Goal: Task Accomplishment & Management: Complete application form

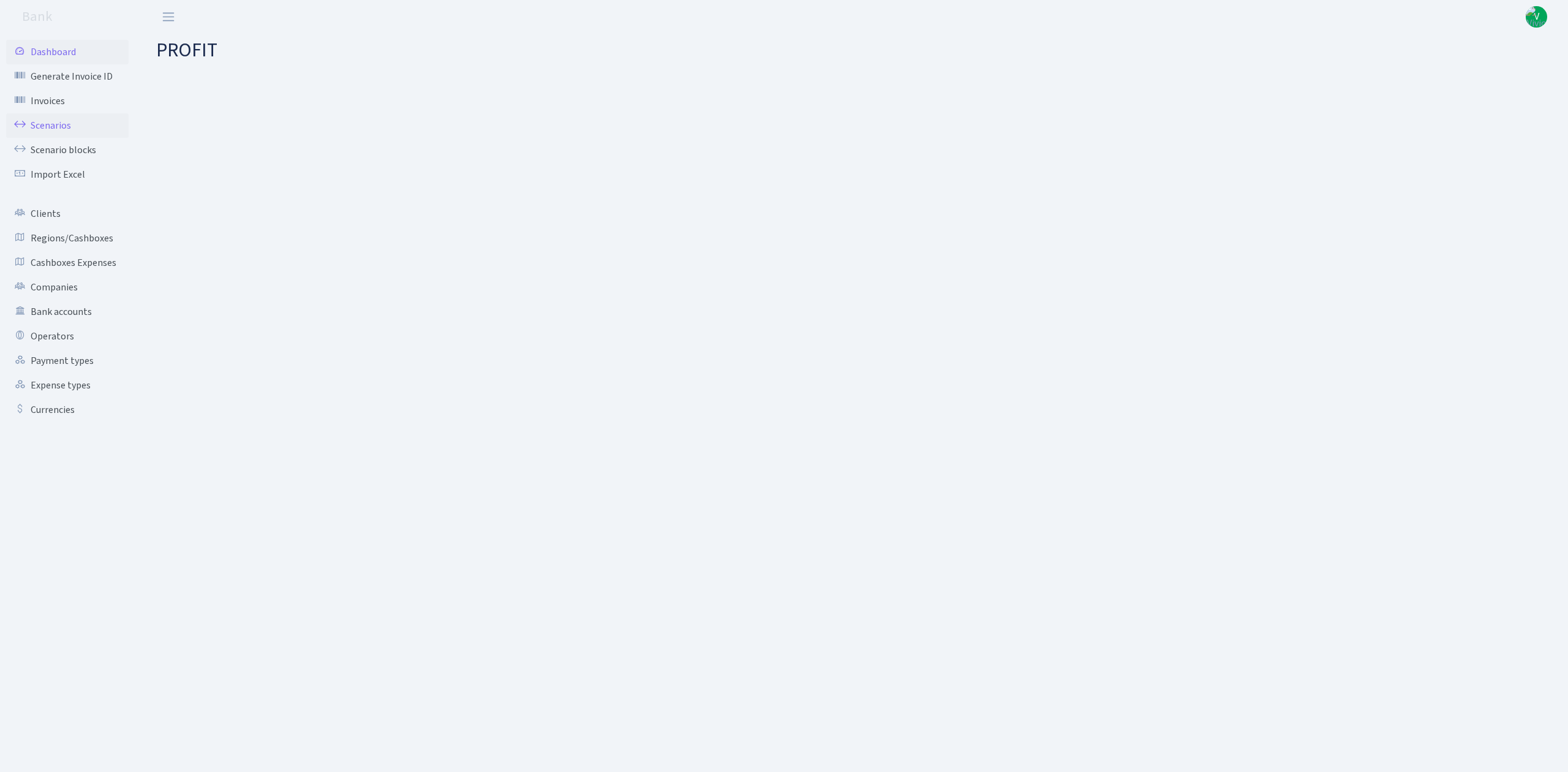
click at [48, 119] on link "Scenarios" at bounding box center [67, 125] width 122 height 24
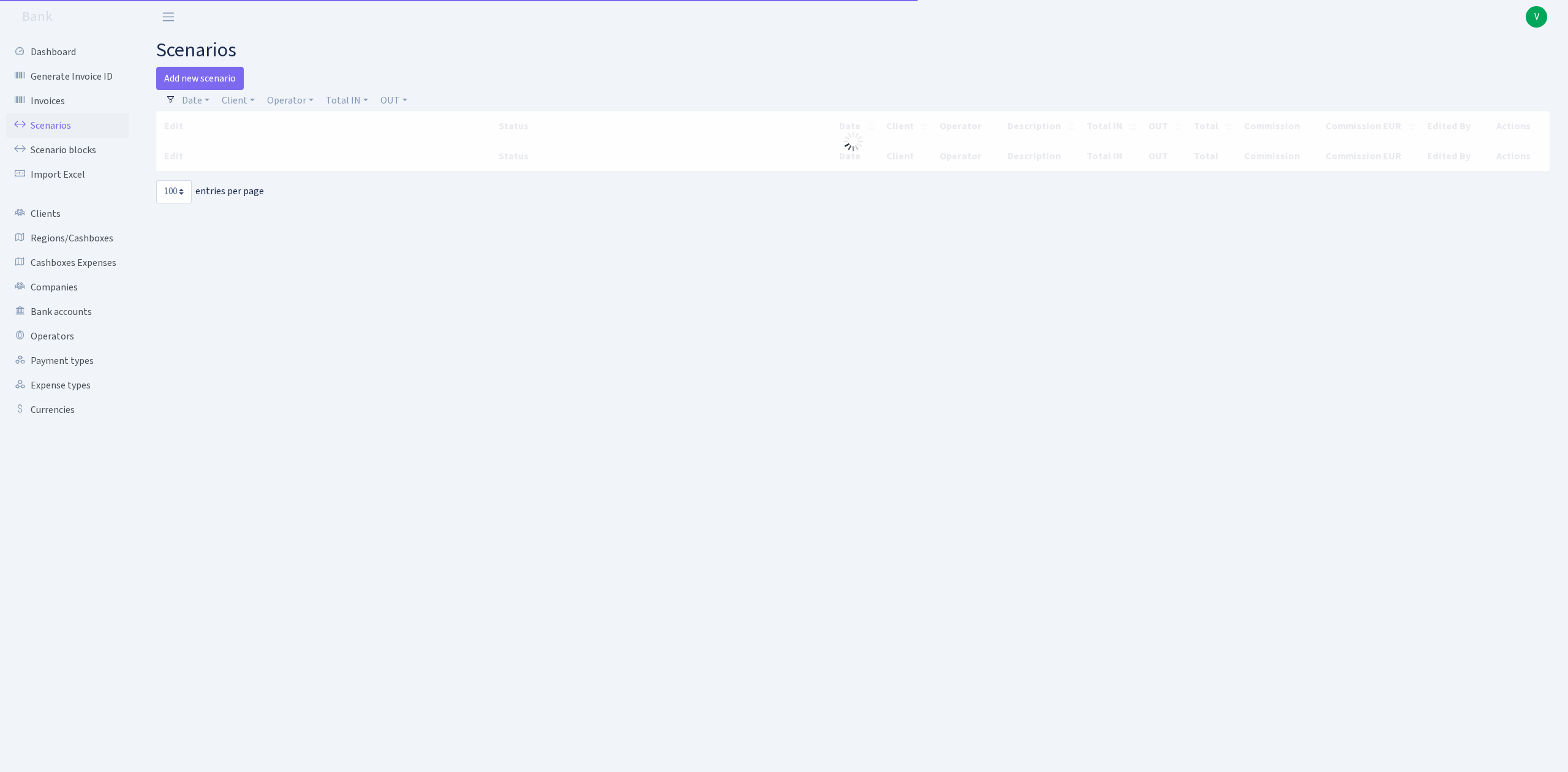
select select "100"
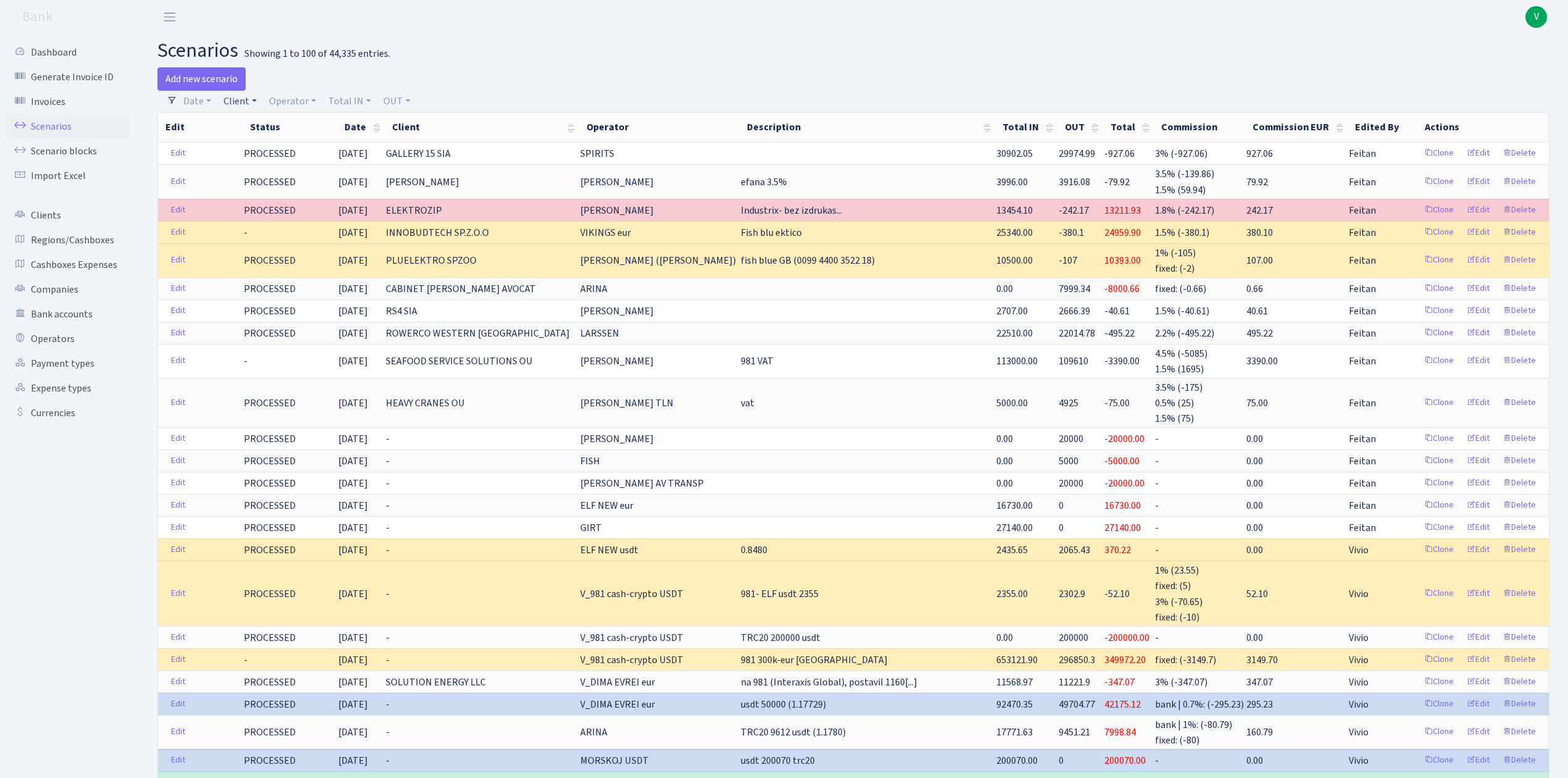
click at [248, 102] on link "Client" at bounding box center [240, 101] width 43 height 21
click at [285, 155] on input "search" at bounding box center [267, 146] width 90 height 19
type input "mirave"
click at [559, 55] on h2 "scenarios Showing 1 to 100 of 44,335 entries." at bounding box center [853, 51] width 1392 height 24
click at [294, 104] on link "Operator" at bounding box center [293, 101] width 57 height 21
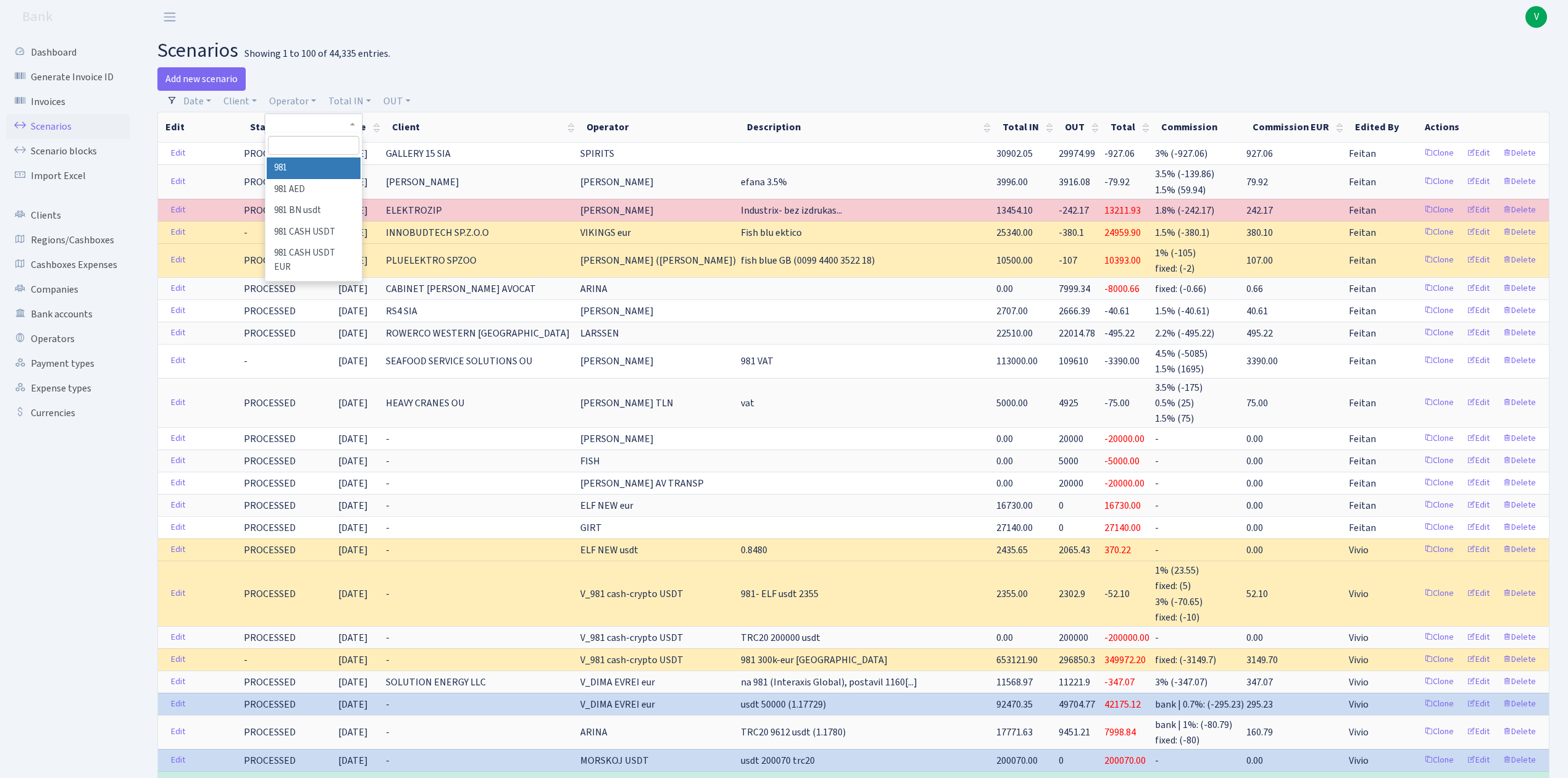
click at [300, 146] on input "search" at bounding box center [313, 146] width 90 height 19
type input "morskoj"
click at [319, 233] on li "MORSKOJ EUR" at bounding box center [313, 239] width 93 height 22
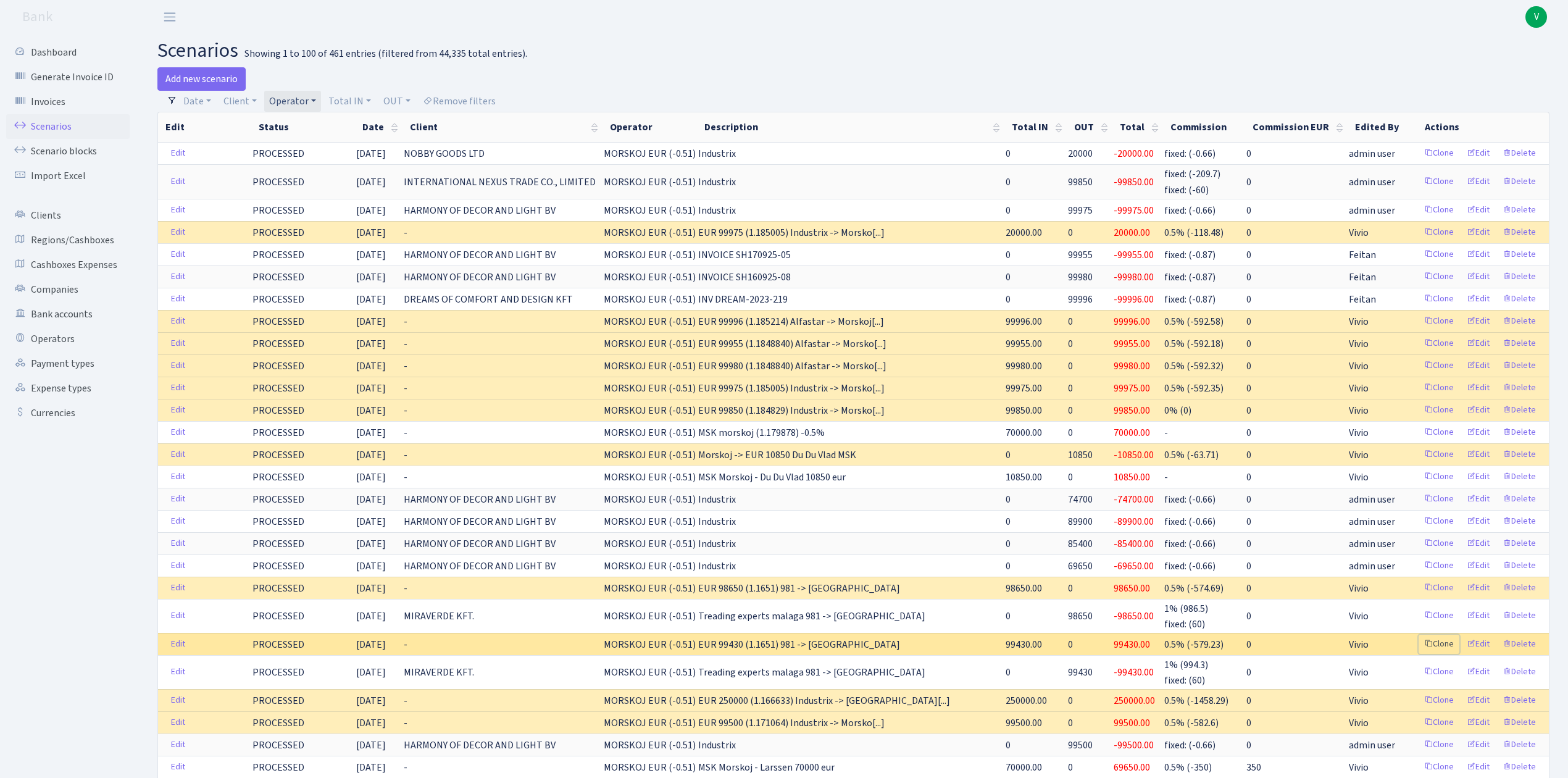
click at [1440, 651] on link "Clone" at bounding box center [1438, 644] width 40 height 19
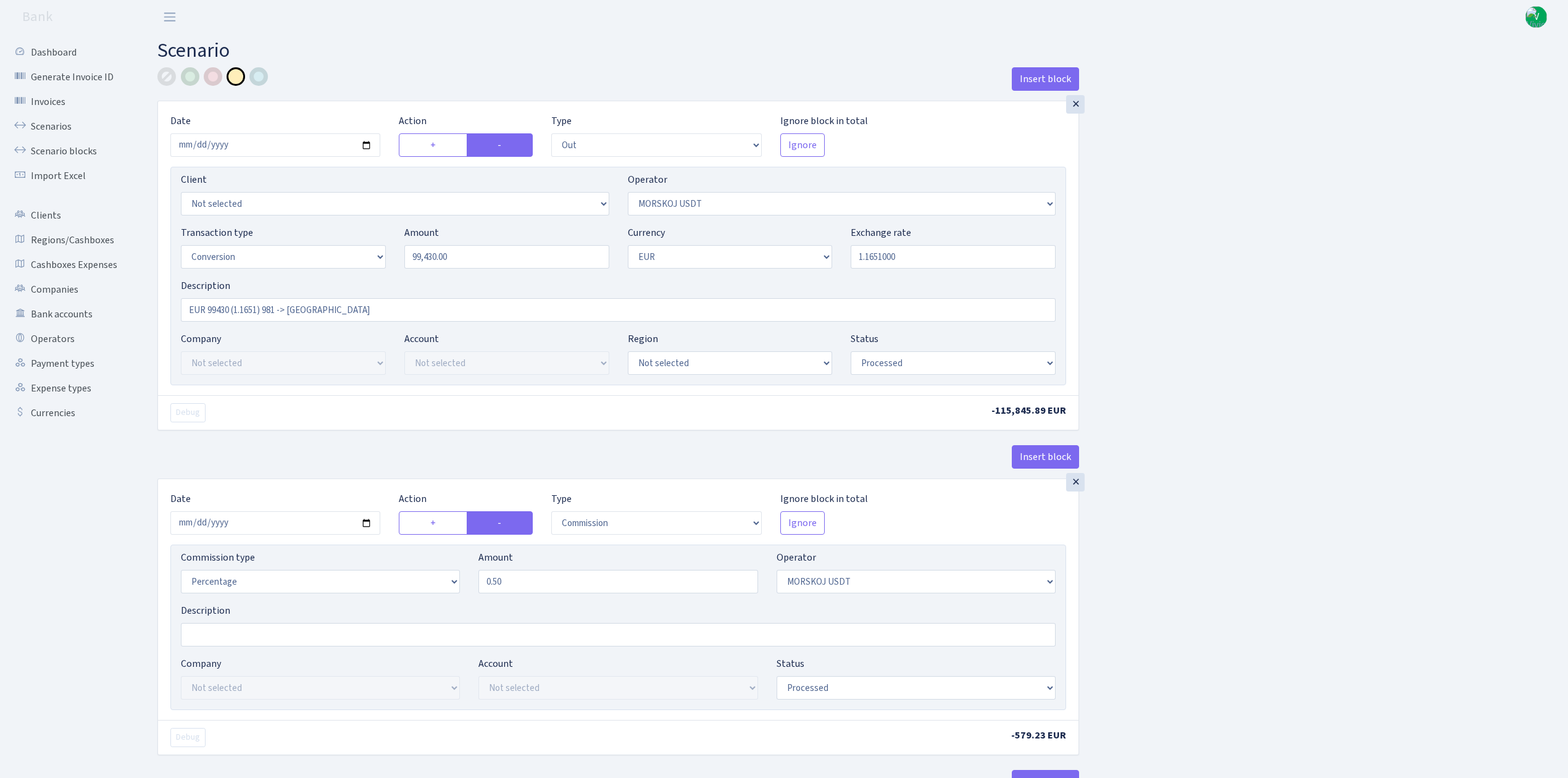
select select "out"
select select "324"
select select "15"
select select "1"
select select "processed"
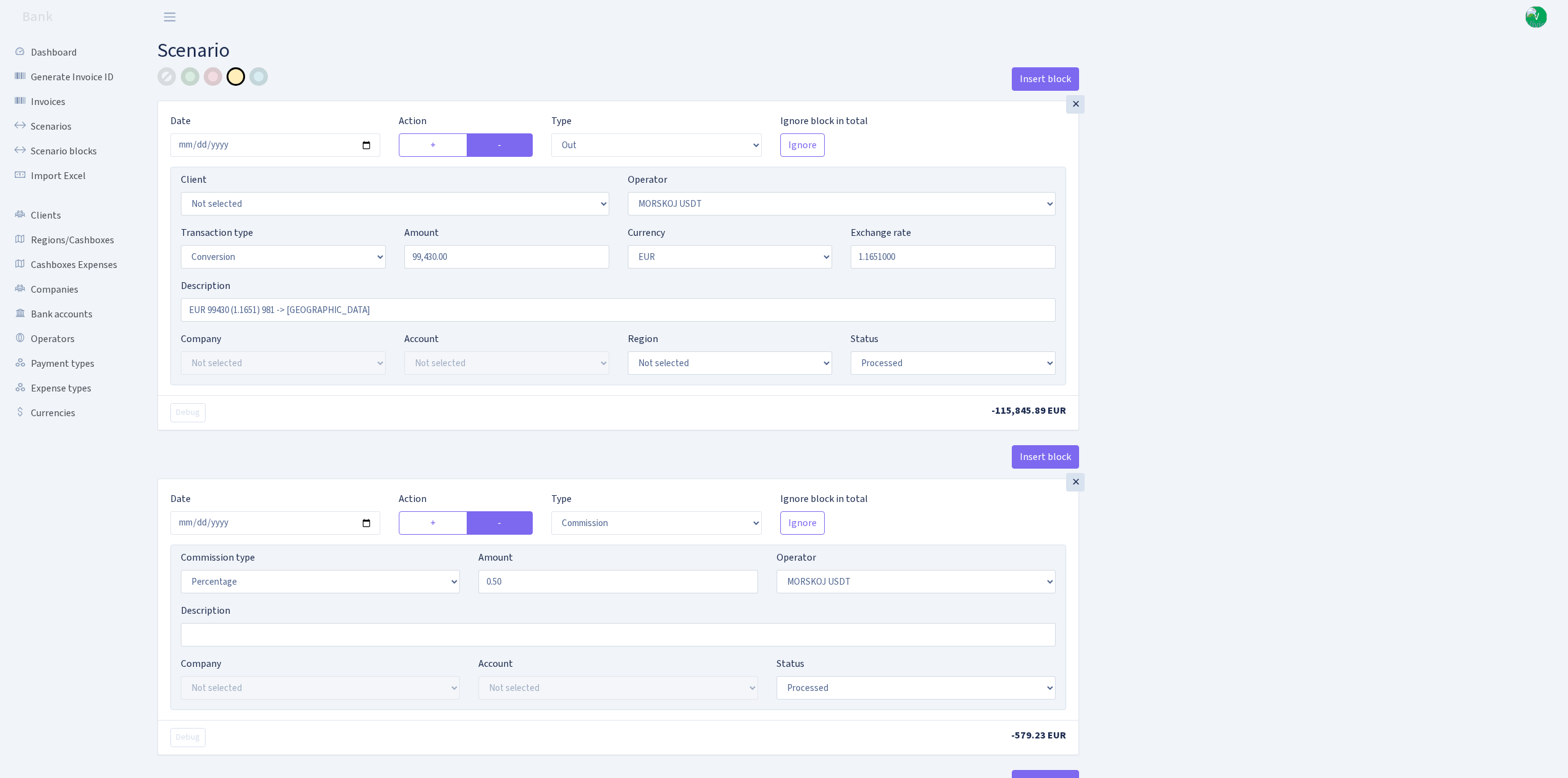
select select "commission"
select select "324"
select select "processed"
select select "in"
select select "323"
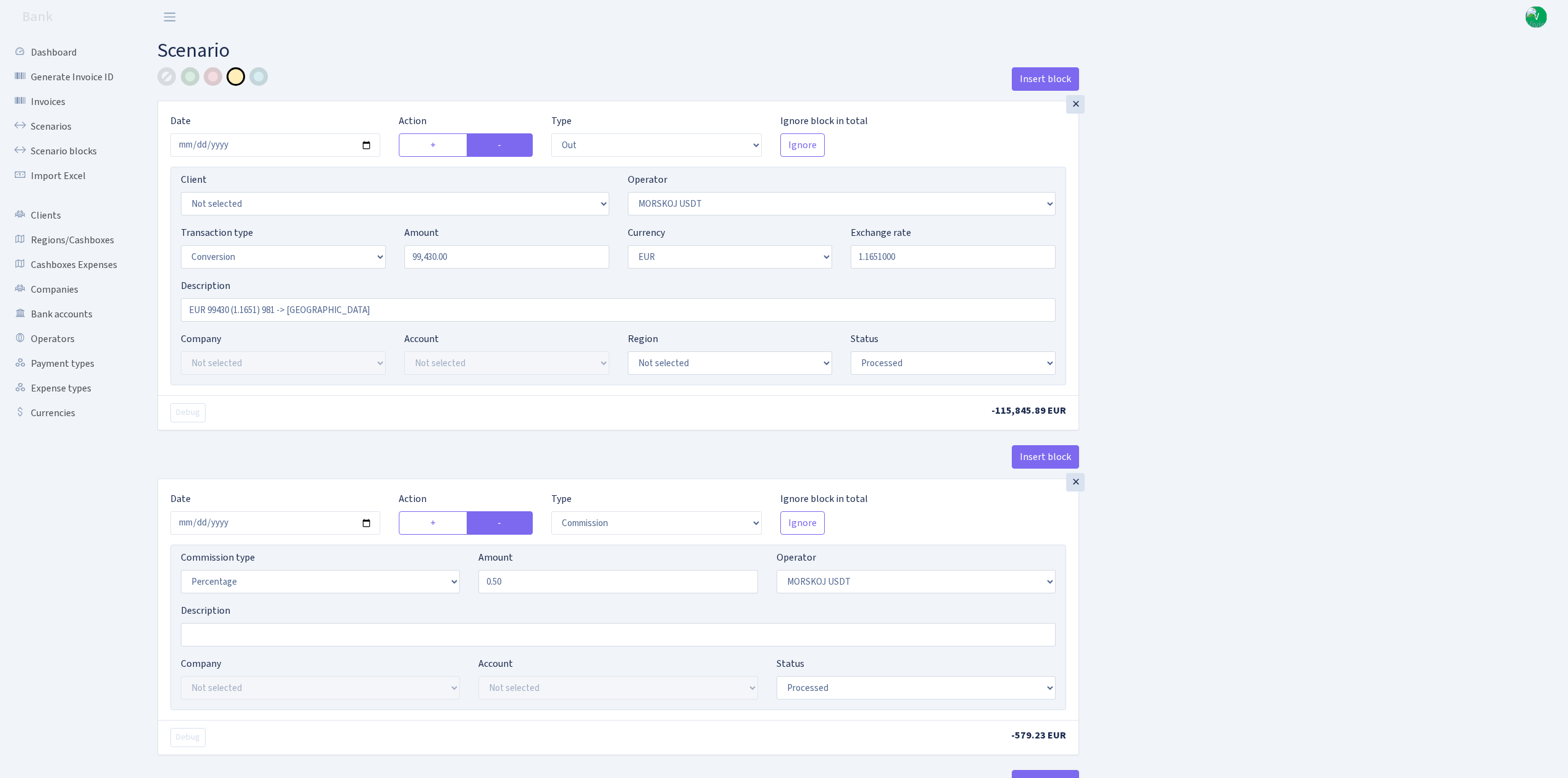
select select "1"
select select "processed"
click at [368, 146] on input "2025-09-04" at bounding box center [275, 145] width 210 height 24
type input "2025-09-23"
drag, startPoint x: 484, startPoint y: 257, endPoint x: 328, endPoint y: 236, distance: 157.4
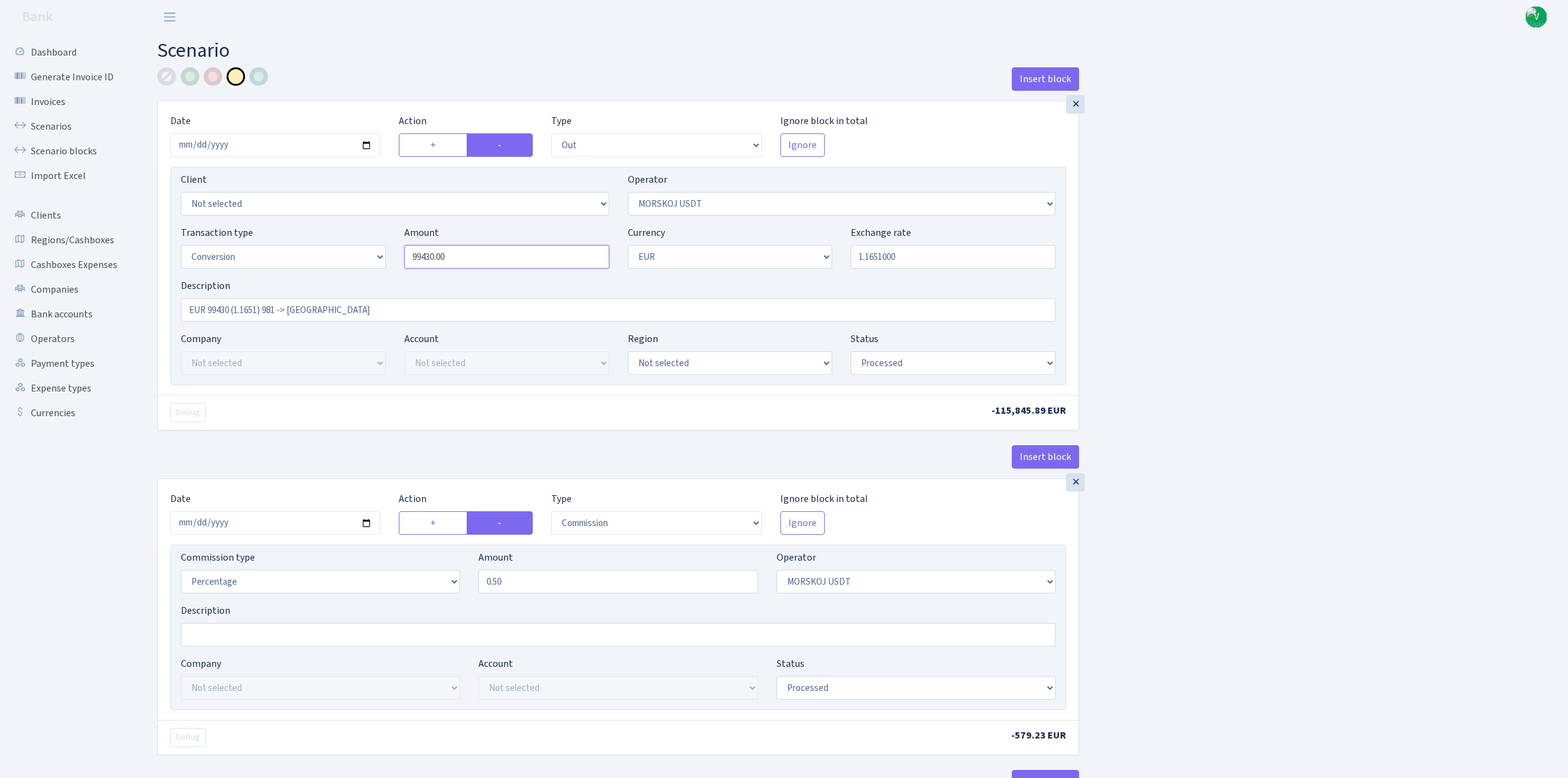
click at [328, 236] on div "Transaction type Not selected 981 ELF FISH crypto GIRT IVO dekl MM-BALTIC eur U…" at bounding box center [618, 252] width 893 height 53
click at [937, 260] on input "1.1651000" at bounding box center [953, 257] width 205 height 24
type input "99,860.00"
drag, startPoint x: 870, startPoint y: 255, endPoint x: 963, endPoint y: 255, distance: 93.0
click at [963, 255] on input "1.1651000" at bounding box center [953, 257] width 205 height 24
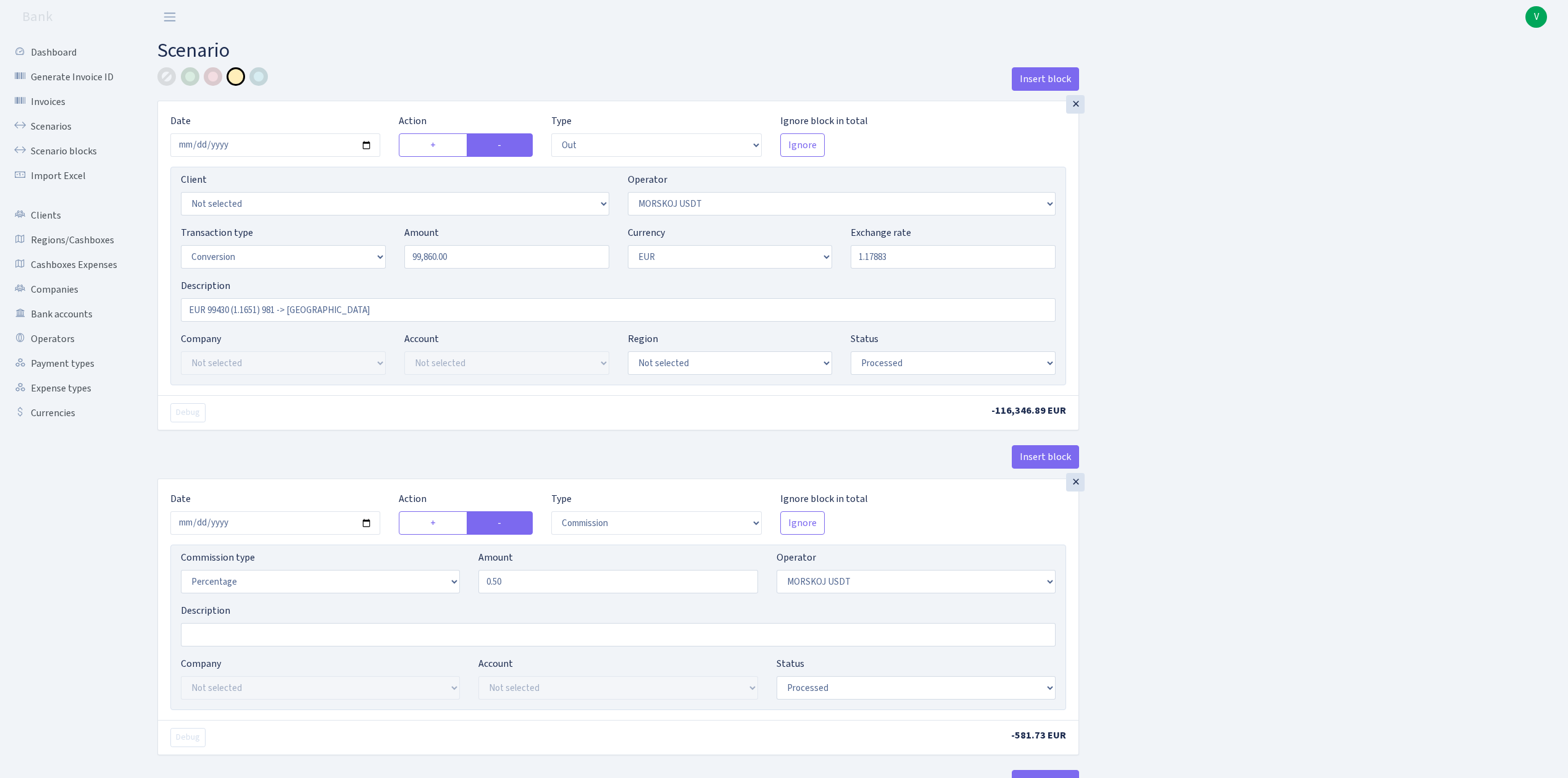
click at [1255, 239] on div "Insert block × Date [DATE] Action + - Type --- In Out Commission Field required…" at bounding box center [853, 652] width 1410 height 1170
type input "1.1788300"
drag, startPoint x: 207, startPoint y: 310, endPoint x: 230, endPoint y: 307, distance: 23.2
click at [230, 307] on input "EUR 99430 (1.1651) 981 -> Morskoj" at bounding box center [618, 310] width 874 height 24
type input "EUR 99860 (1.1651) 981 -> Morskoj"
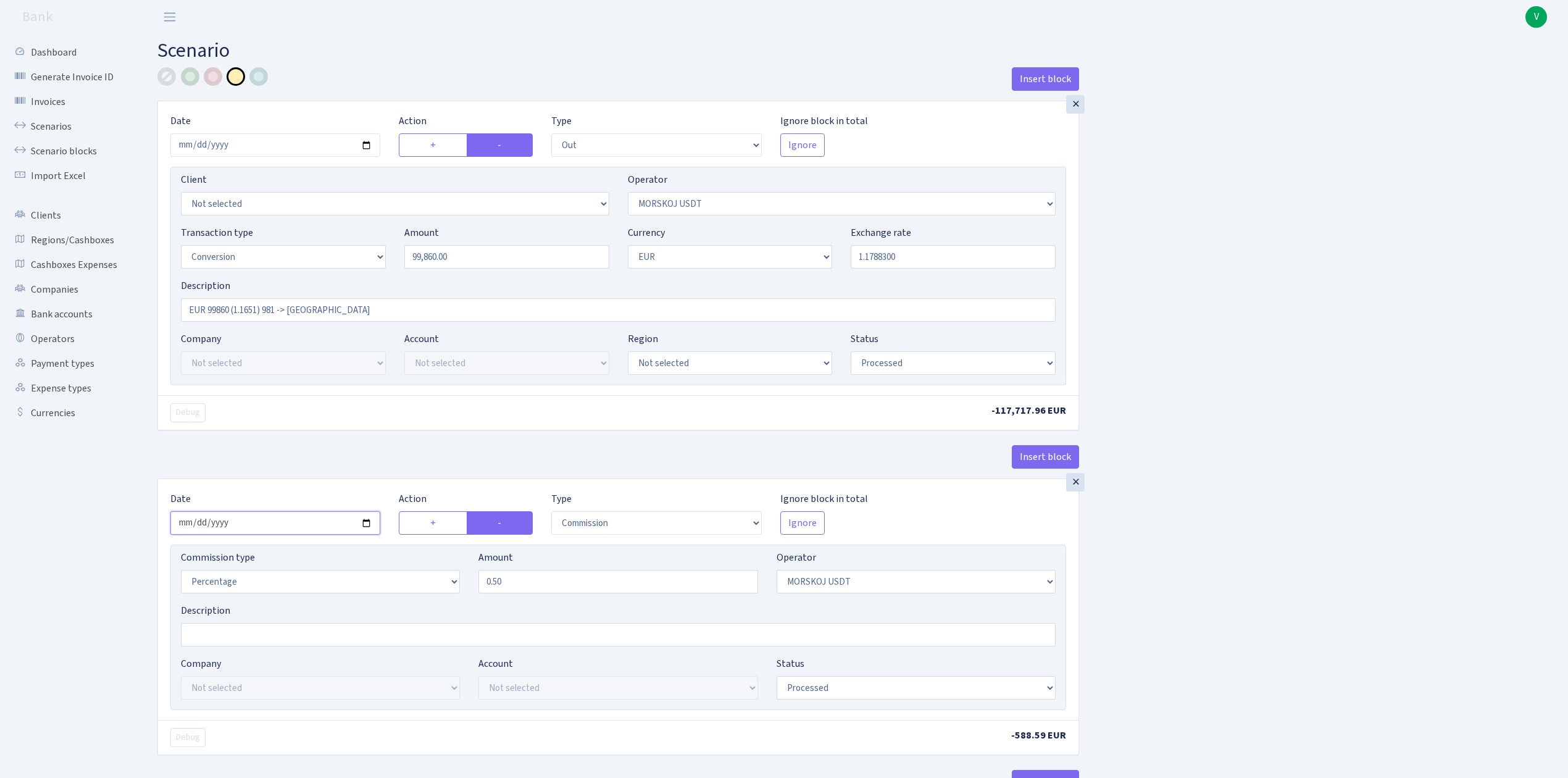
click at [364, 526] on input "[DATE]" at bounding box center [275, 523] width 210 height 24
type input "[DATE]"
click at [1166, 647] on div "Insert block × Date [DATE] Action + - Type --- In Out Commission Field required…" at bounding box center [853, 652] width 1410 height 1170
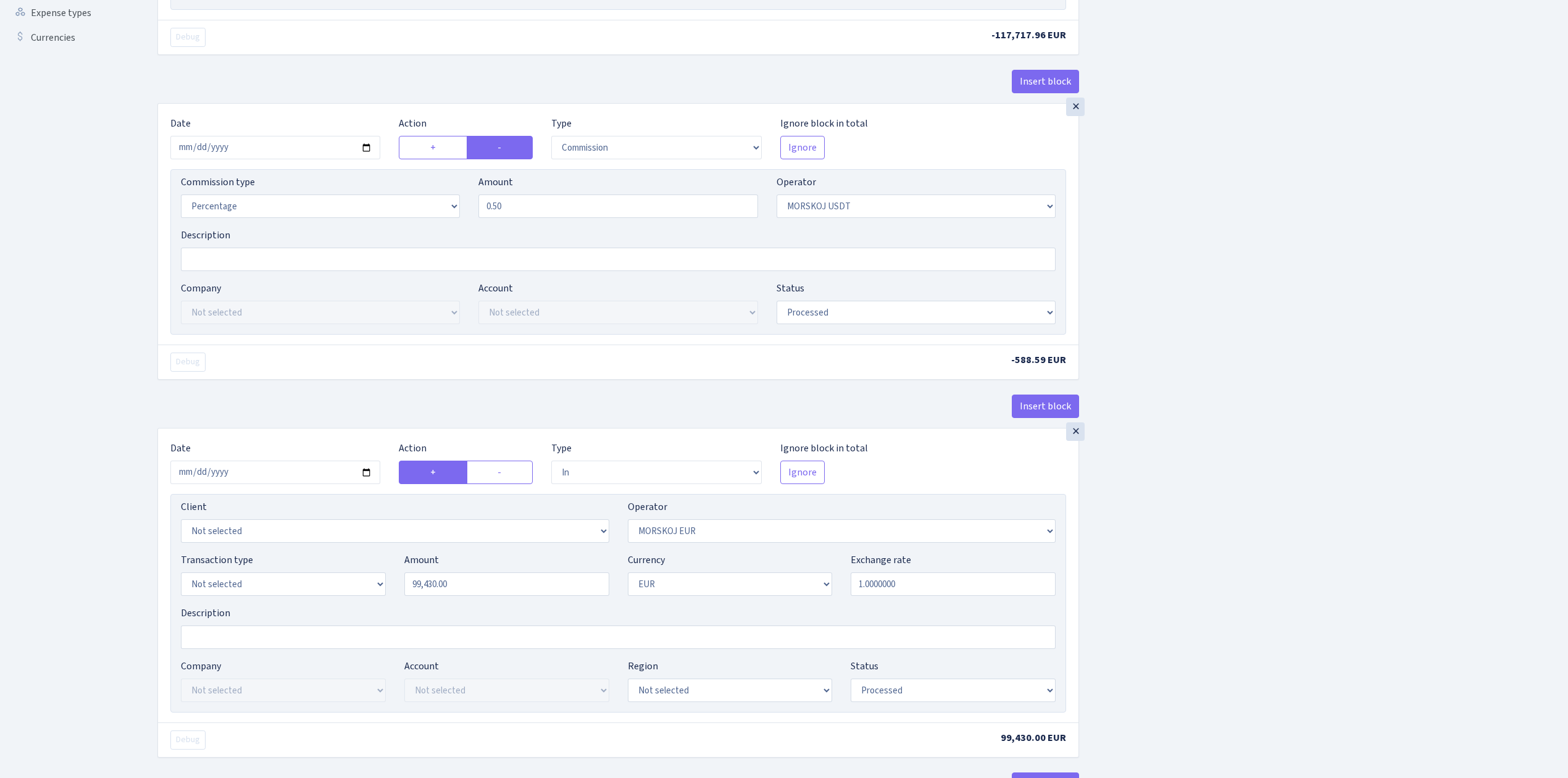
scroll to position [494, 0]
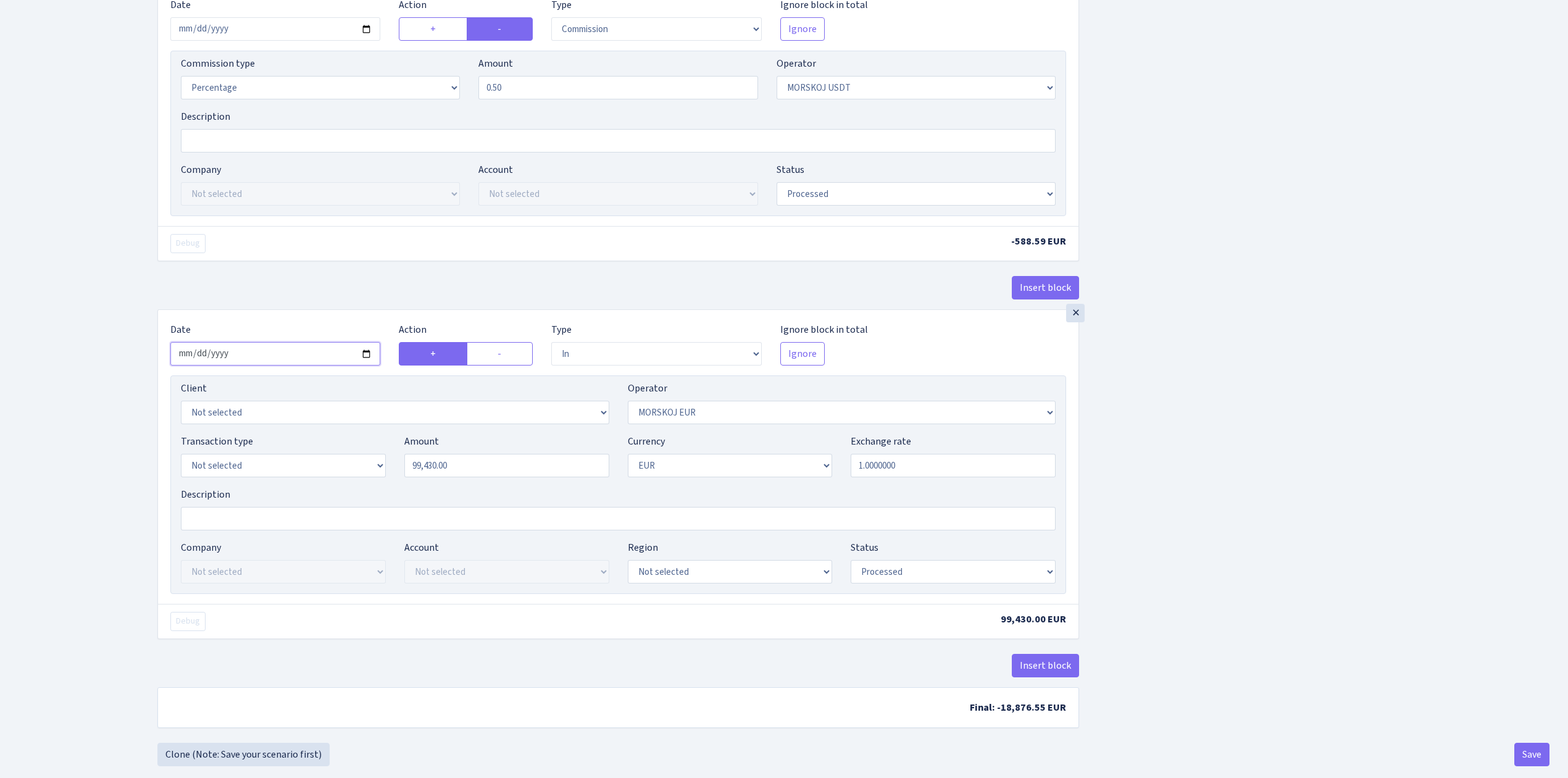
click at [366, 354] on input "[DATE]" at bounding box center [275, 354] width 210 height 24
type input "2025-09-23"
drag, startPoint x: 468, startPoint y: 471, endPoint x: 289, endPoint y: 440, distance: 181.7
click at [290, 442] on div "Transaction type Not selected 981 ELF FISH crypto GIRT IVO dekl MM-BALTIC eur U…" at bounding box center [618, 460] width 893 height 53
click at [1333, 449] on div "Insert block × Date 2025-09-23 Action + - Type --- In Out Commission Field requ…" at bounding box center [853, 158] width 1410 height 1170
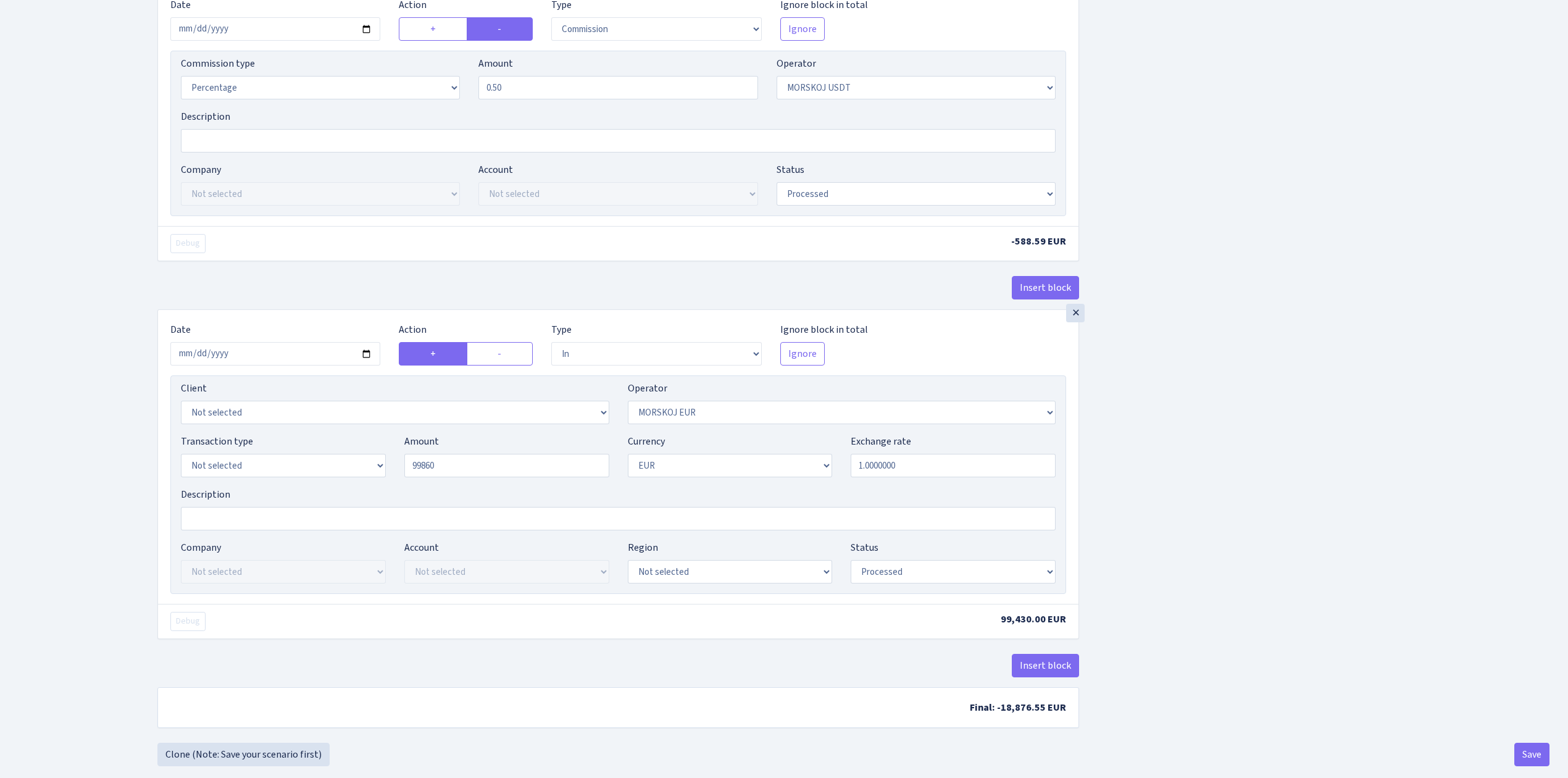
type input "99,860.00"
click at [1528, 756] on button "Save" at bounding box center [1531, 754] width 35 height 24
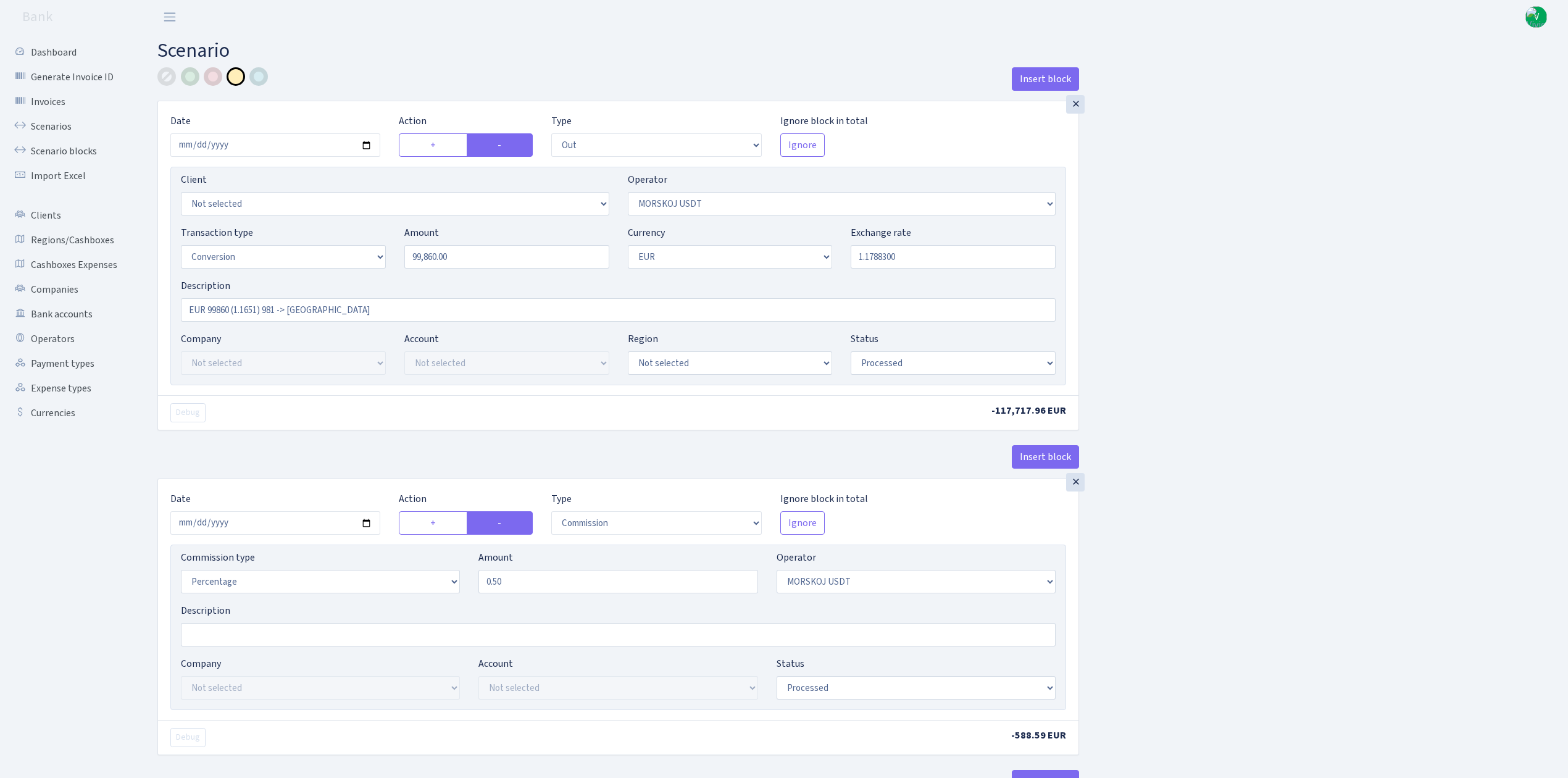
select select "out"
select select "324"
select select "15"
select select "1"
select select "processed"
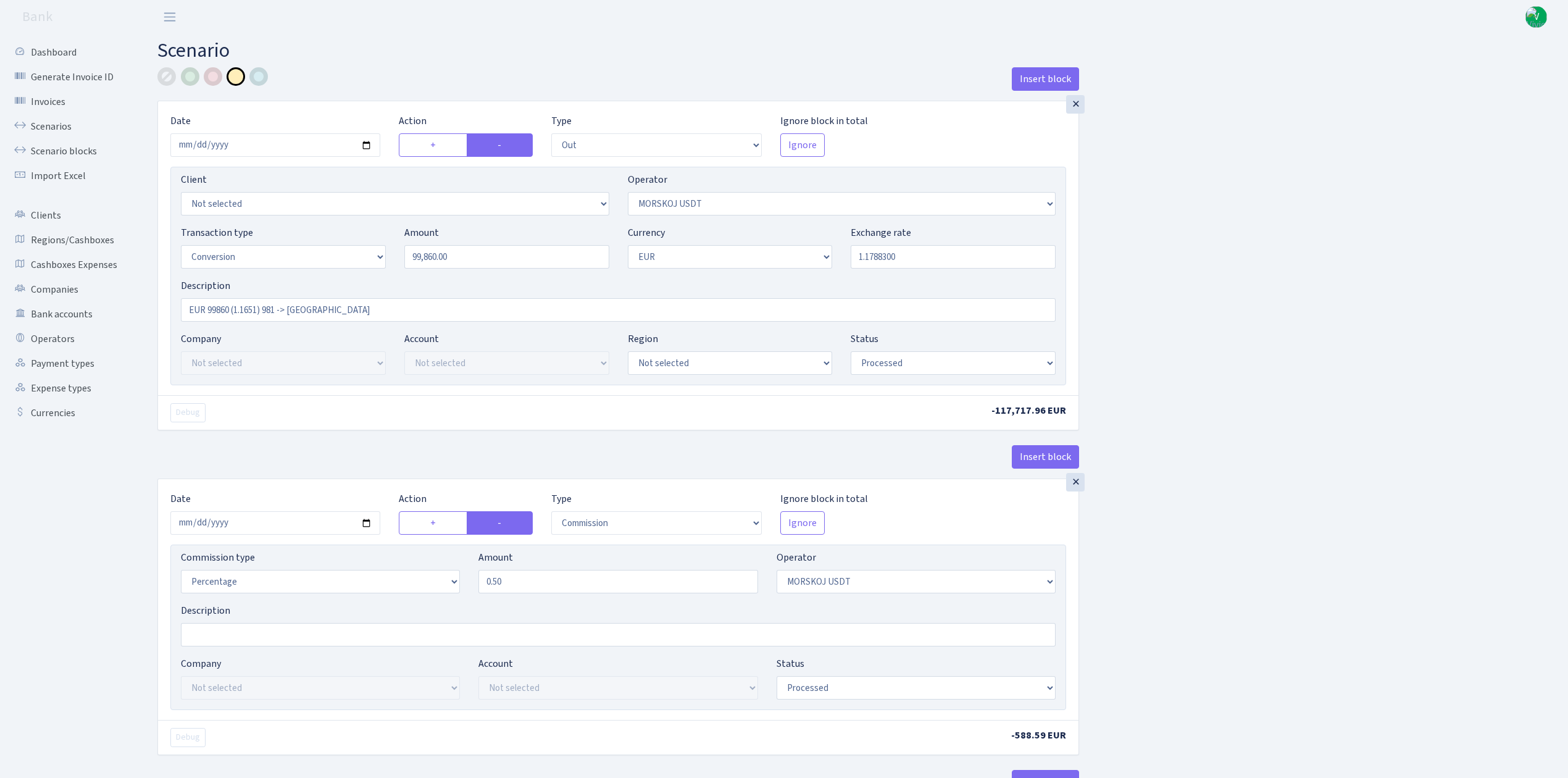
select select "commission"
select select "324"
select select "processed"
select select "in"
select select "323"
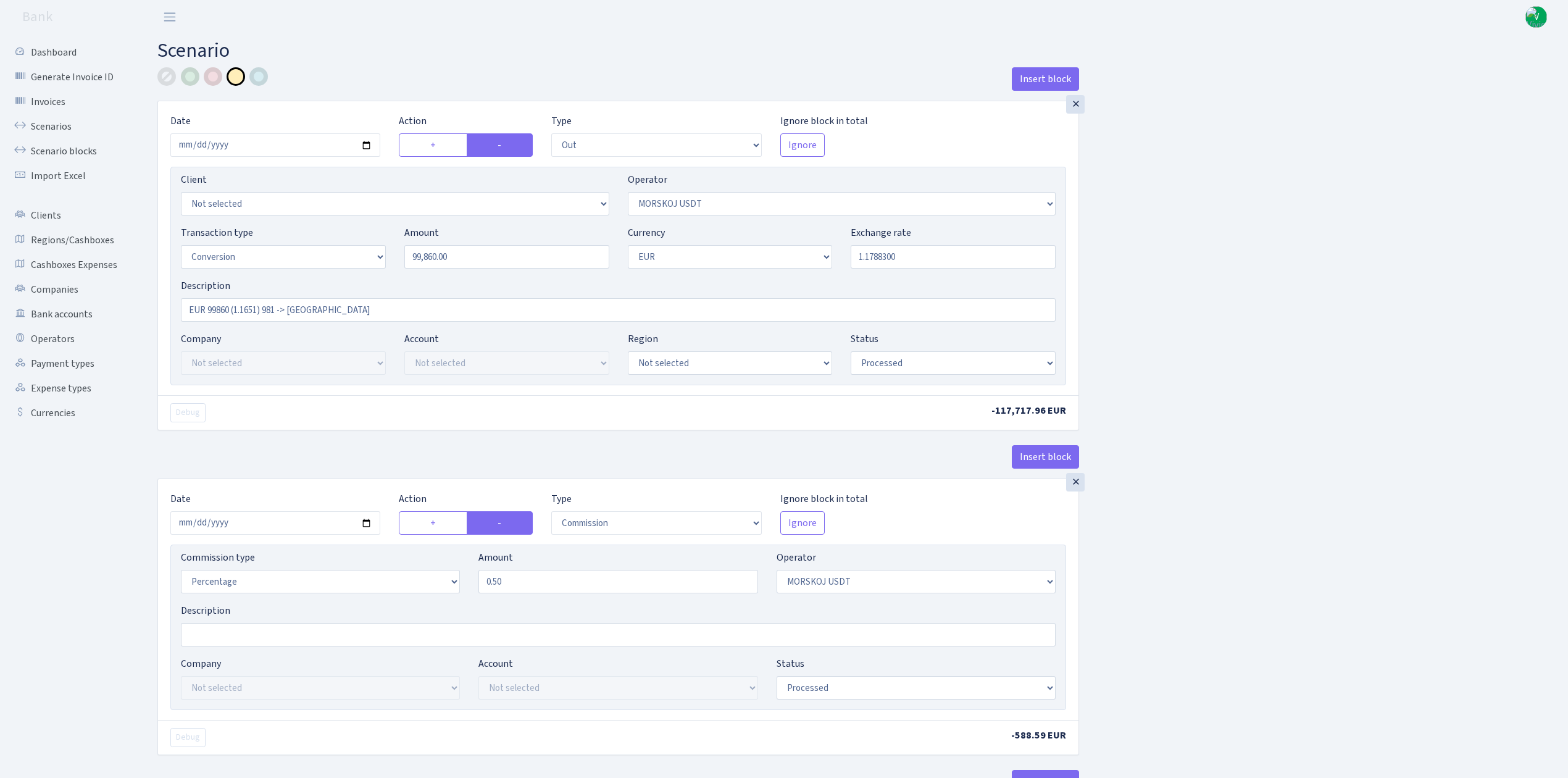
select select "1"
select select "processed"
click at [46, 124] on link "Scenarios" at bounding box center [68, 126] width 123 height 24
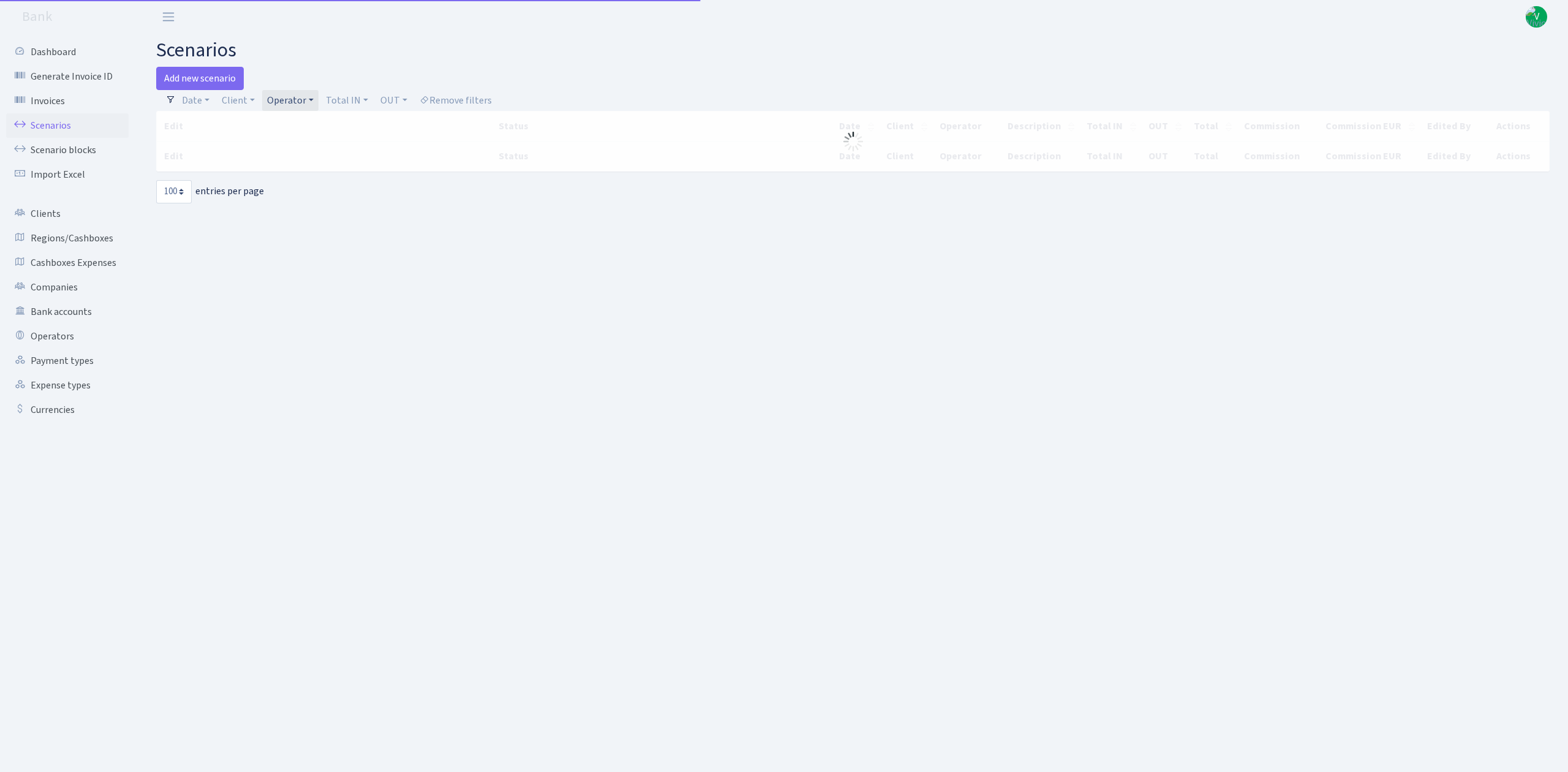
select select "100"
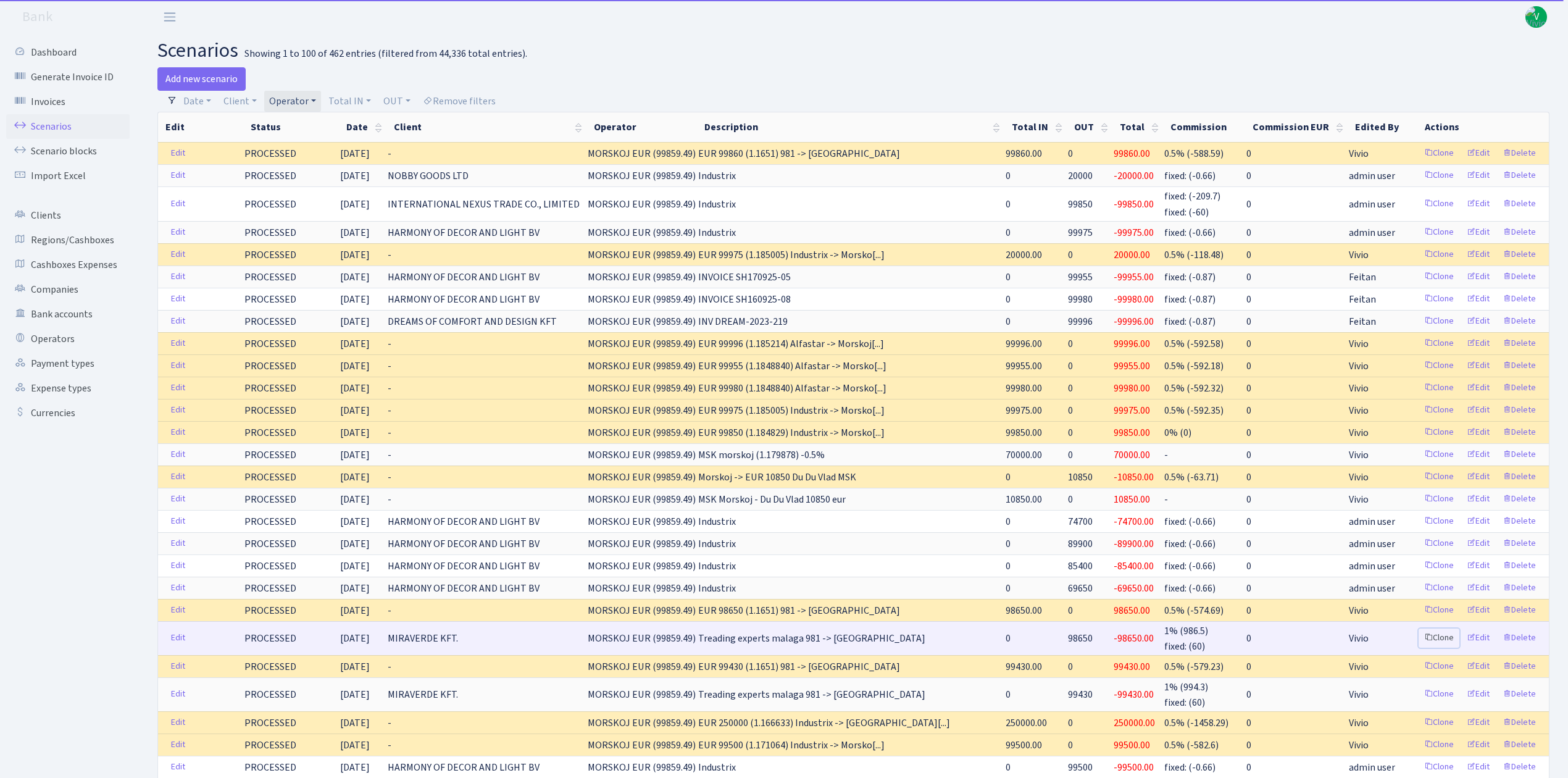
click at [1445, 645] on link "Clone" at bounding box center [1438, 638] width 40 height 19
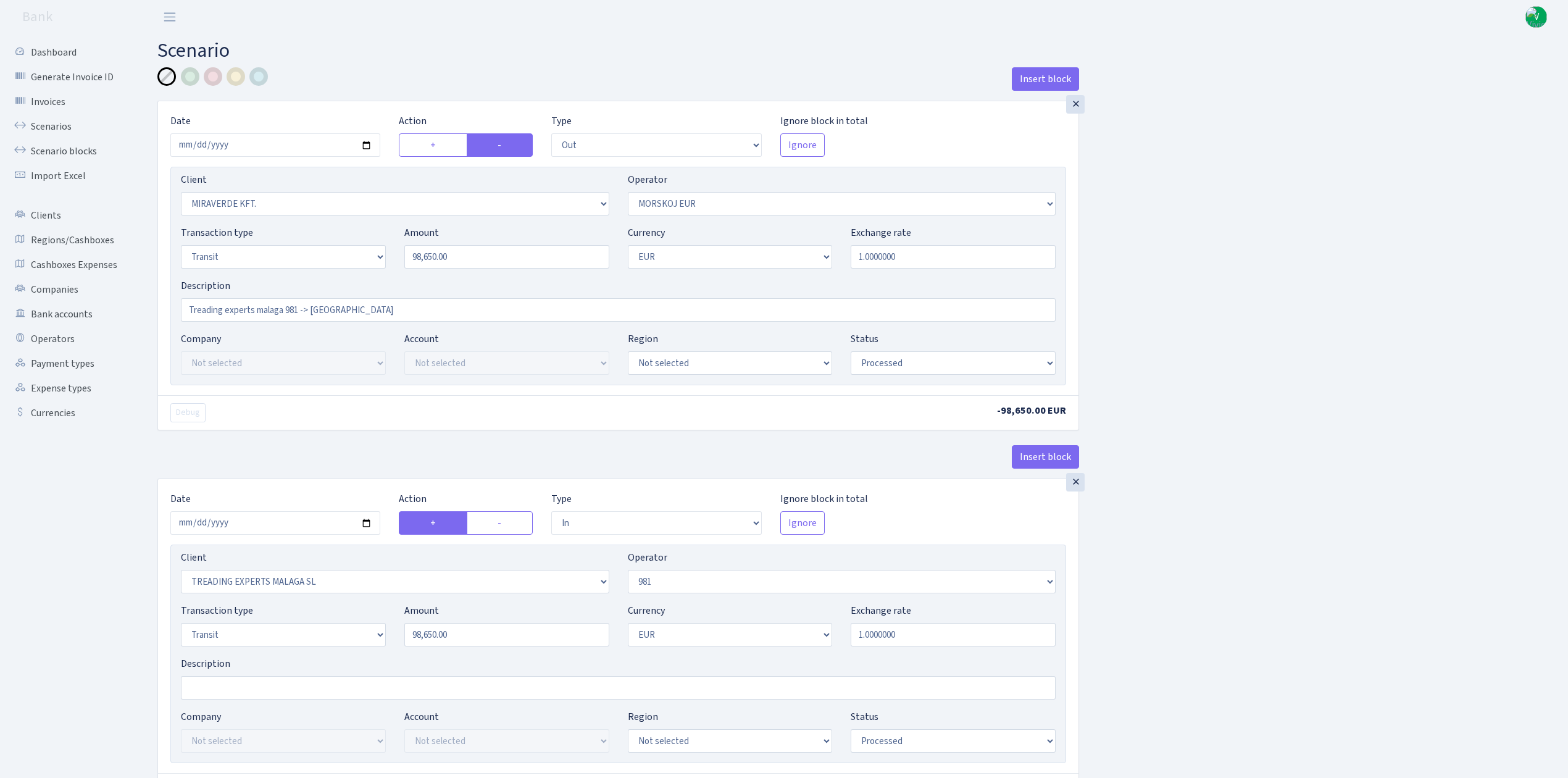
select select "out"
select select "3344"
select select "323"
select select "5"
select select "1"
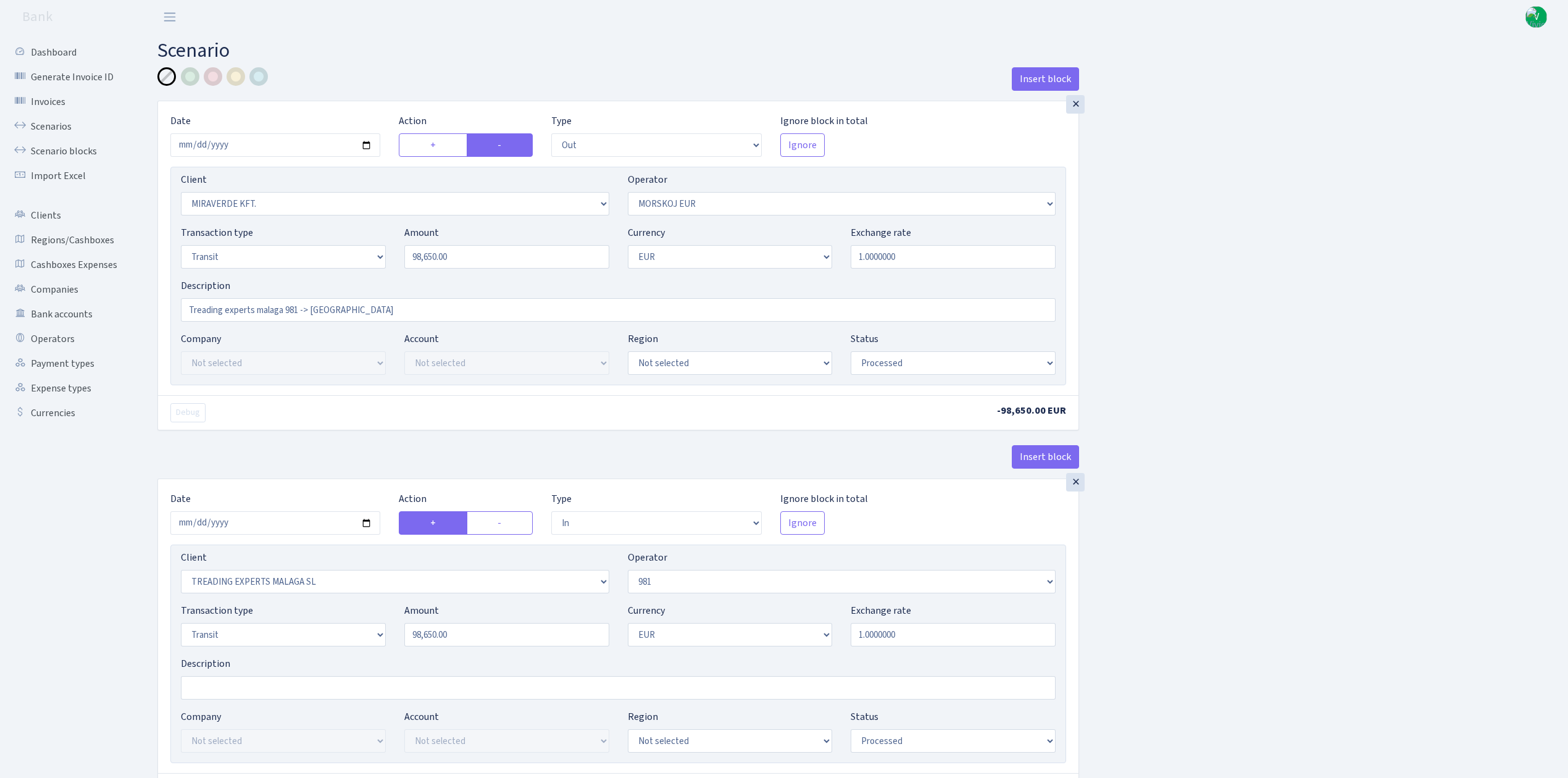
select select "processed"
select select "in"
select select "2518"
select select "61"
select select "5"
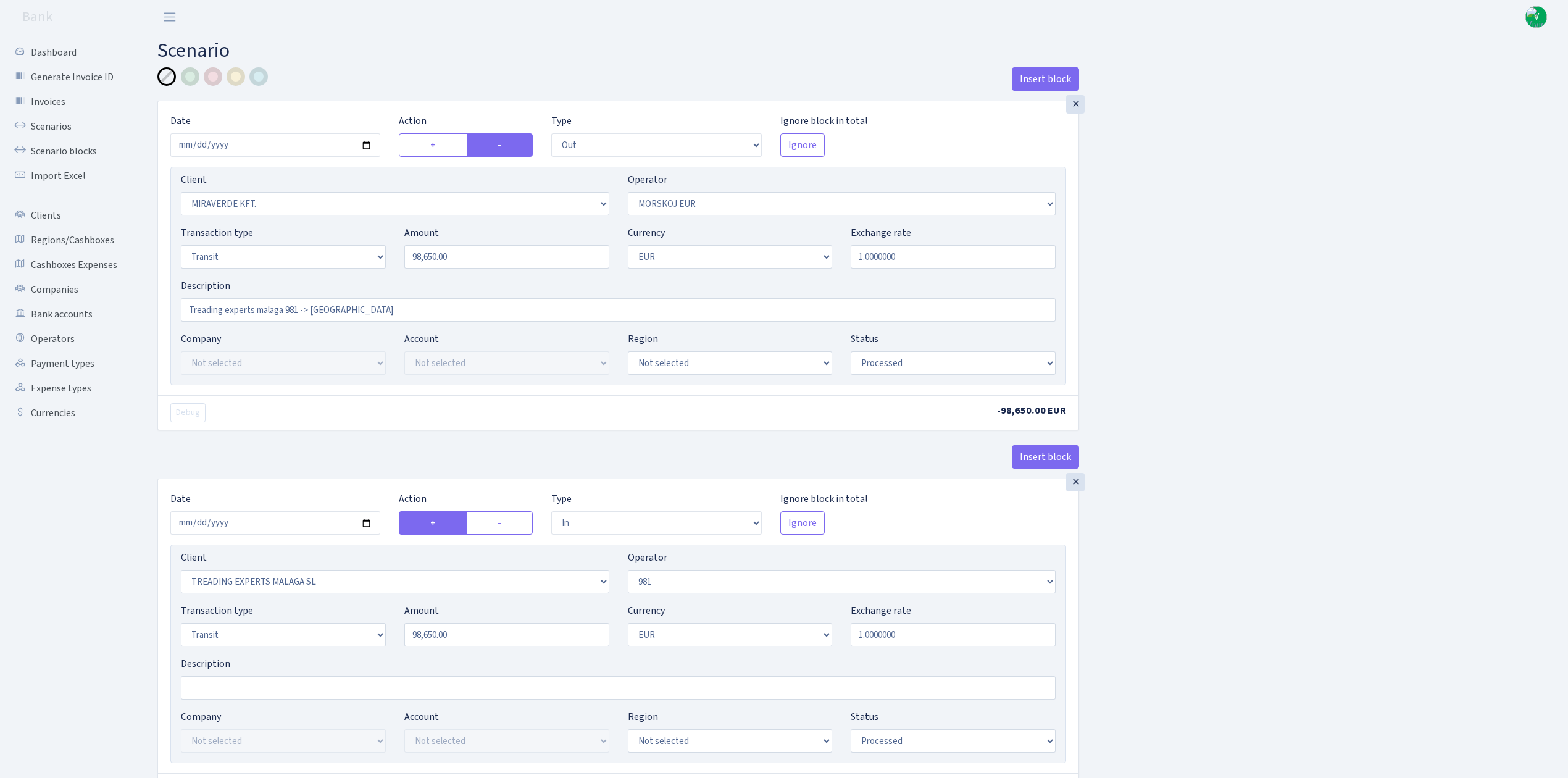
select select "1"
select select "processed"
select select "commission"
select select "61"
select select "processed"
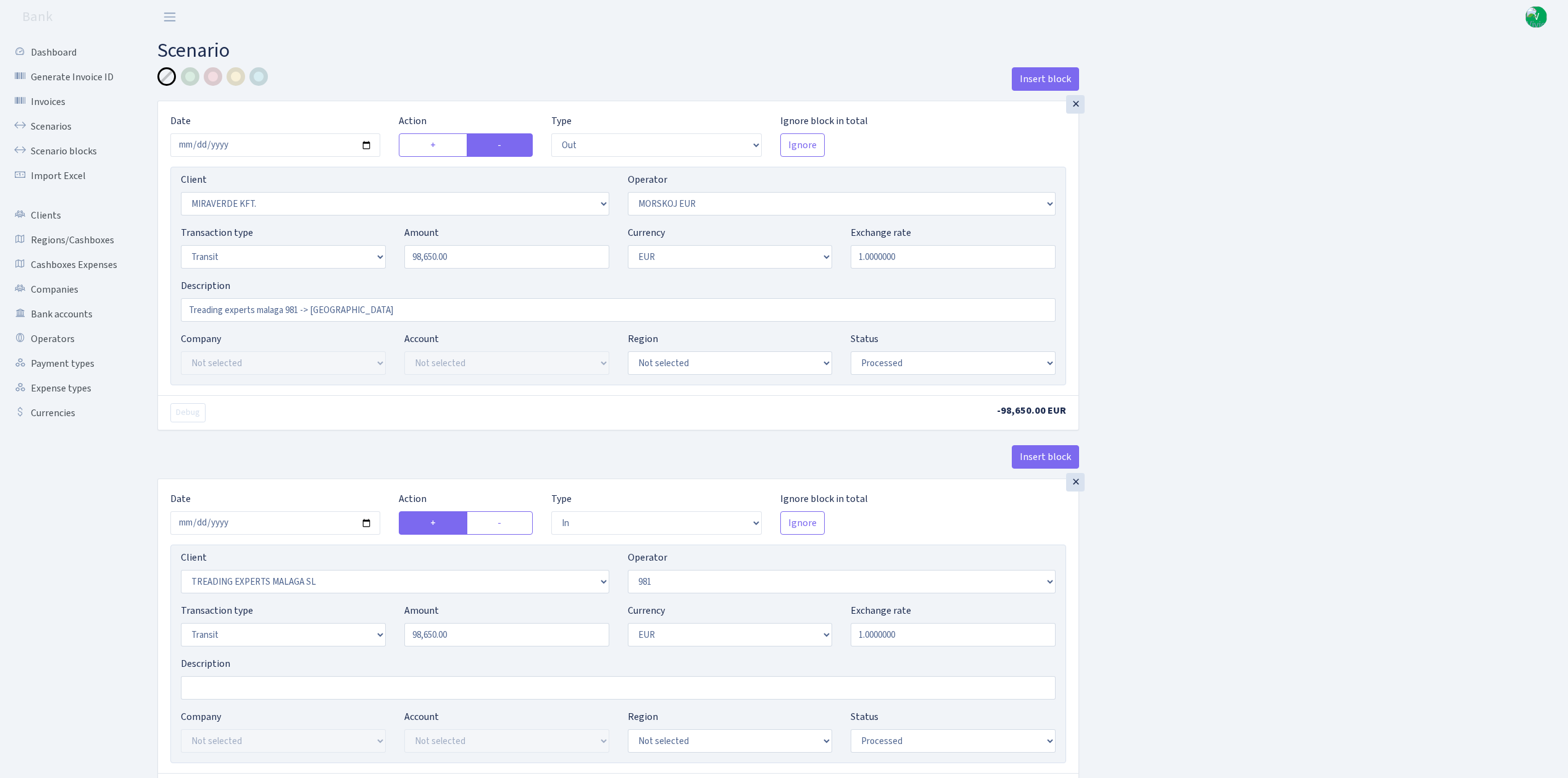
select select "commission"
select select "fixed"
select select "61"
select select "processed"
click at [368, 146] on input "2025-09-04" at bounding box center [275, 145] width 210 height 24
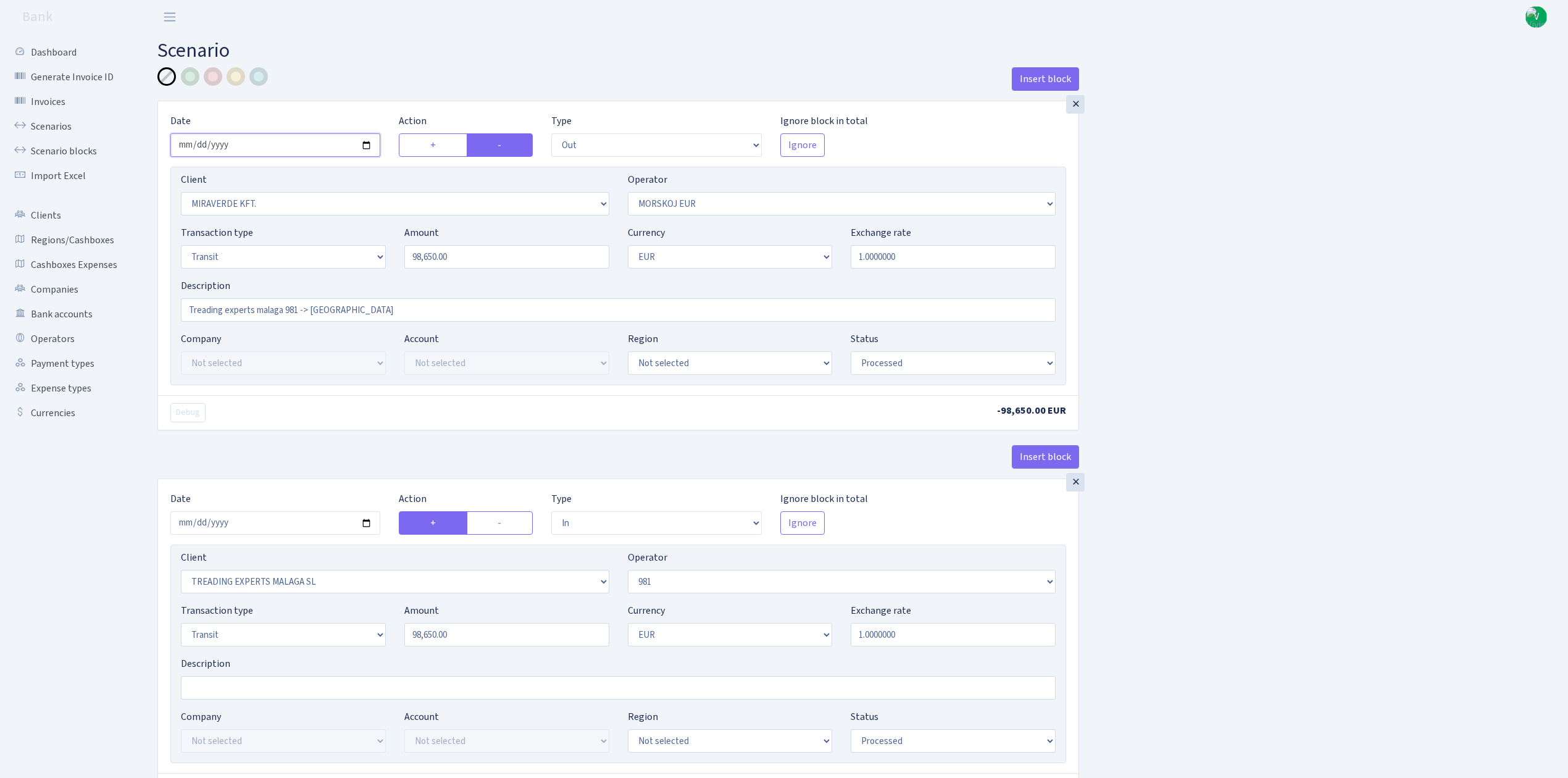
type input "2025-09-23"
drag, startPoint x: 382, startPoint y: 248, endPoint x: 270, endPoint y: 218, distance: 115.9
click at [275, 220] on div "Client Not selected 1 KOC GEMICILIK VE TASIMACILIK 1/BALDERE-SILDEDZE SIGNE 1/S…" at bounding box center [618, 276] width 896 height 219
type input "99,860.00"
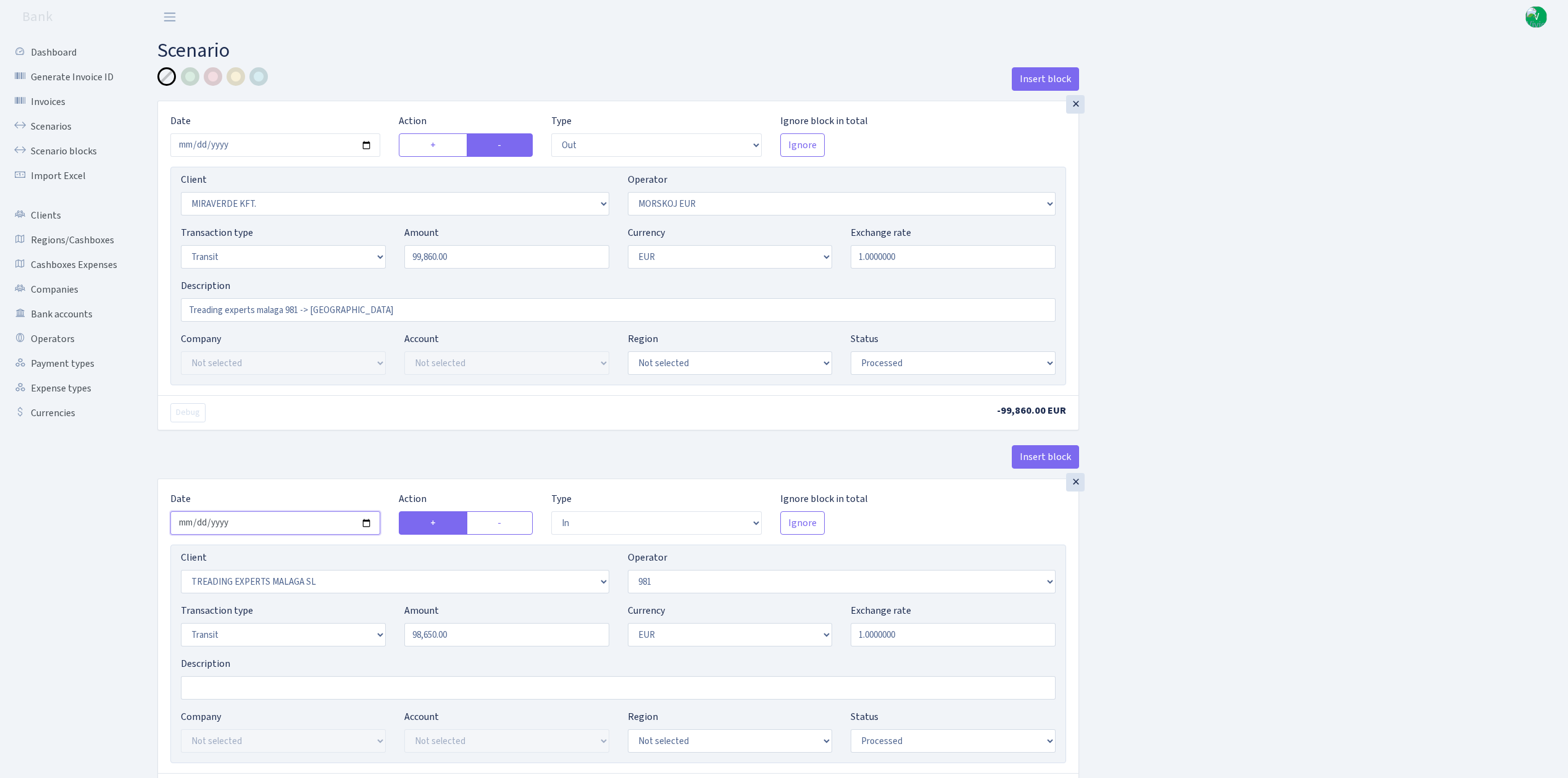
click at [368, 524] on input "2025-09-04" at bounding box center [275, 523] width 210 height 24
type input "[DATE]"
drag, startPoint x: 477, startPoint y: 635, endPoint x: 247, endPoint y: 580, distance: 236.5
click at [248, 581] on div "Client Not selected 1 KOC GEMICILIK VE TASIMACILIK 1/BALDERE-SILDEDZE SIGNE 1/S…" at bounding box center [618, 654] width 896 height 219
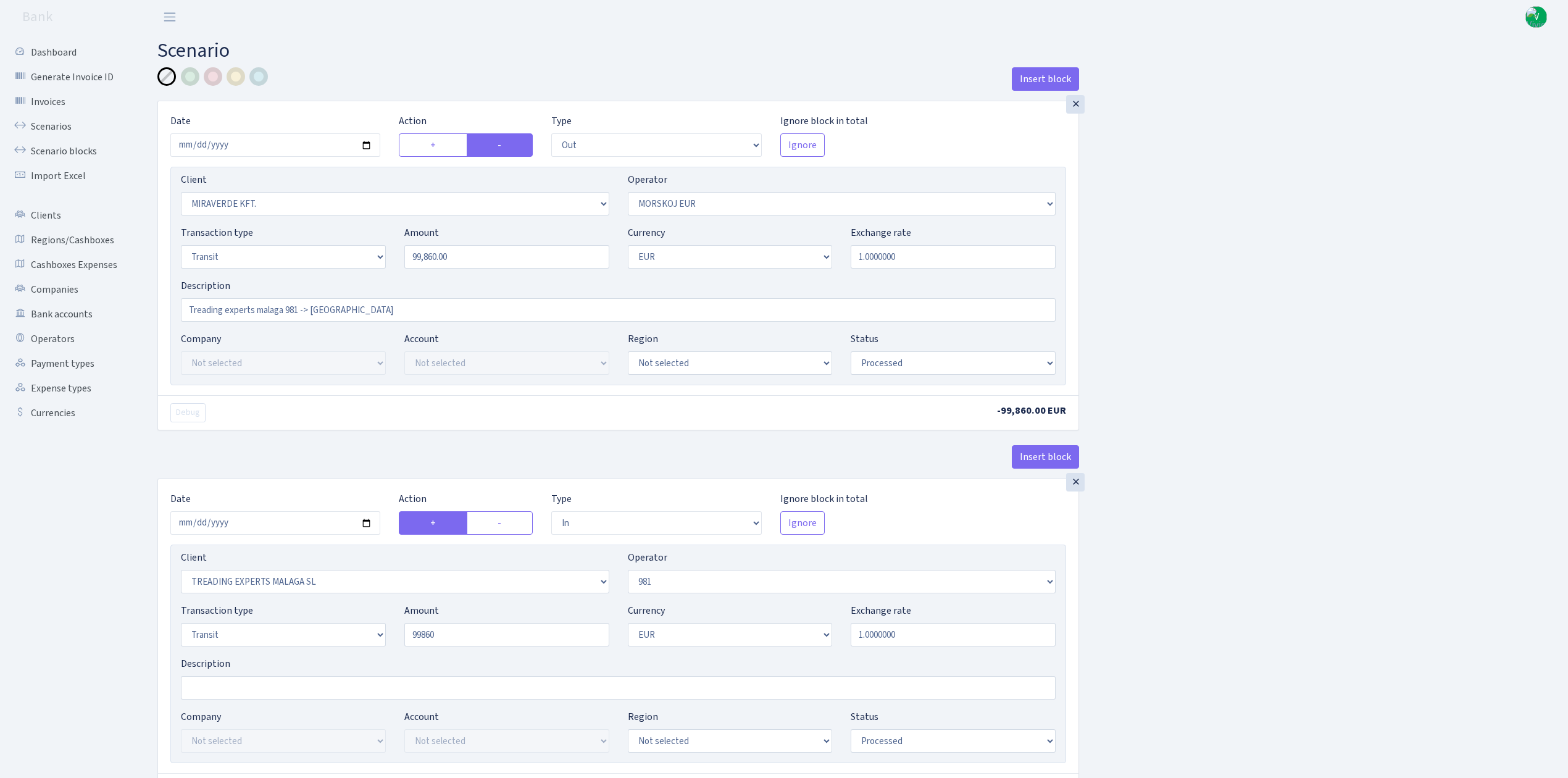
type input "99,860.00"
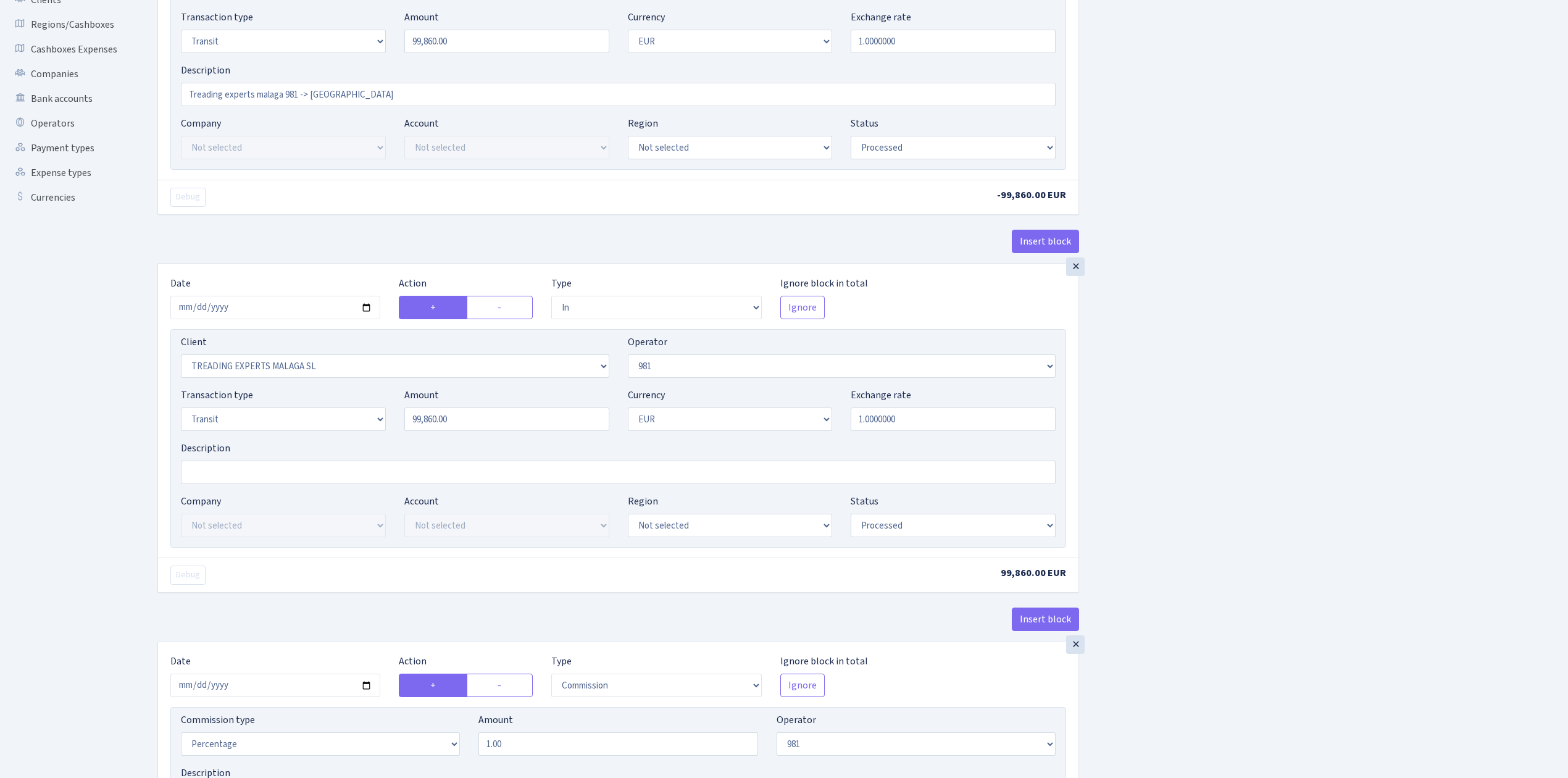
scroll to position [329, 0]
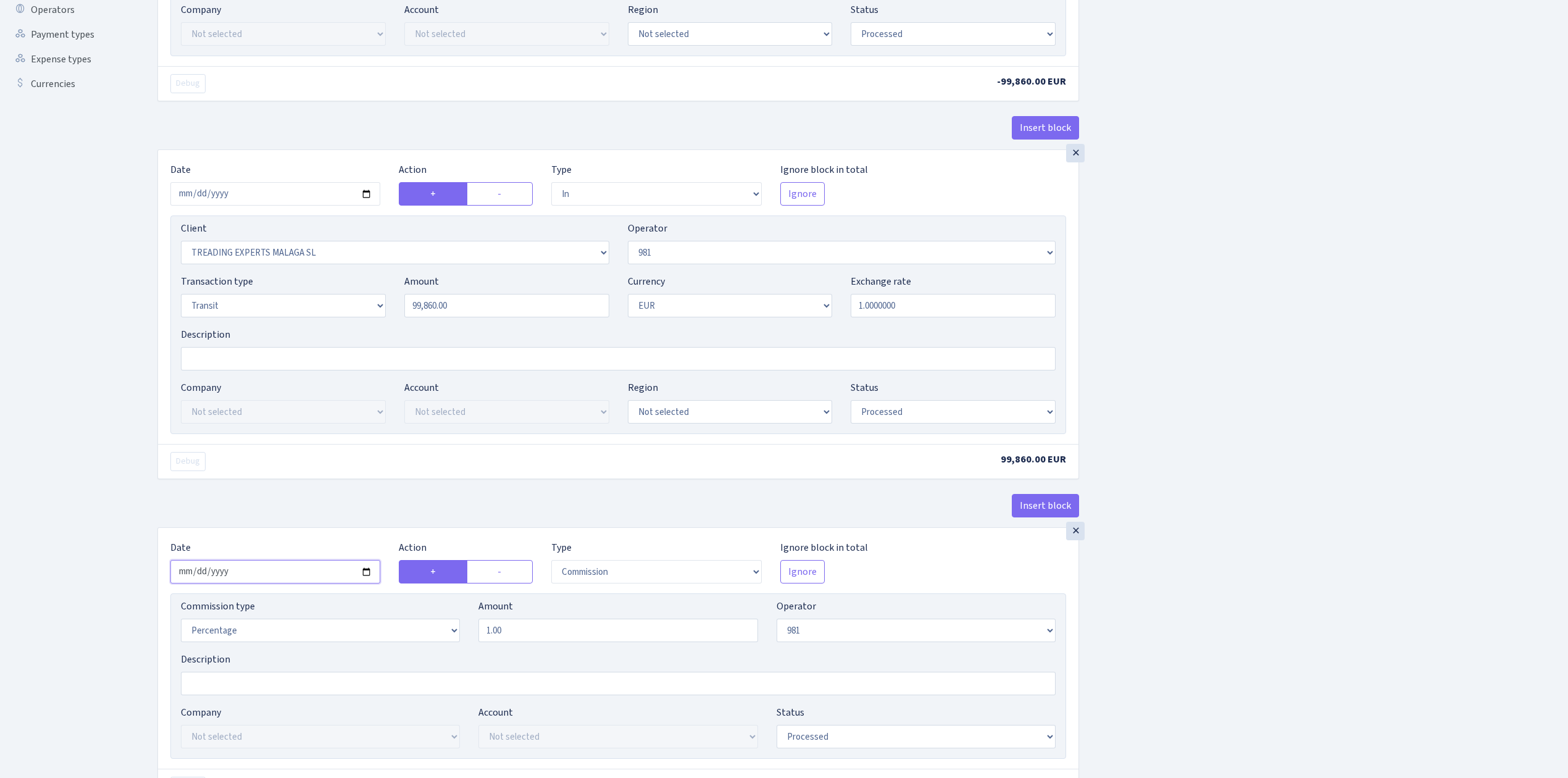
click at [364, 574] on input "2025-09-04" at bounding box center [275, 572] width 210 height 24
type input "[DATE]"
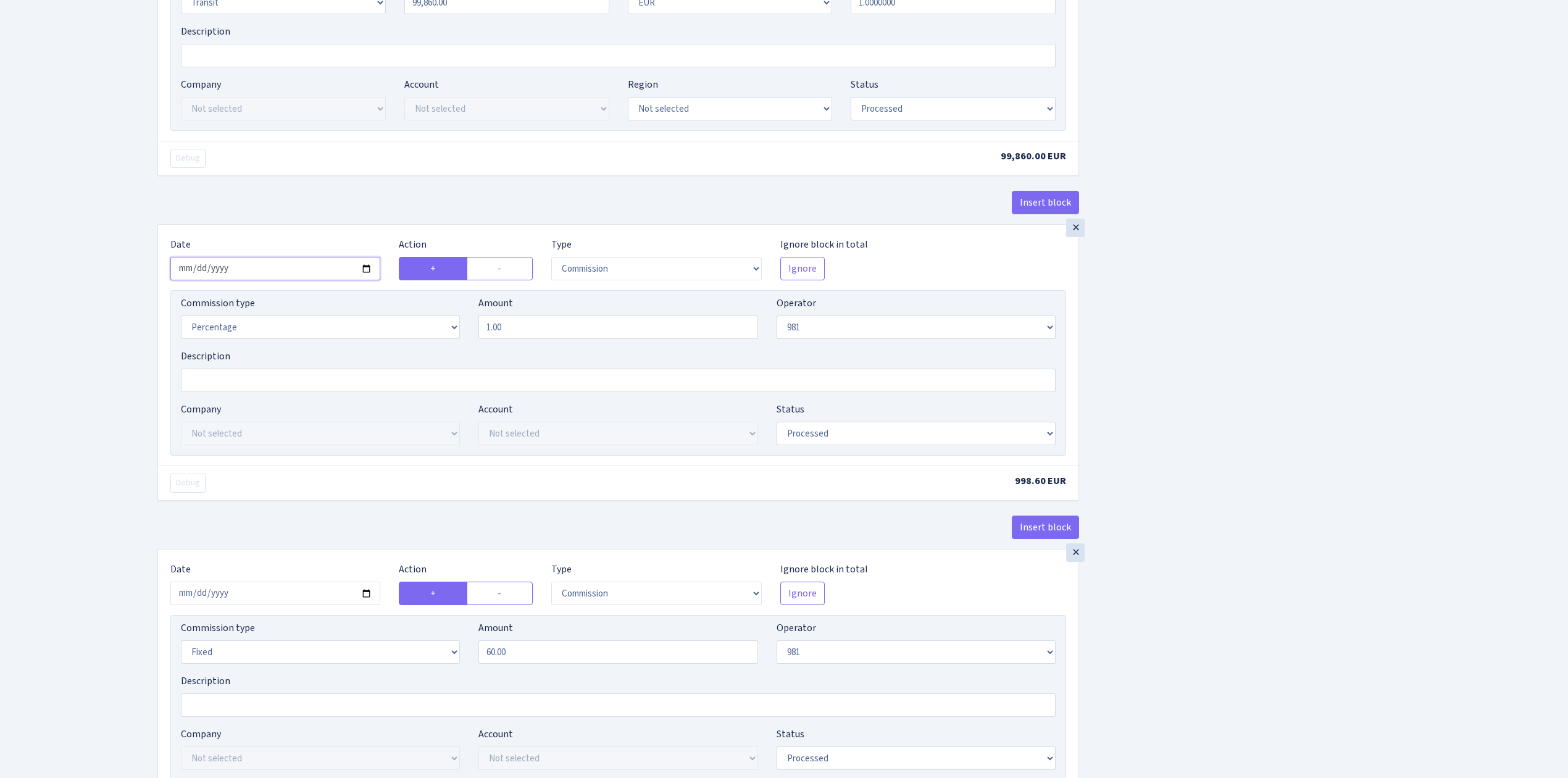
scroll to position [659, 0]
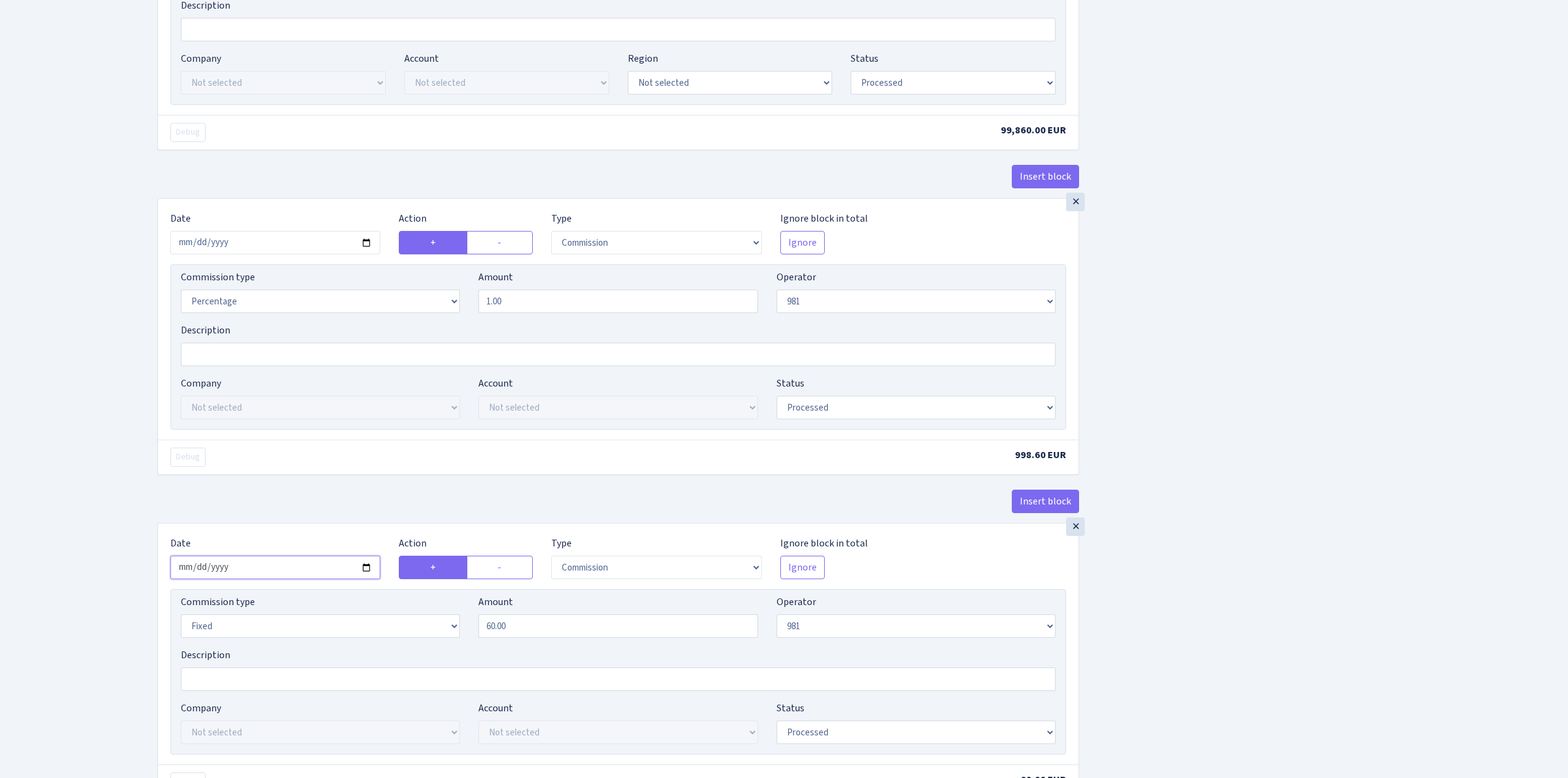
click at [371, 571] on input "2025-09-04" at bounding box center [275, 567] width 210 height 24
type input "[DATE]"
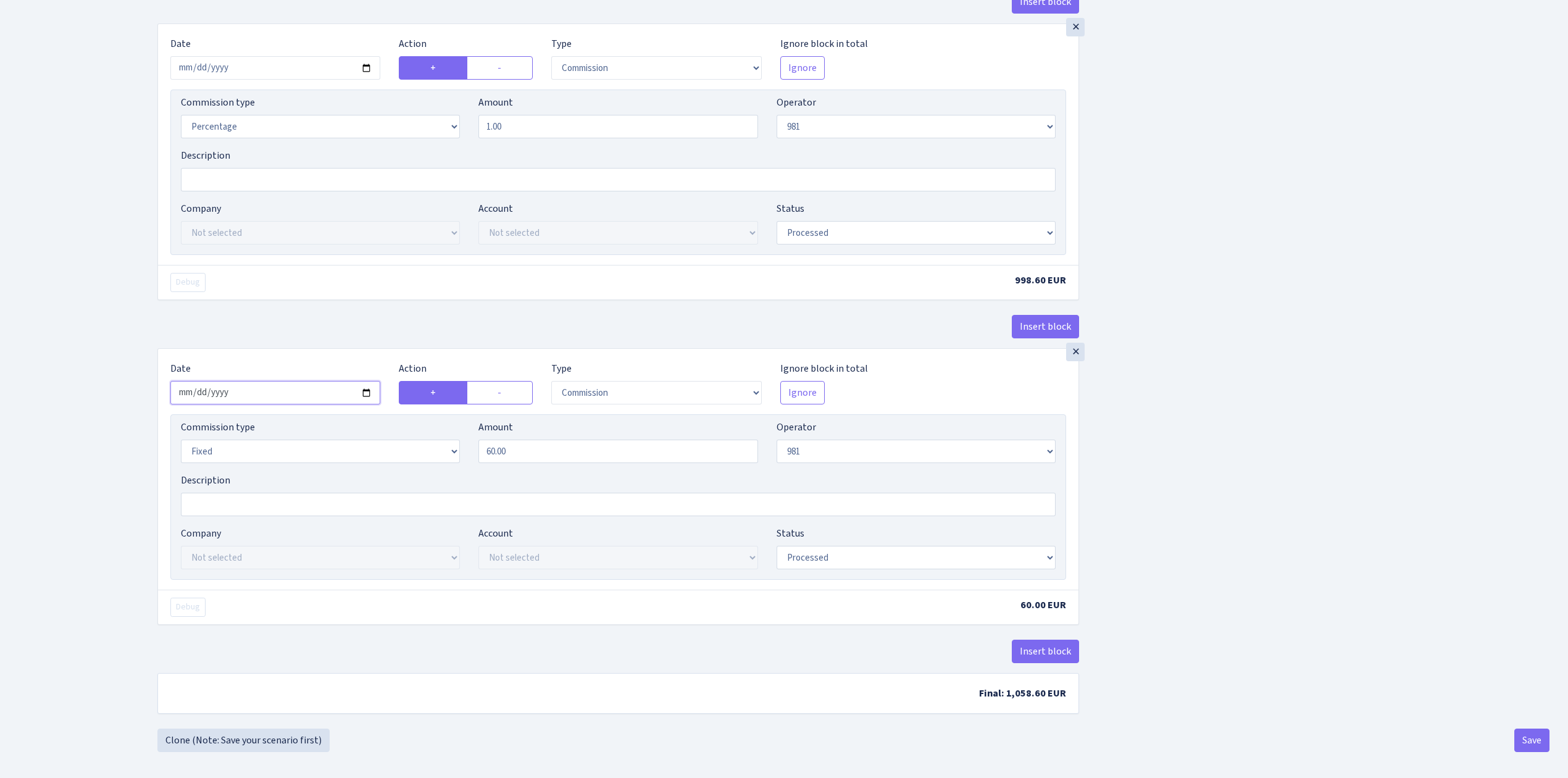
scroll to position [849, 0]
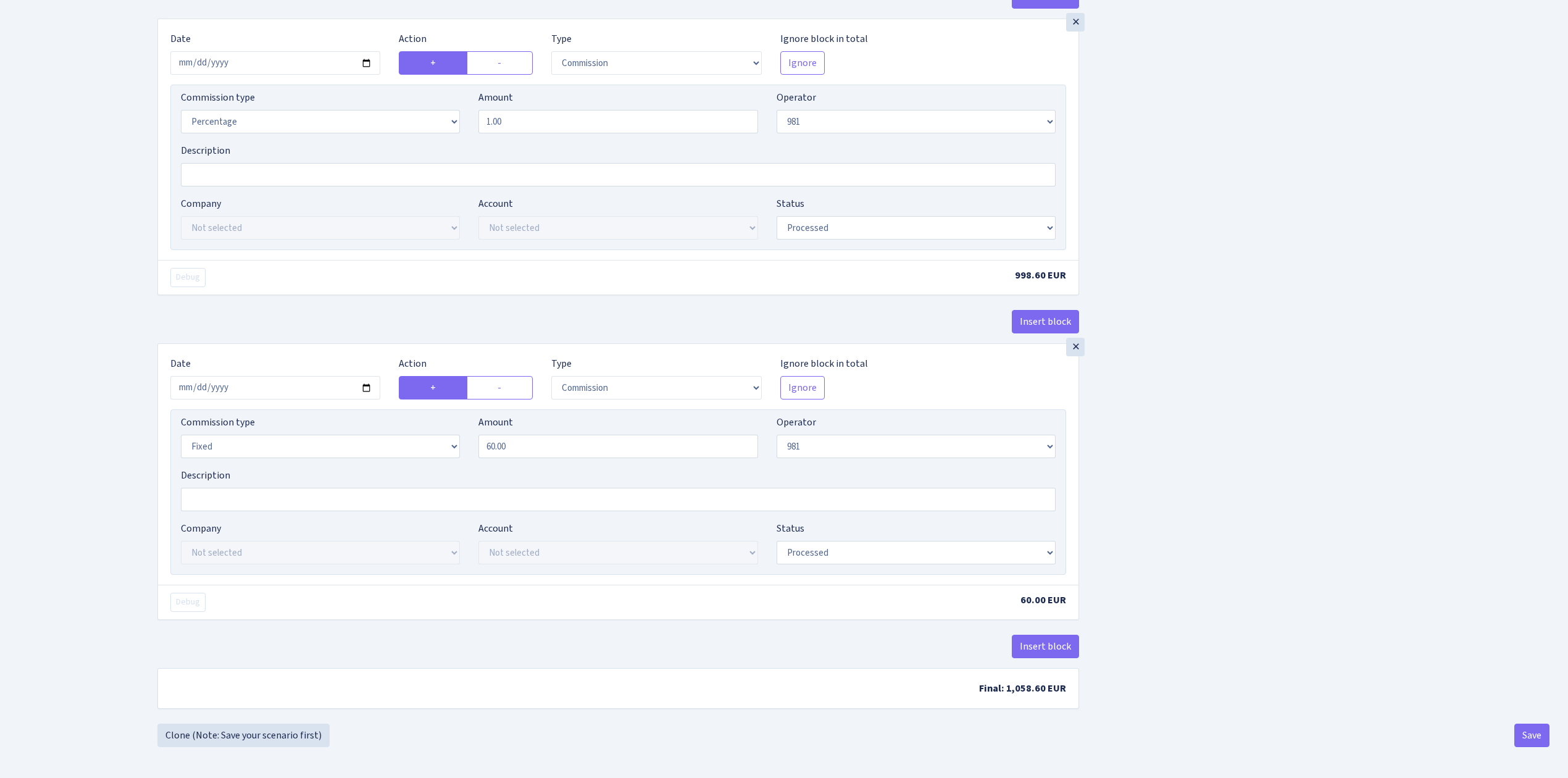
click at [1543, 734] on button "Save" at bounding box center [1531, 736] width 35 height 24
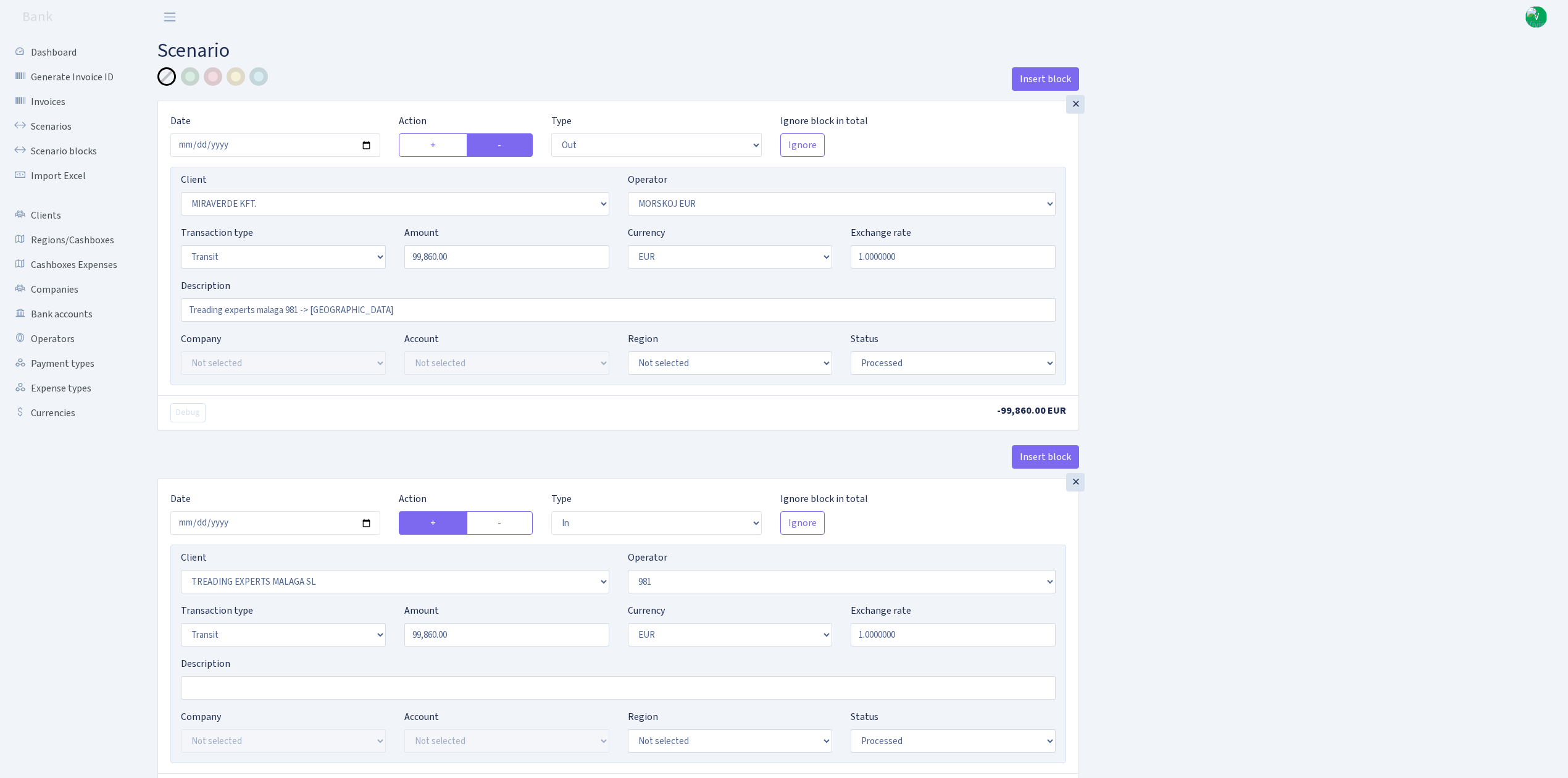
select select "out"
select select "3344"
select select "323"
select select "5"
select select "1"
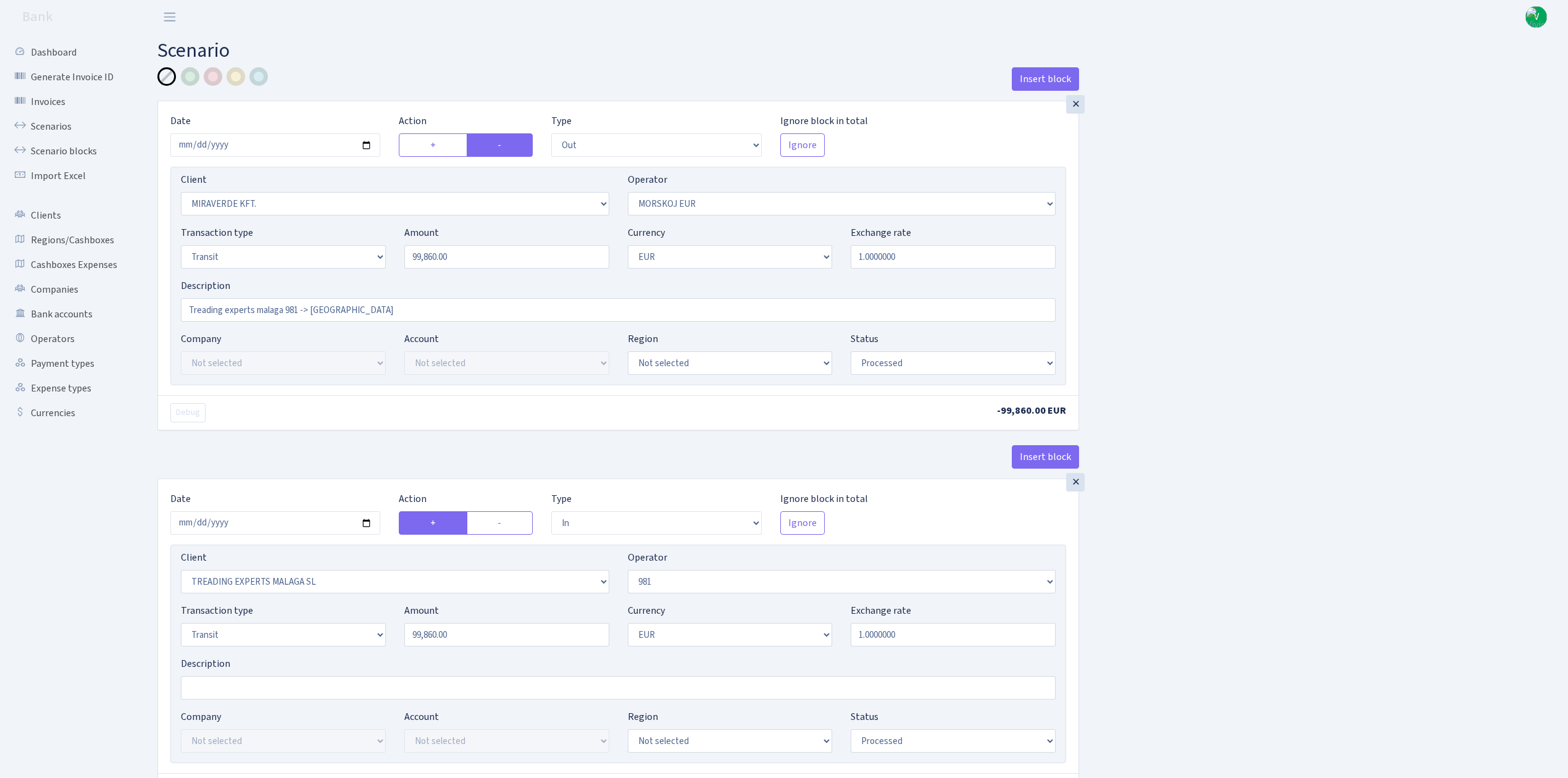
select select "processed"
select select "in"
select select "2518"
select select "61"
select select "5"
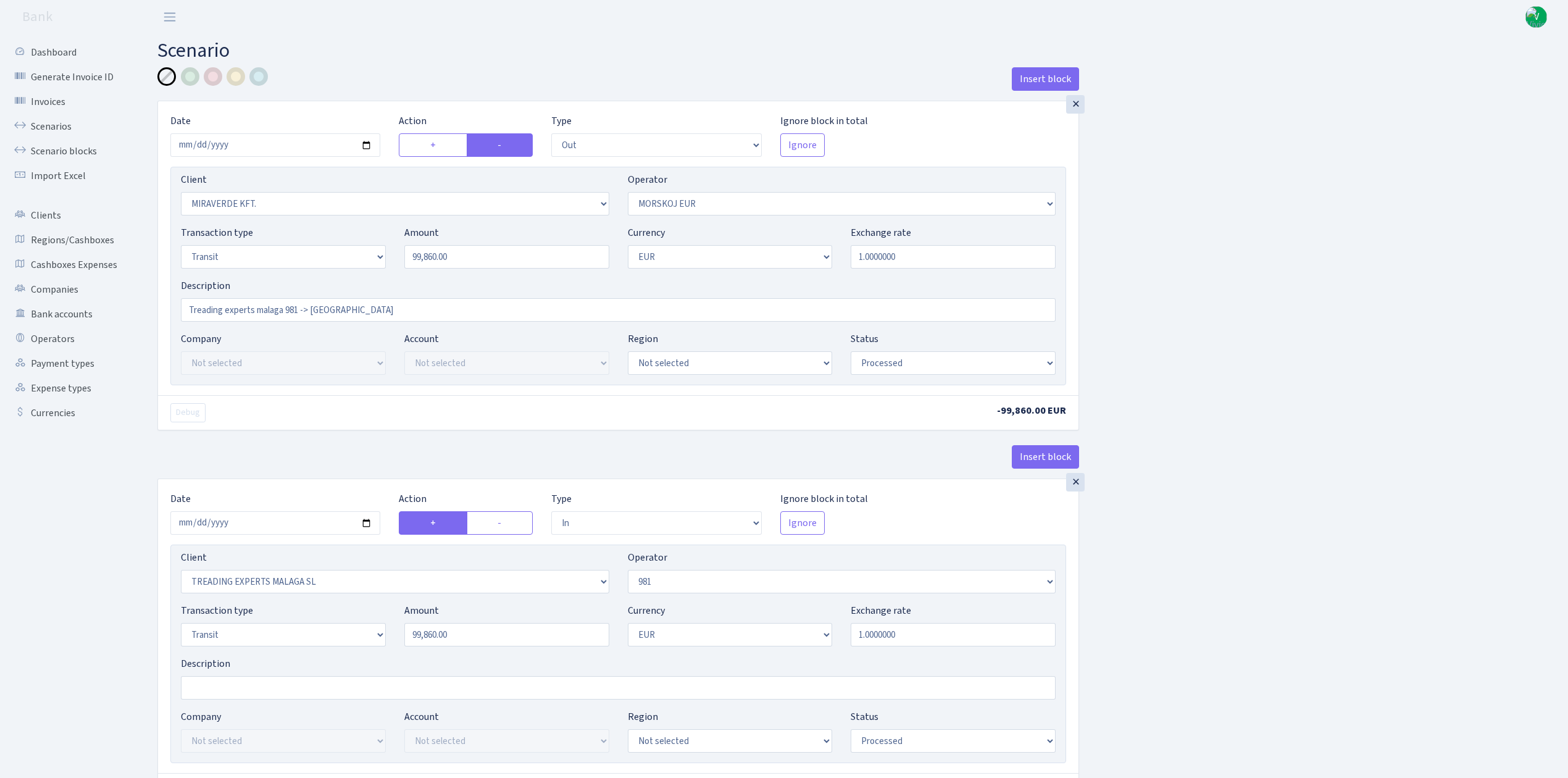
select select "1"
select select "processed"
select select "commission"
select select "61"
select select "processed"
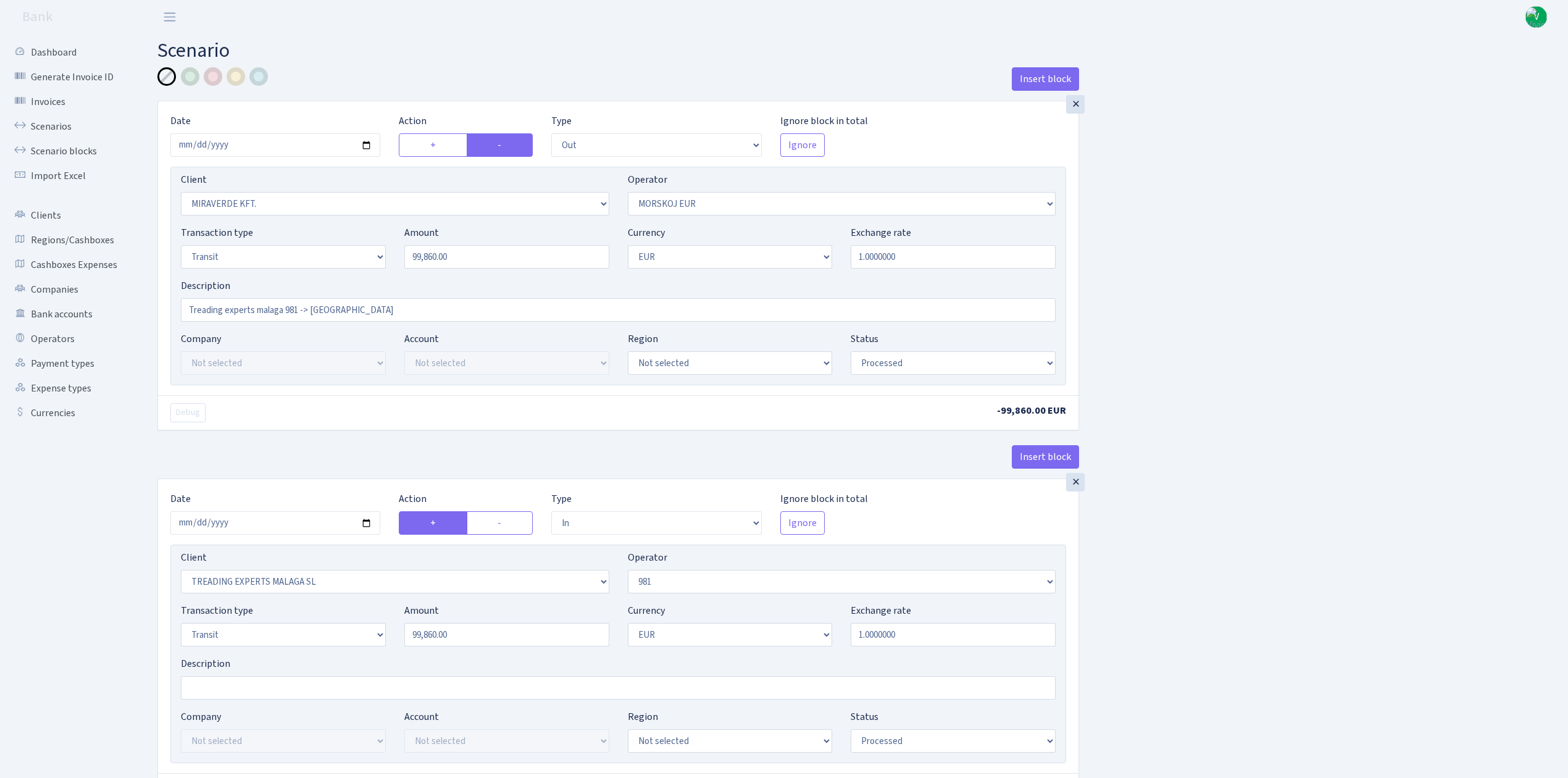
select select "commission"
select select "fixed"
select select "61"
select select "processed"
click at [56, 122] on link "Scenarios" at bounding box center [68, 126] width 123 height 24
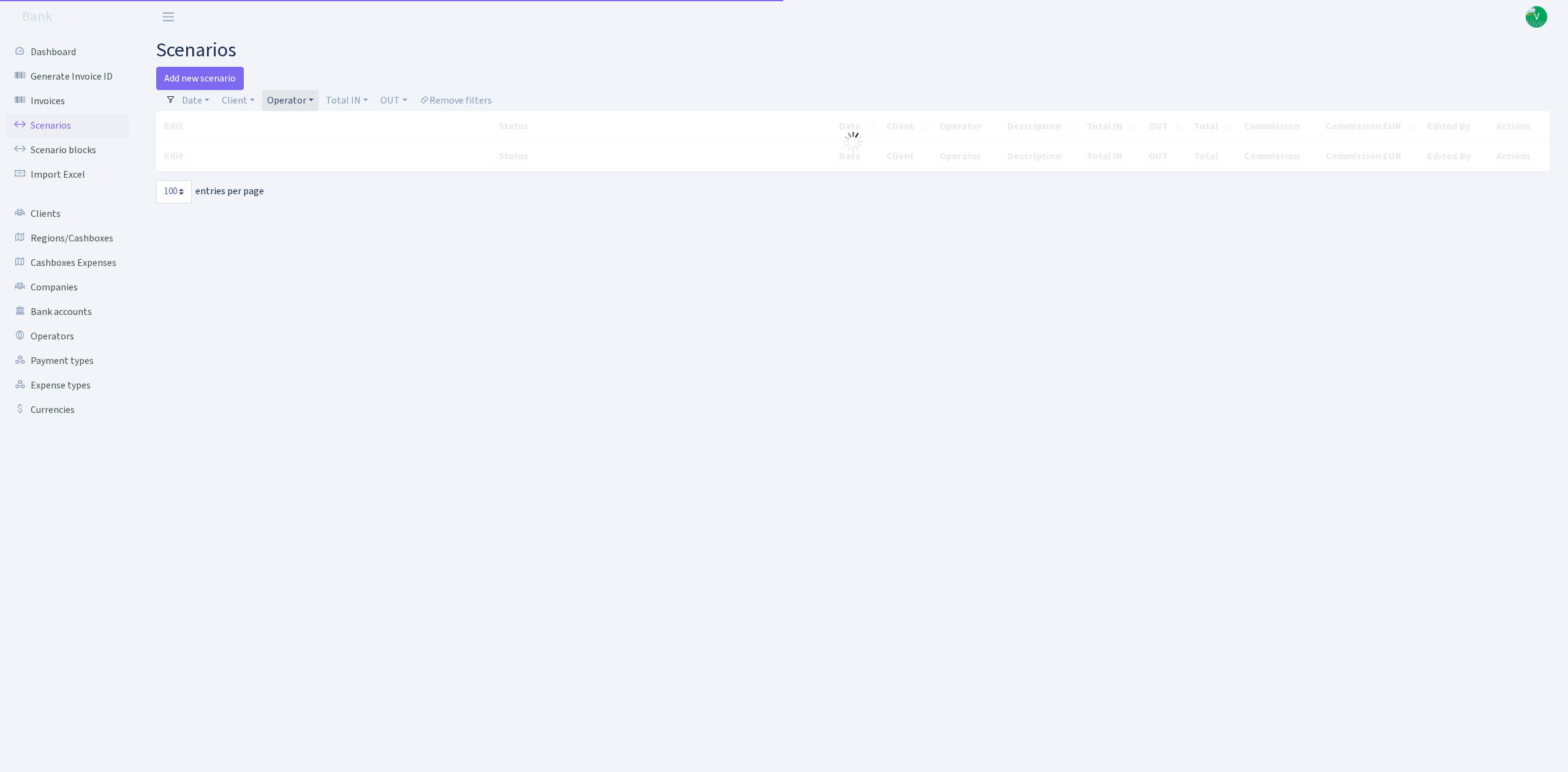
select select "100"
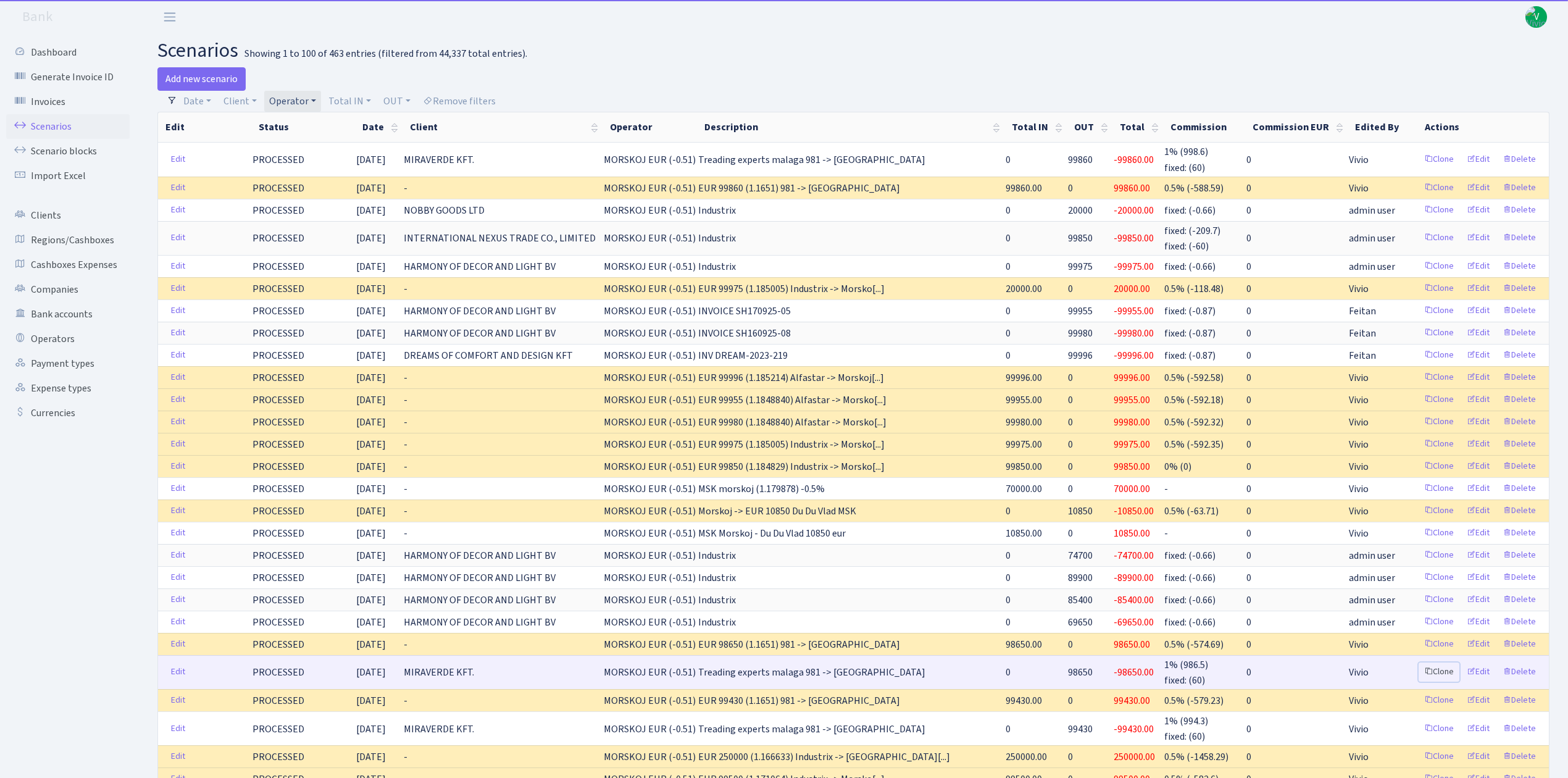
click at [1438, 679] on link "Clone" at bounding box center [1438, 672] width 40 height 19
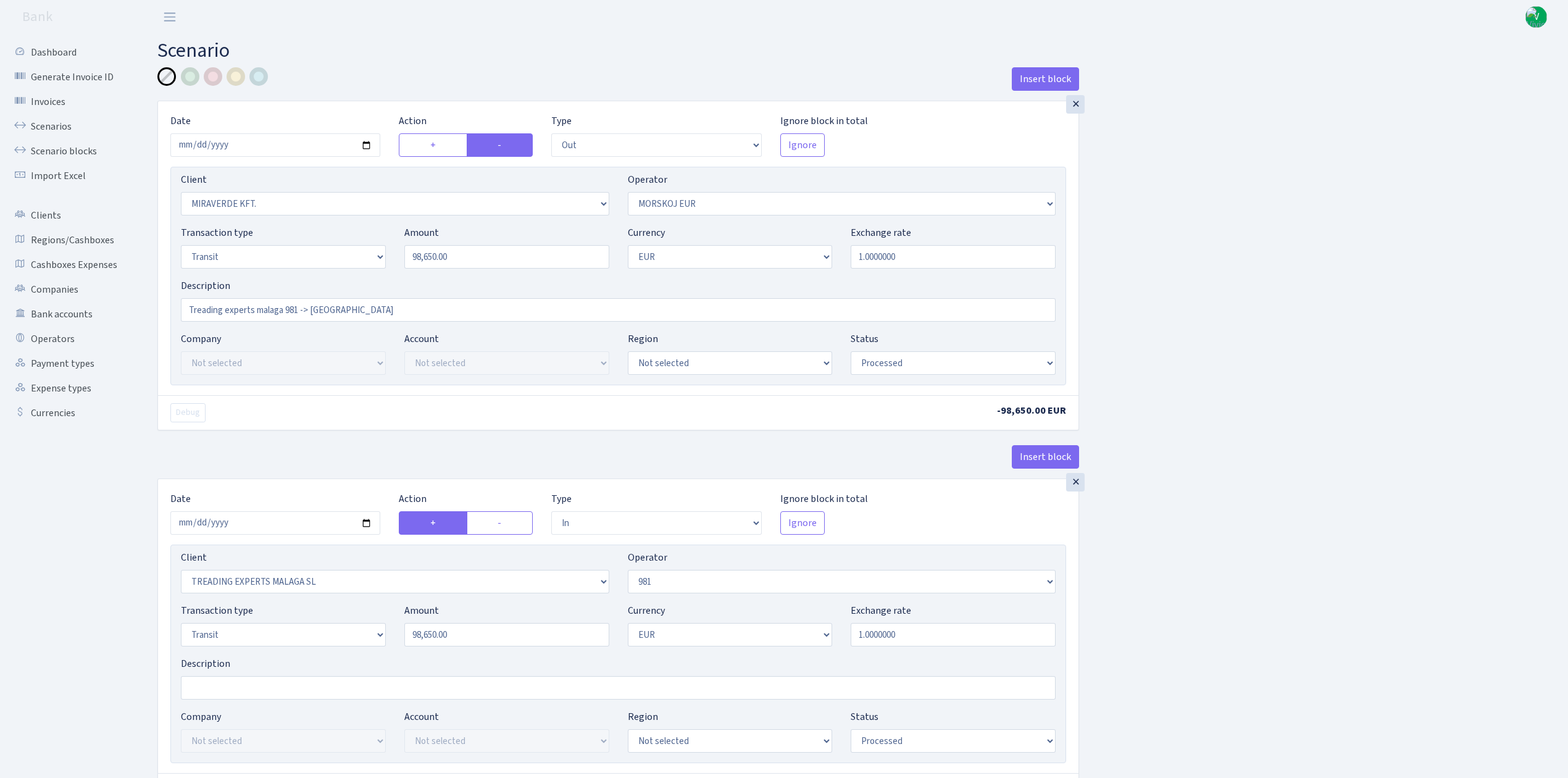
select select "out"
select select "3344"
select select "323"
select select "5"
select select "1"
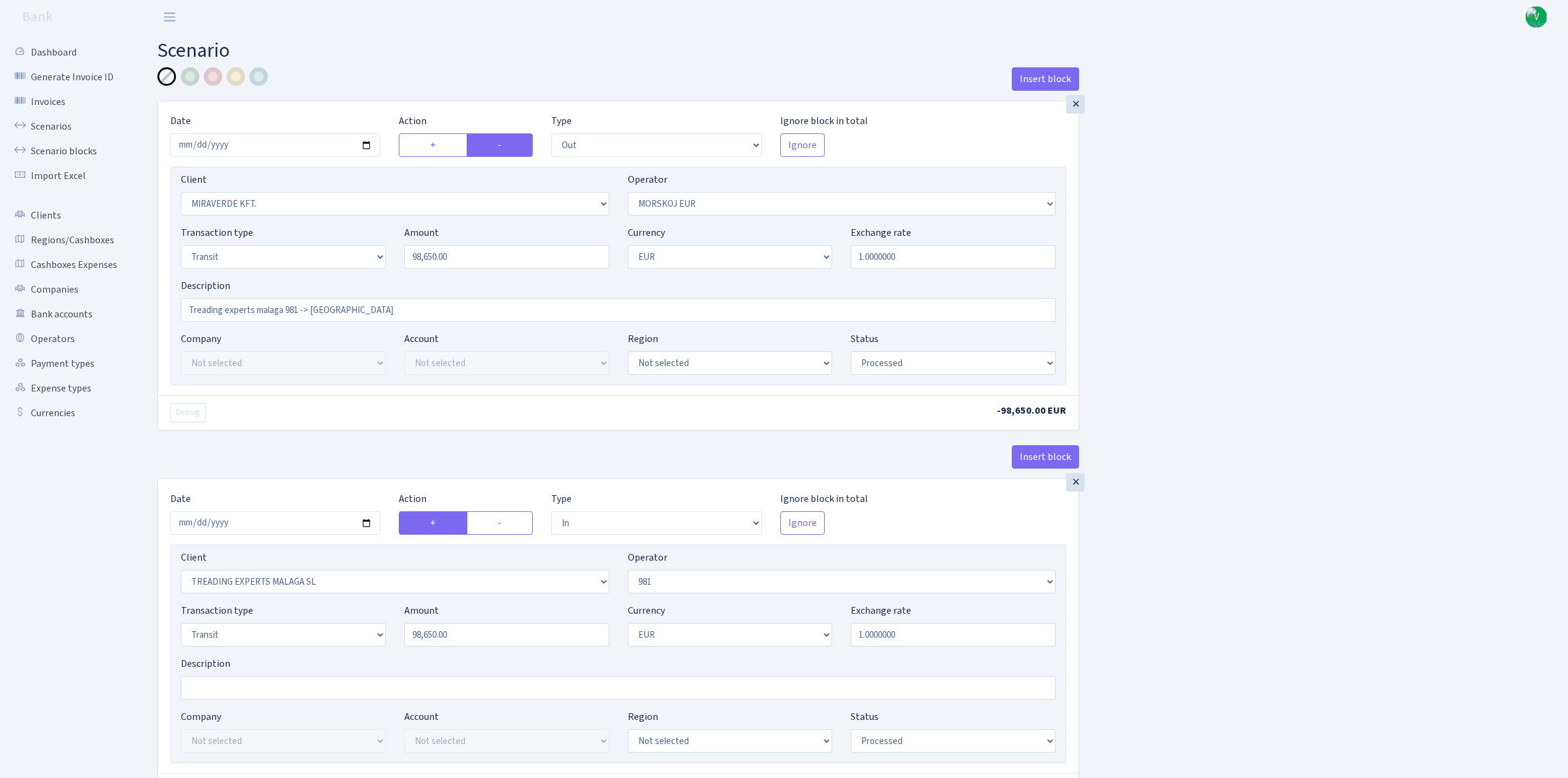
select select "processed"
select select "in"
select select "2518"
select select "61"
select select "5"
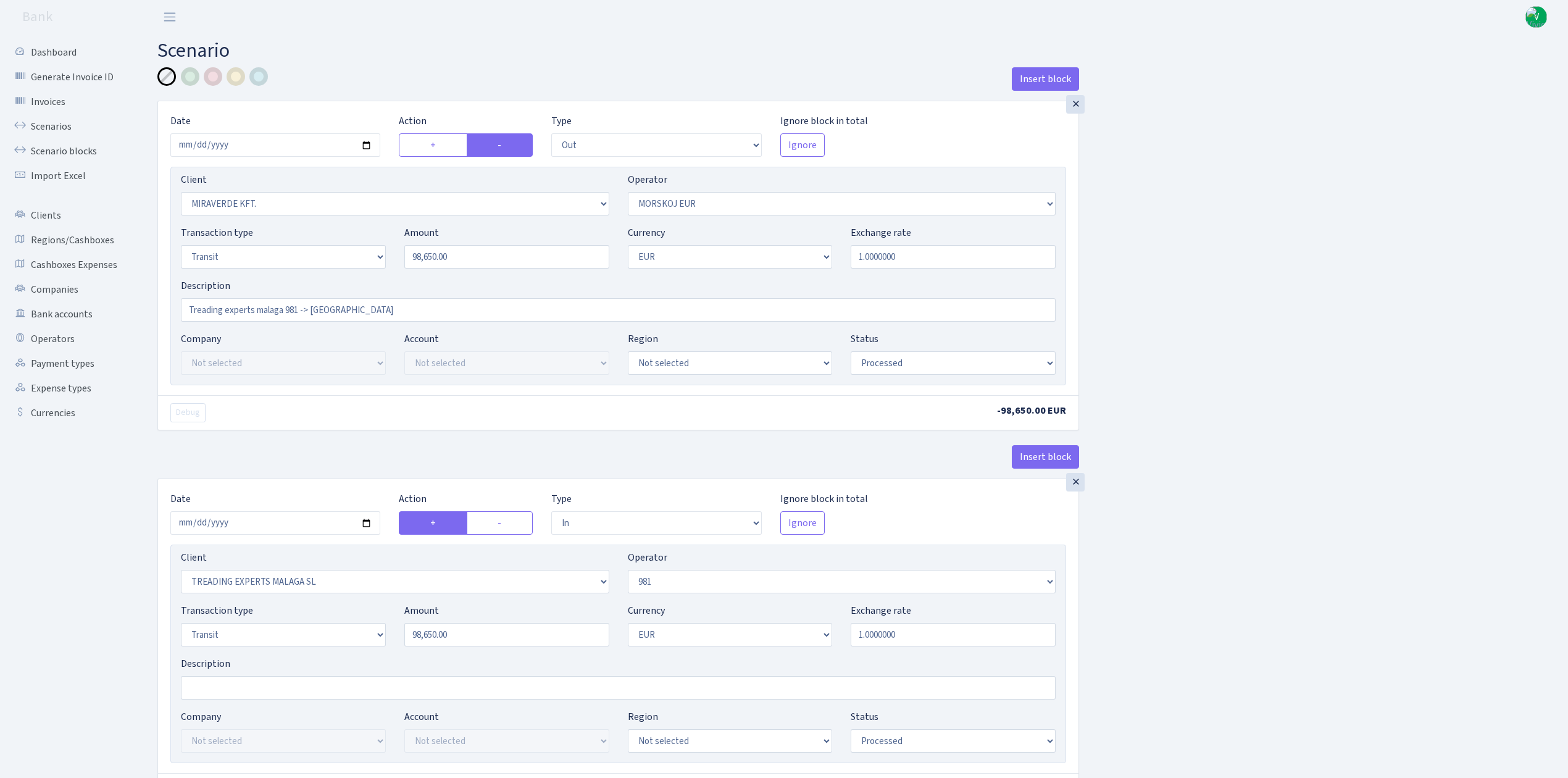
select select "1"
select select "processed"
select select "commission"
select select "61"
select select "processed"
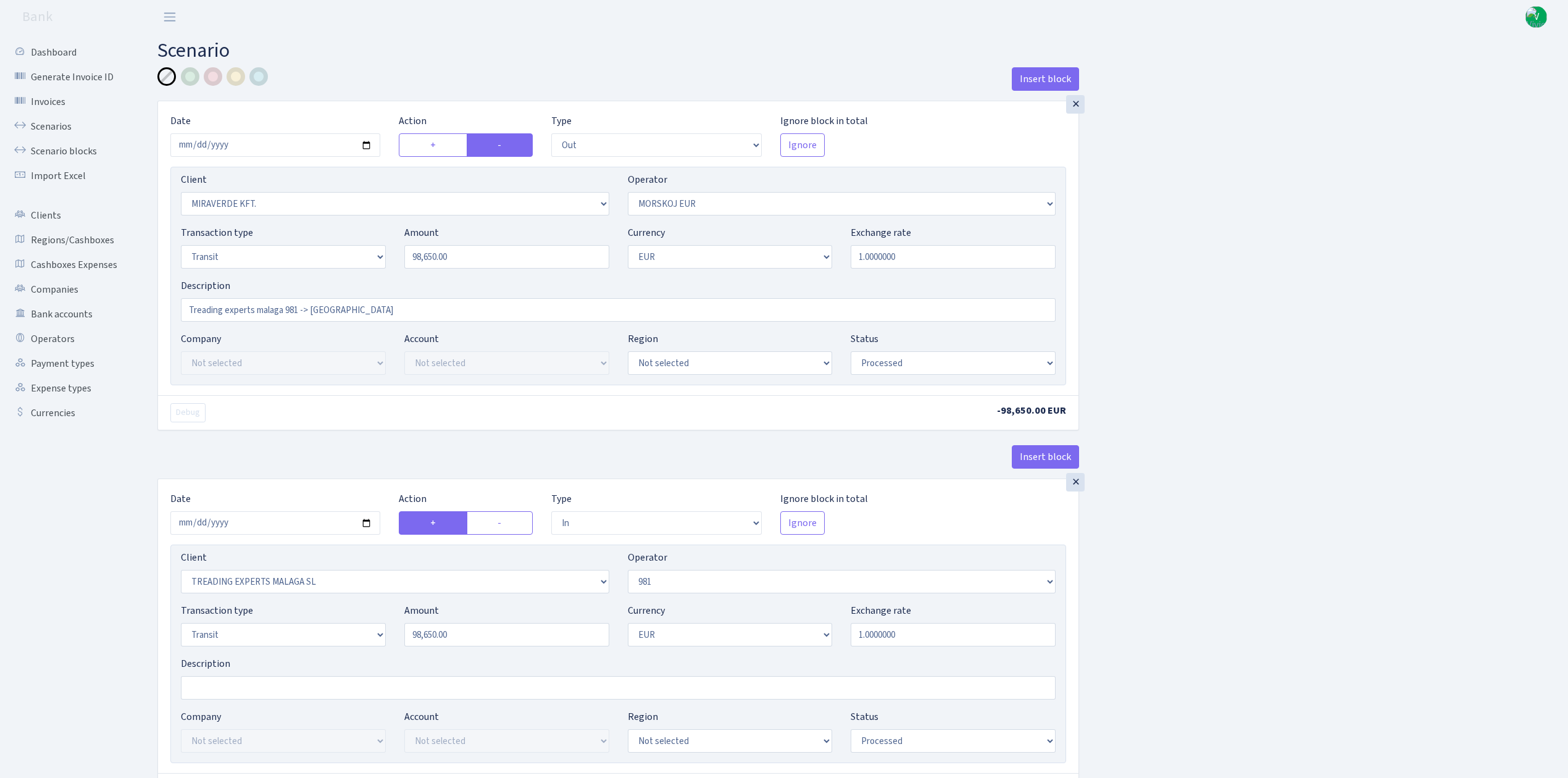
select select "commission"
select select "fixed"
select select "61"
select select "processed"
click at [366, 144] on input "2025-09-04" at bounding box center [275, 145] width 210 height 24
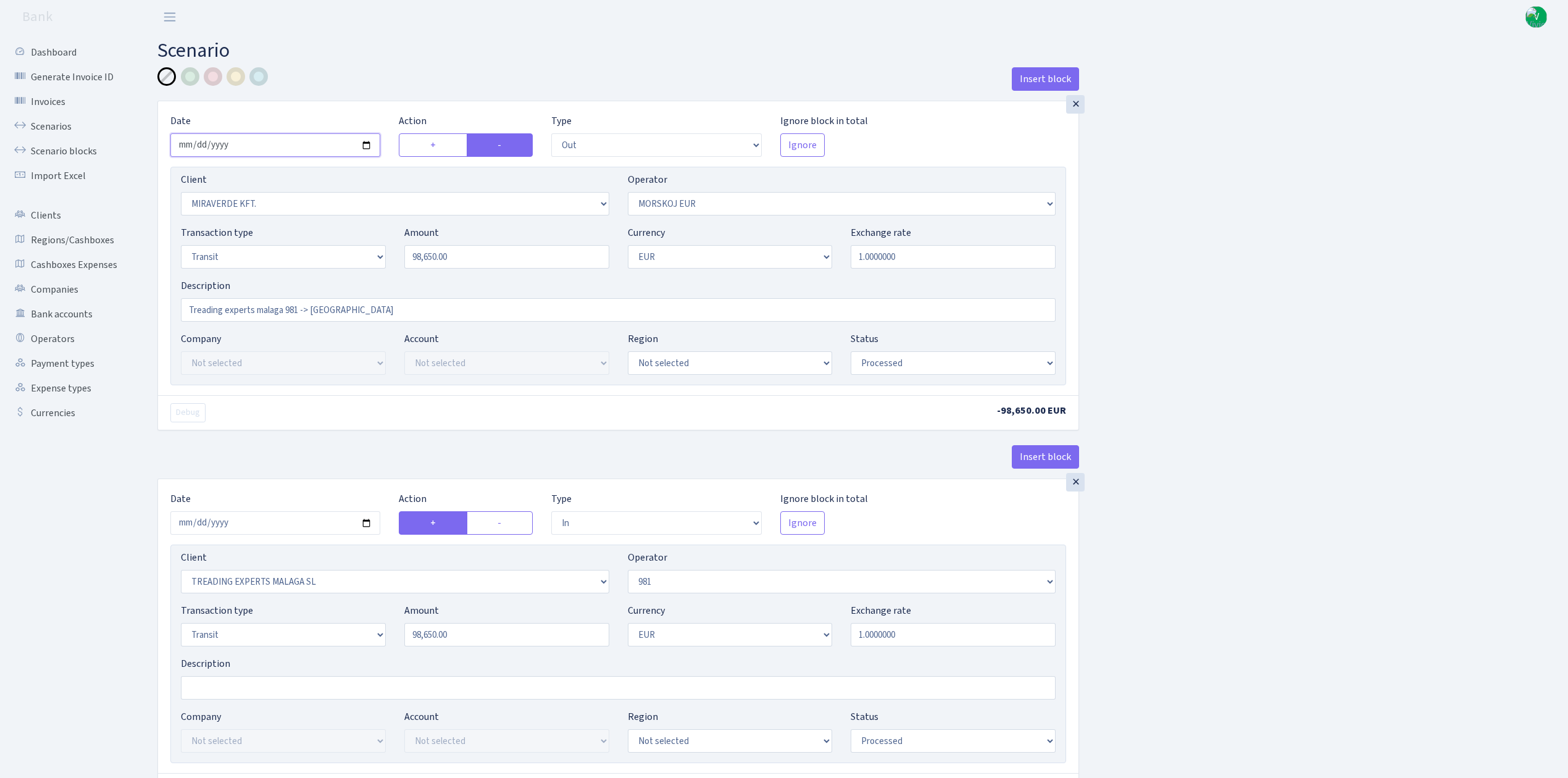
type input "2025-09-23"
drag, startPoint x: 485, startPoint y: 262, endPoint x: 302, endPoint y: 231, distance: 185.6
click at [302, 231] on div "Transaction type Not selected 981 ELF FISH crypto GIRT IVO dekl MM-BALTIC eur U…" at bounding box center [618, 252] width 893 height 53
type input "99,500.00"
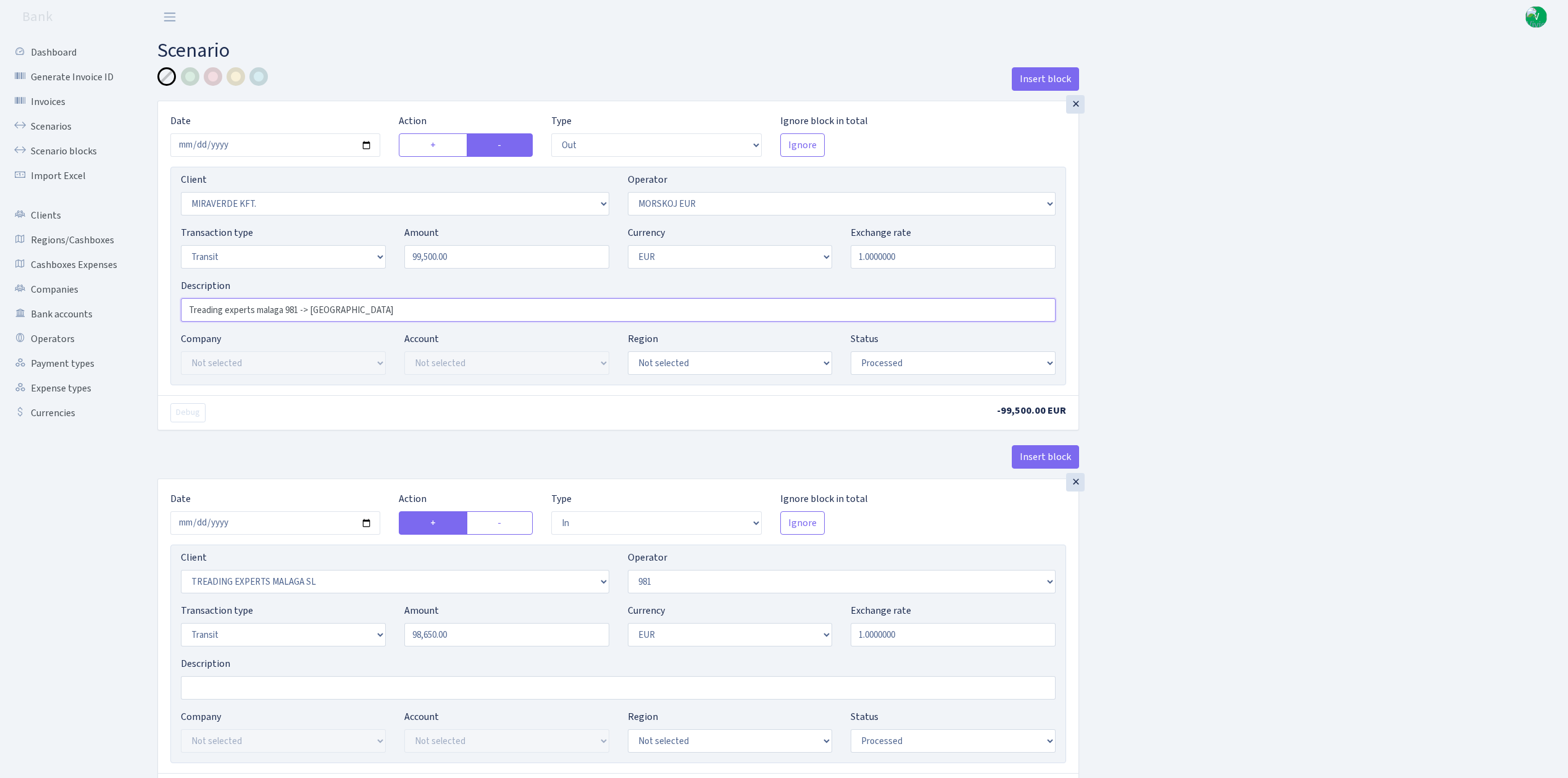
drag, startPoint x: 310, startPoint y: 304, endPoint x: 439, endPoint y: 306, distance: 129.0
click at [439, 306] on input "Treading experts malaga 981 -> Miraverde" at bounding box center [618, 310] width 874 height 24
type input "Treading experts malaga 981 -> Dreams of comfort"
click at [369, 529] on input "2025-09-04" at bounding box center [275, 523] width 210 height 24
type input "[DATE]"
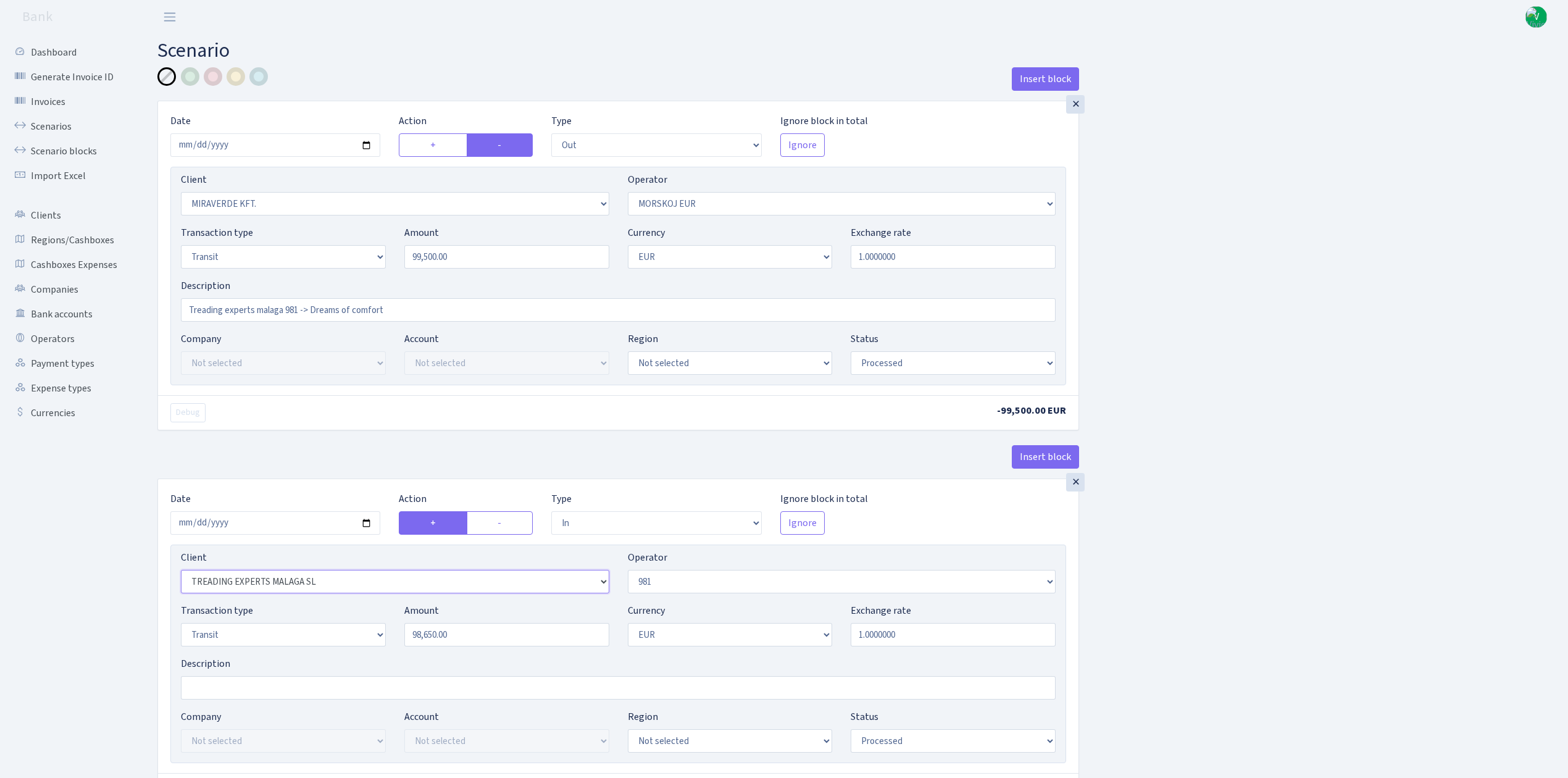
click at [600, 586] on select "Not selected 1 KOC GEMICILIK VE TASIMACILIK 1/BALDERE-SILDEDZE SIGNE 1/SCP NERO…" at bounding box center [395, 582] width 429 height 24
select select "3034"
click at [181, 574] on select "Not selected 1 KOC GEMICILIK VE TASIMACILIK 1/BALDERE-SILDEDZE SIGNE 1/SCP NERO…" at bounding box center [395, 582] width 429 height 24
drag, startPoint x: 430, startPoint y: 634, endPoint x: 354, endPoint y: 630, distance: 76.1
click at [354, 630] on div "Transaction type Not selected 981 ELF FISH crypto GIRT IVO dekl MM-BALTIC eur U…" at bounding box center [618, 630] width 893 height 53
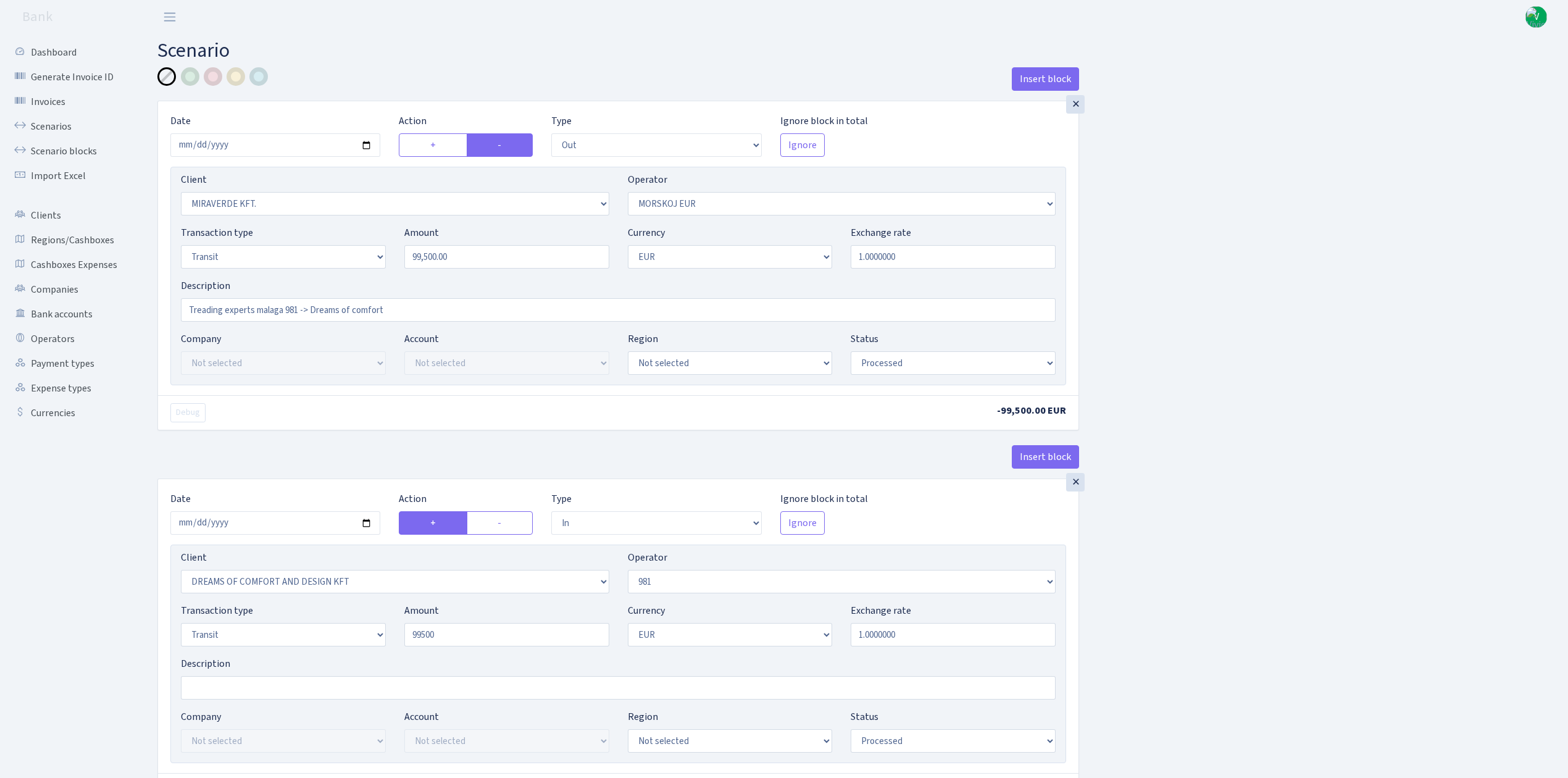
type input "99,500.00"
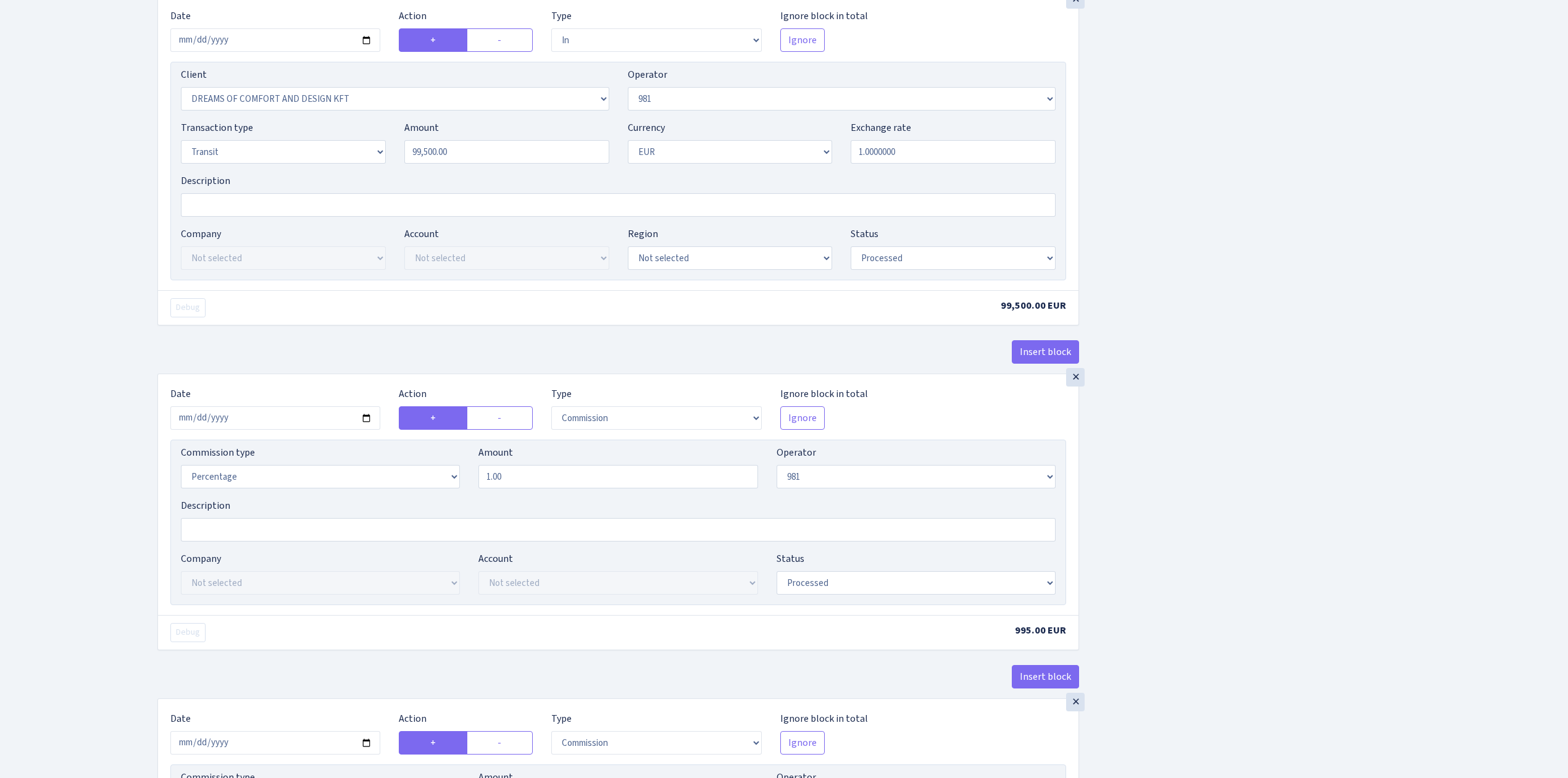
scroll to position [494, 0]
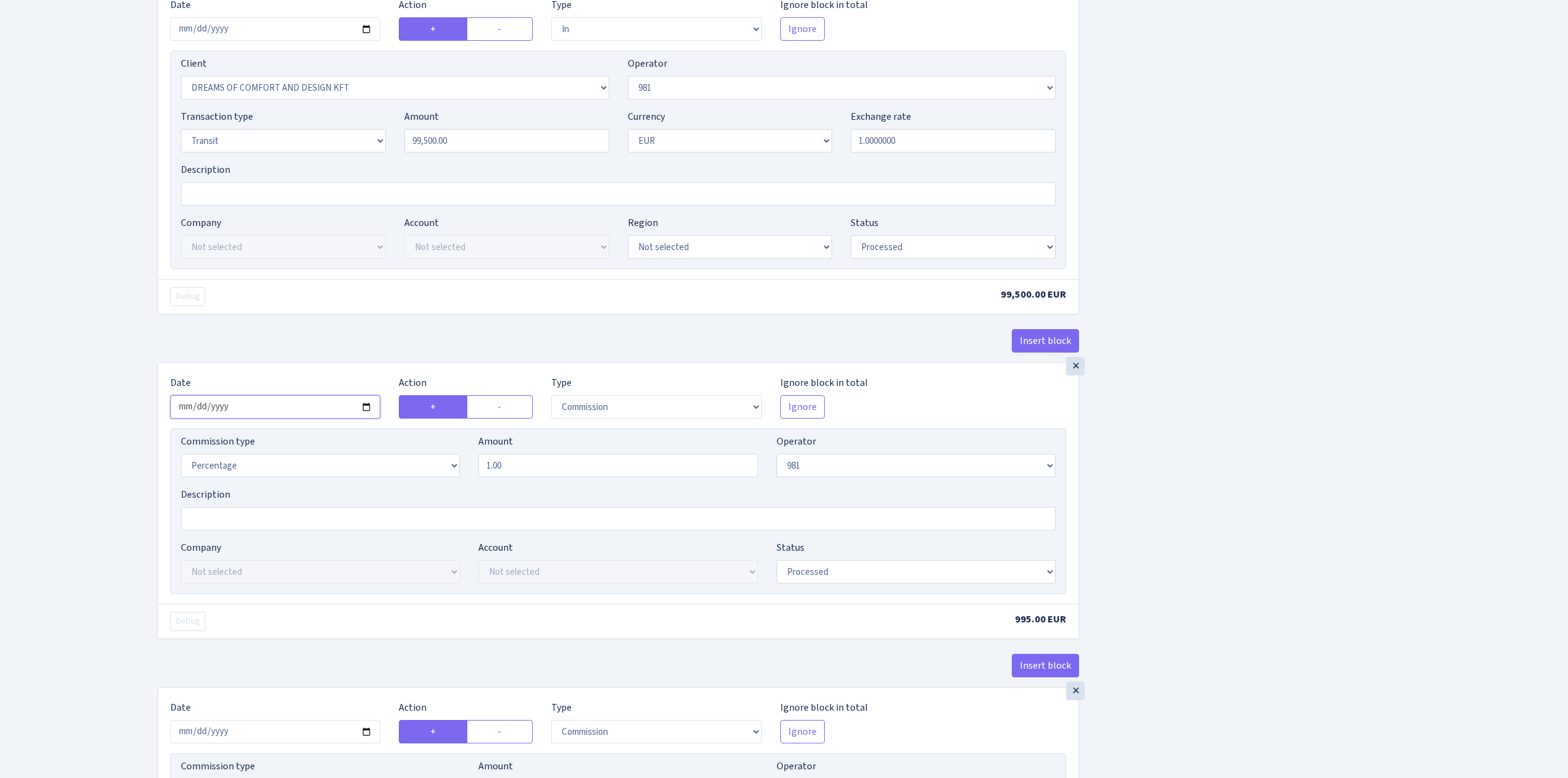
click at [364, 406] on input "2025-09-04" at bounding box center [275, 407] width 210 height 24
type input "2025-09-23"
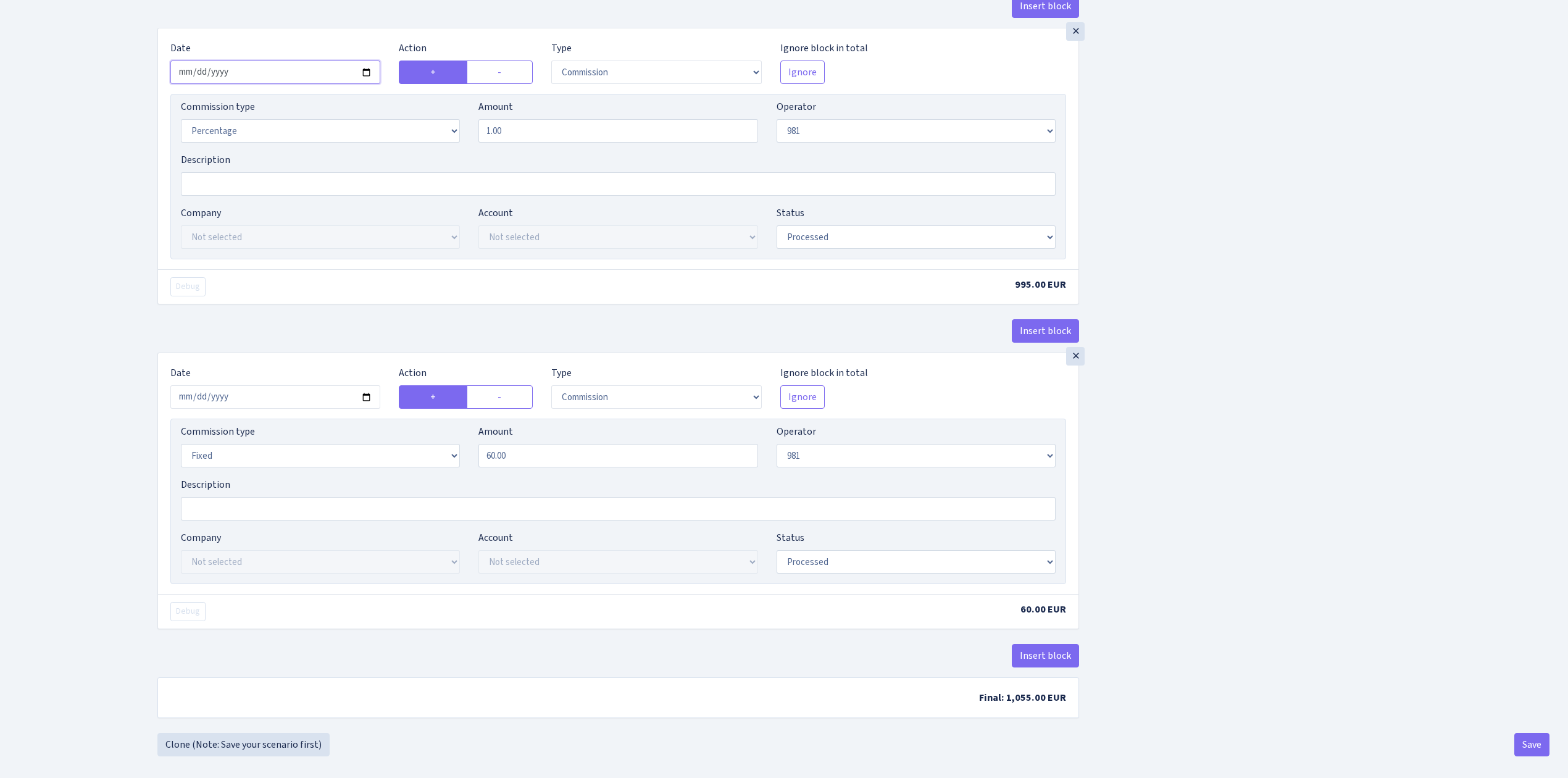
scroll to position [849, 0]
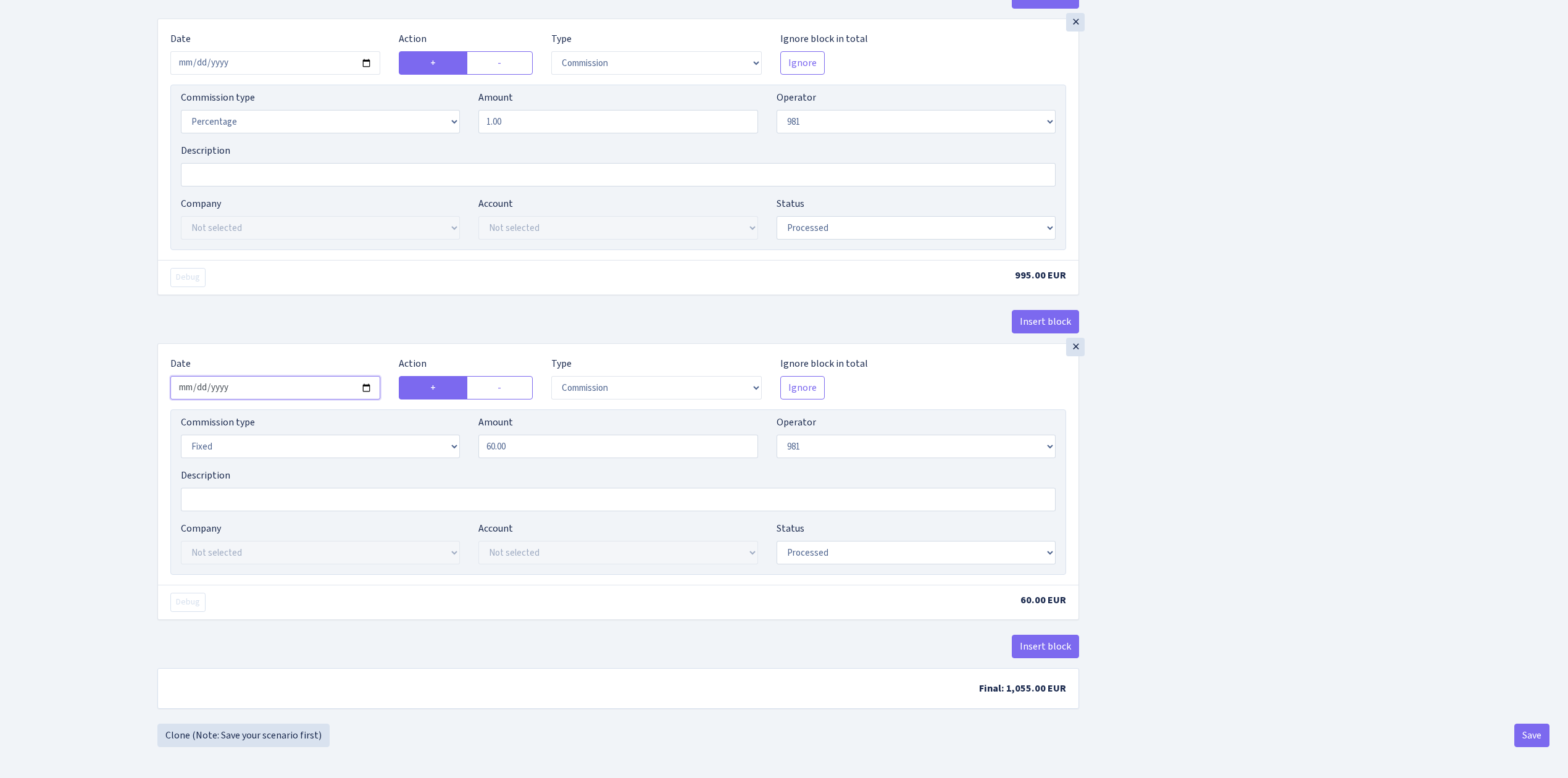
click at [370, 379] on input "2025-09-04" at bounding box center [275, 388] width 210 height 24
type input "2025-09-23"
click at [1524, 735] on button "Save" at bounding box center [1531, 736] width 35 height 24
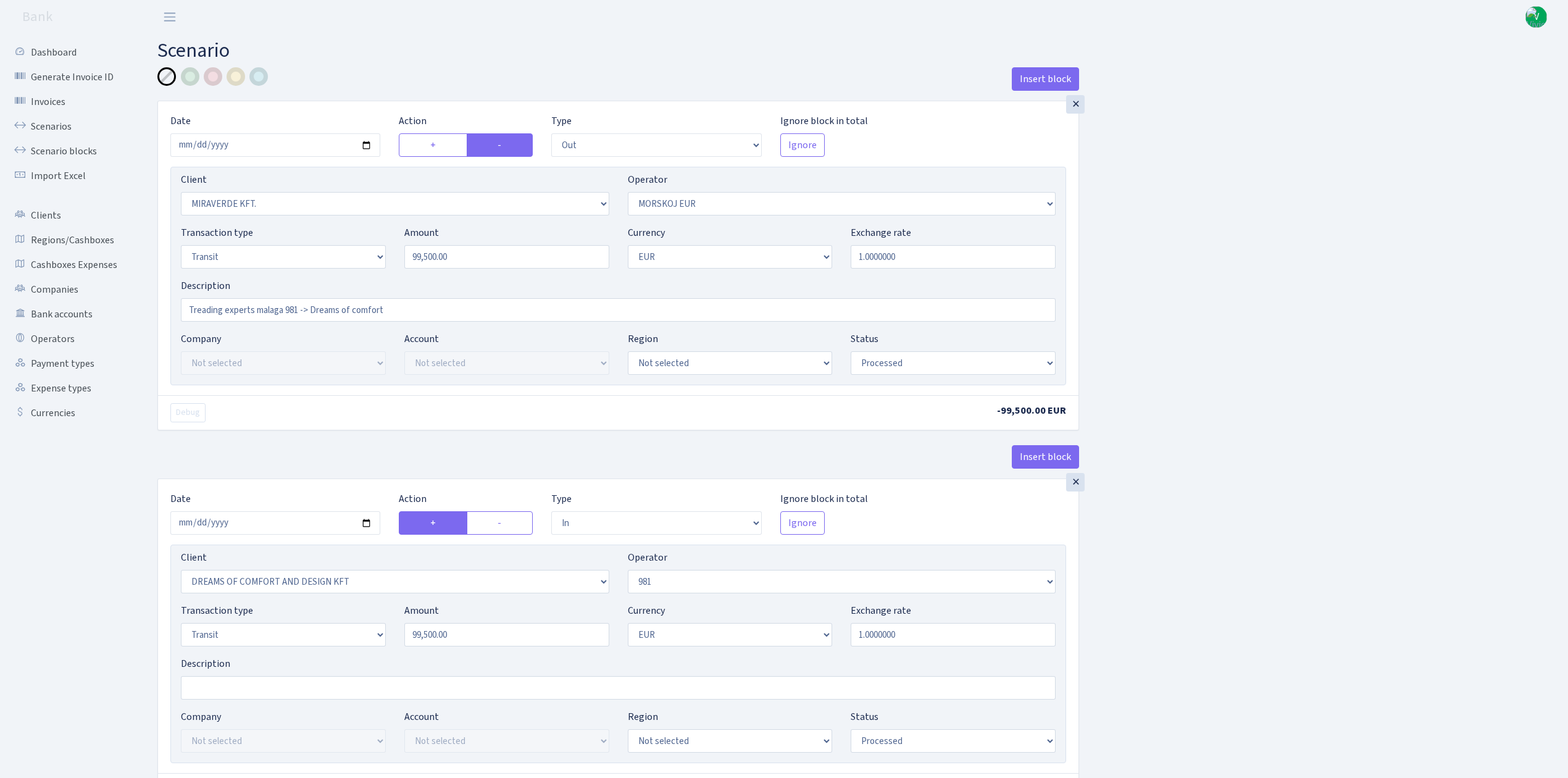
select select "out"
select select "3344"
select select "323"
select select "5"
select select "1"
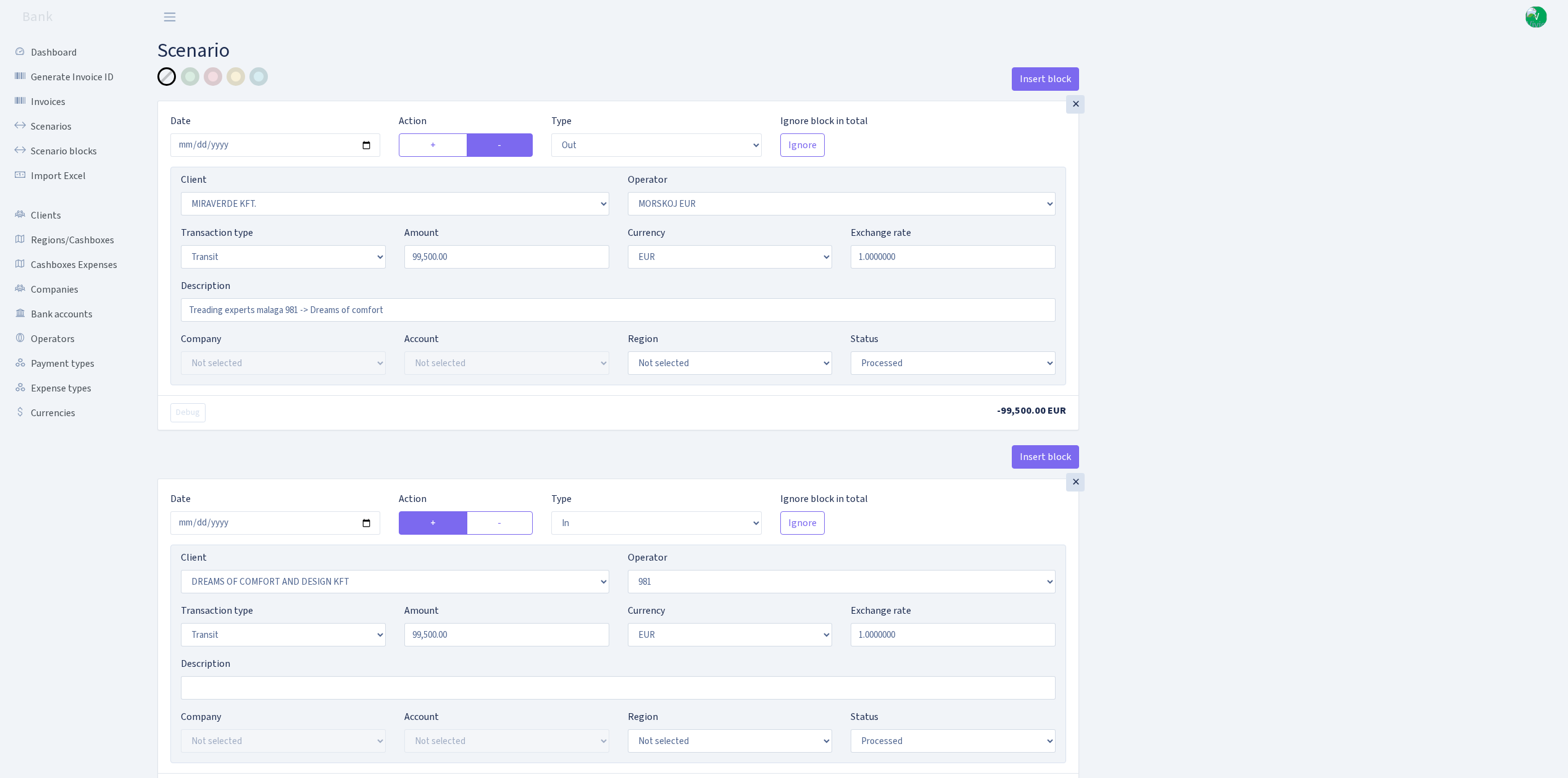
select select "processed"
select select "in"
select select "3034"
select select "61"
select select "5"
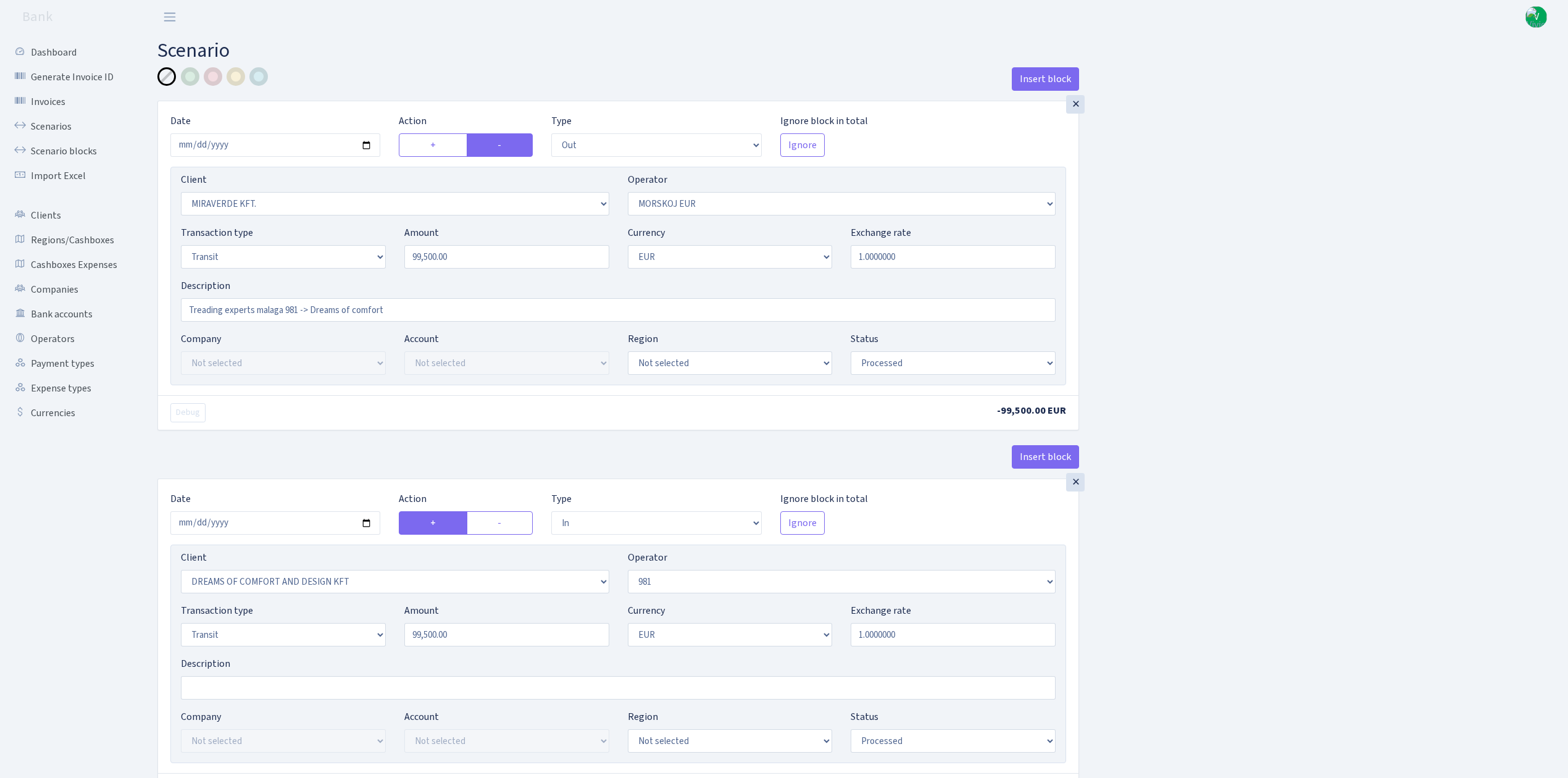
select select "1"
select select "processed"
select select "commission"
select select "61"
select select "processed"
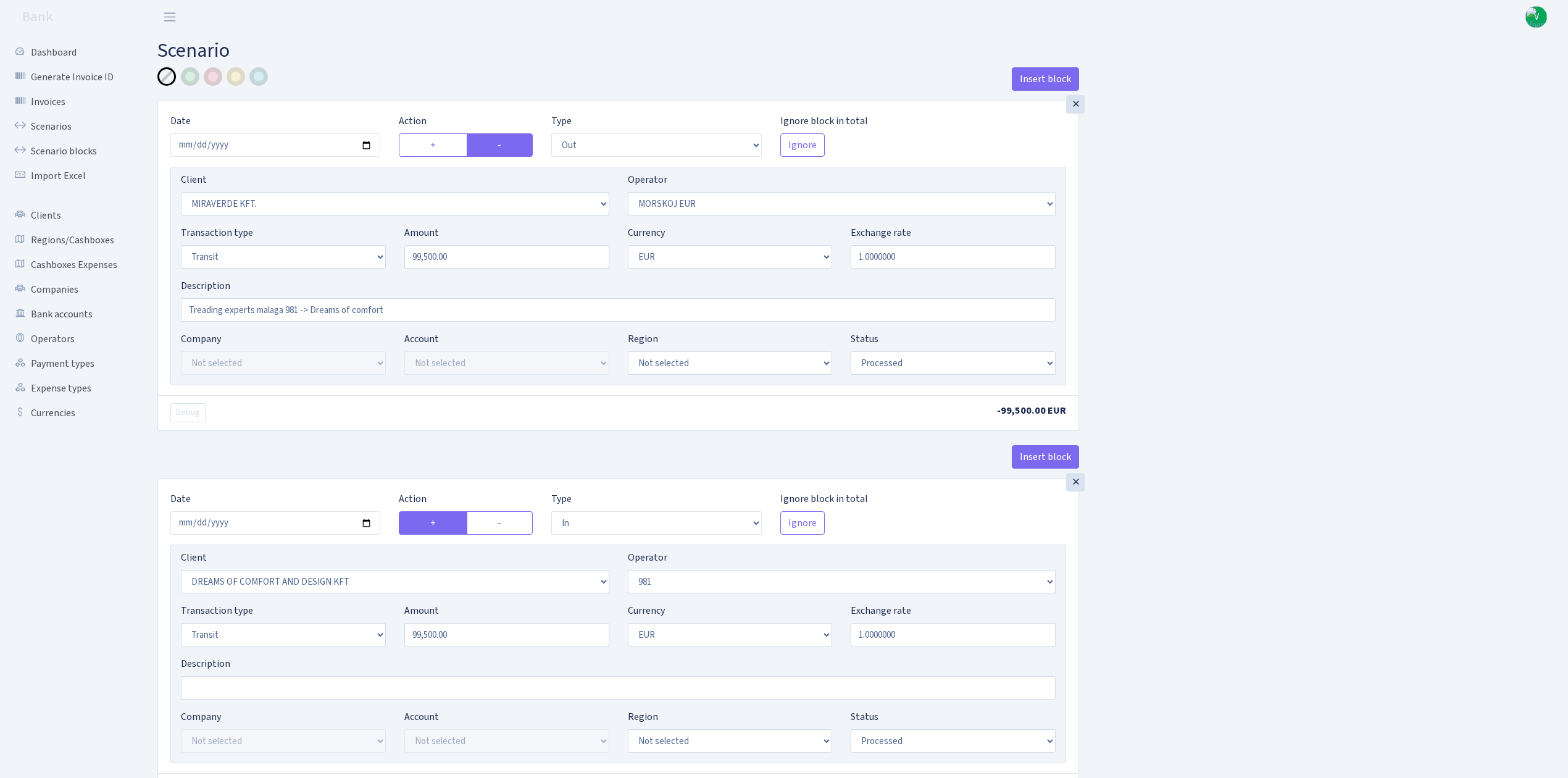
select select "commission"
select select "fixed"
select select "61"
select select "processed"
click at [50, 123] on link "Scenarios" at bounding box center [68, 126] width 123 height 24
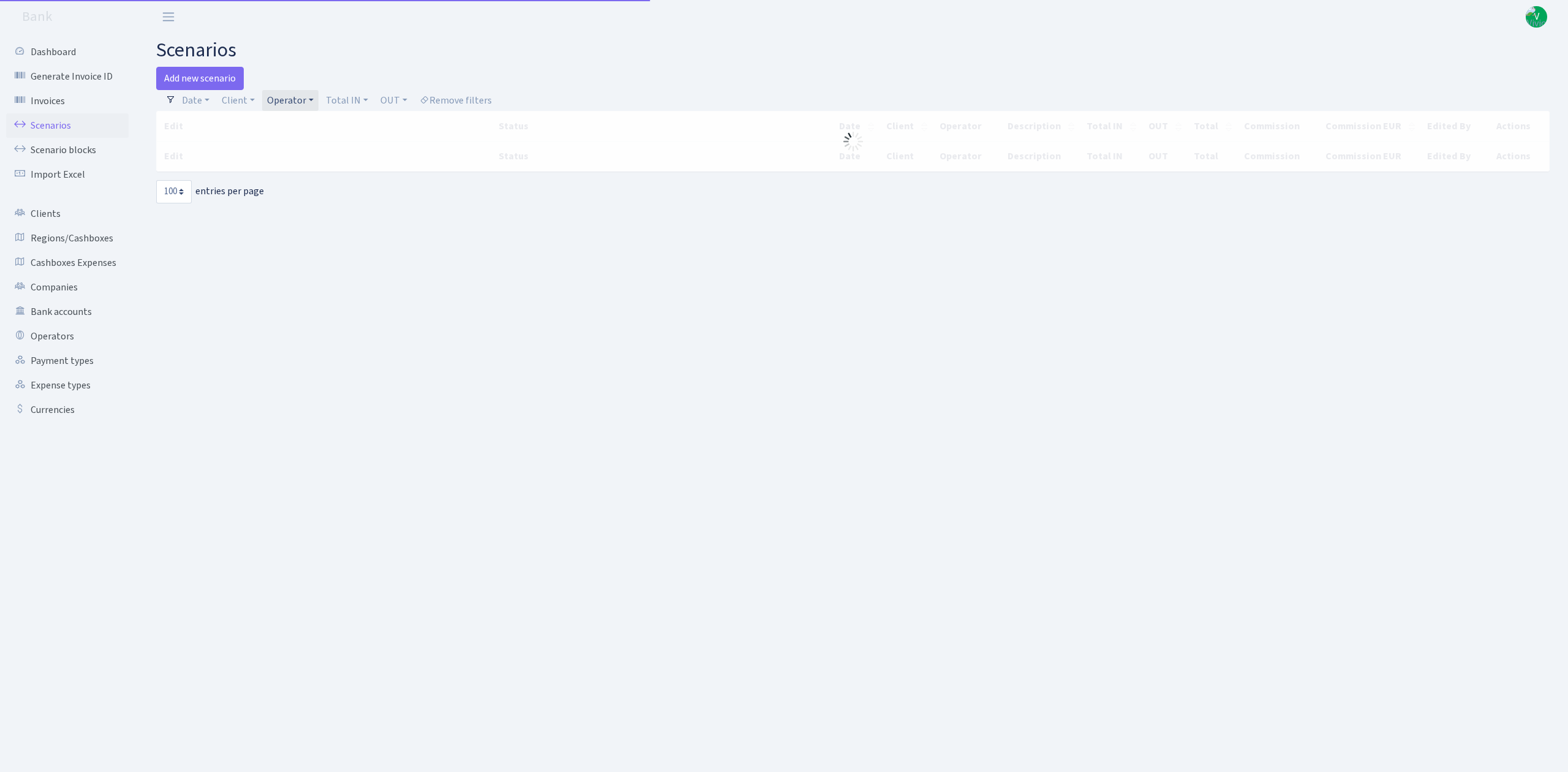
select select "100"
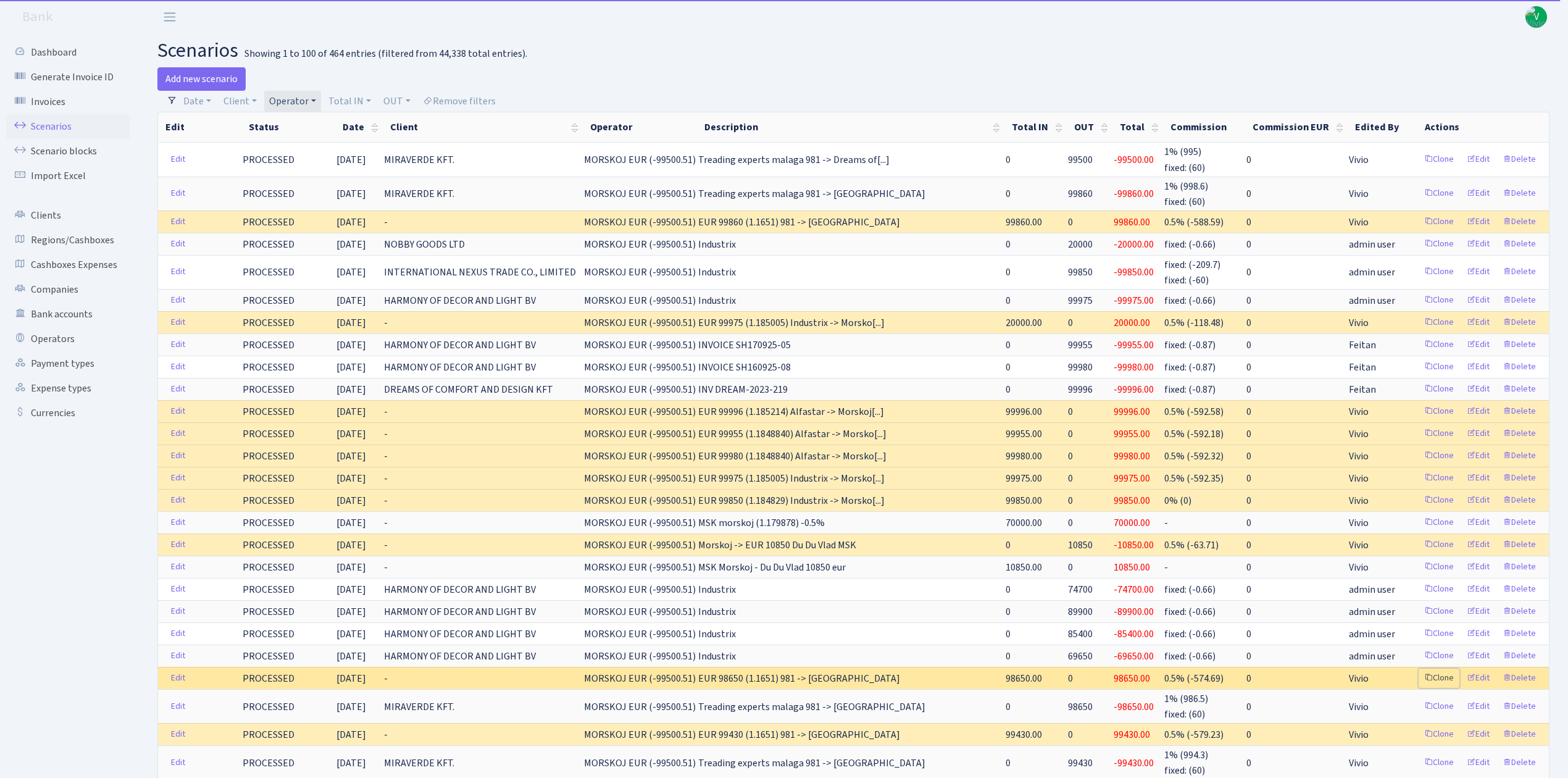
click at [1441, 685] on link "Clone" at bounding box center [1438, 679] width 40 height 19
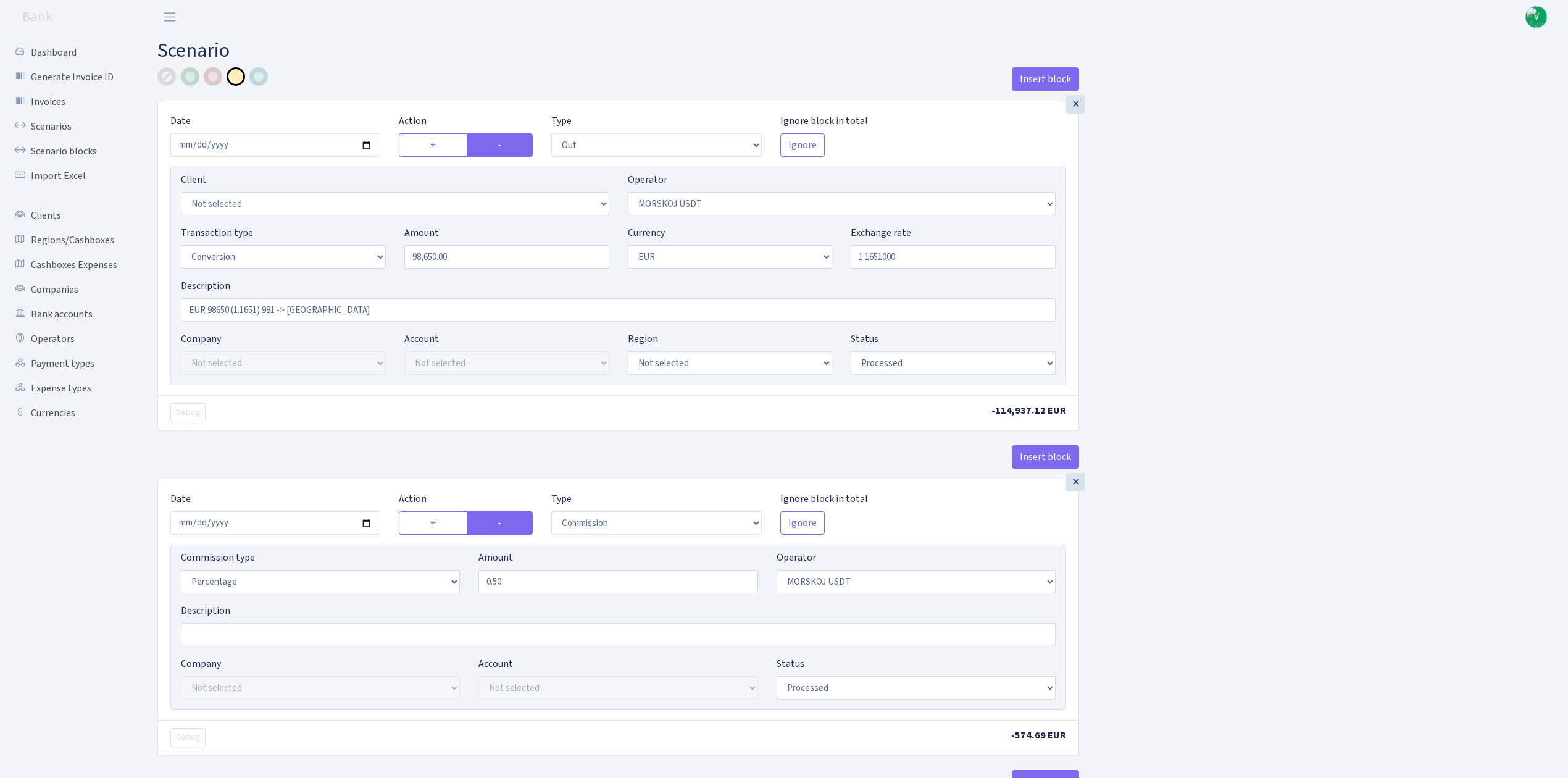
select select "out"
select select "324"
select select "15"
select select "1"
select select "processed"
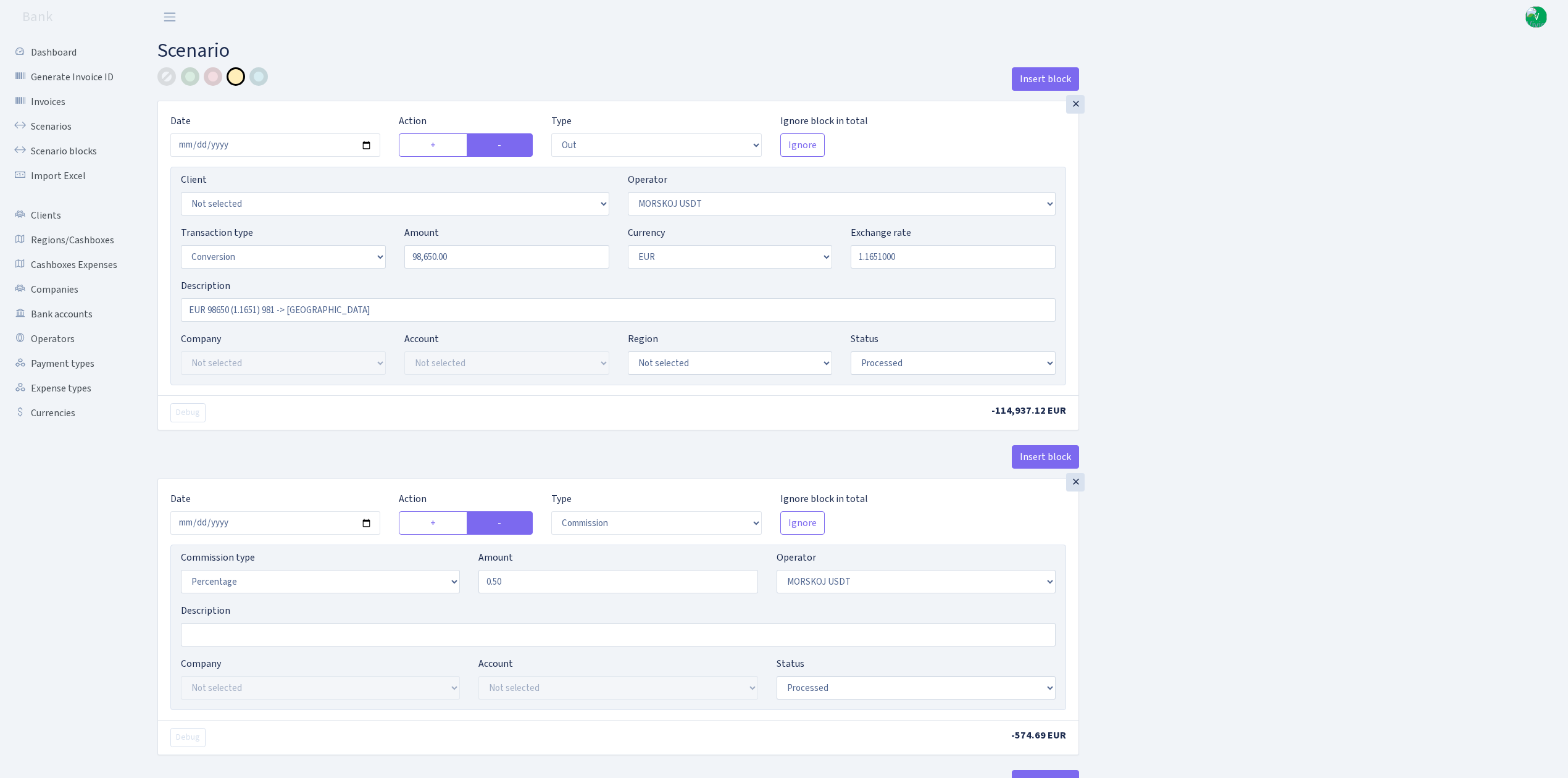
select select "commission"
select select "324"
select select "processed"
select select "in"
select select "323"
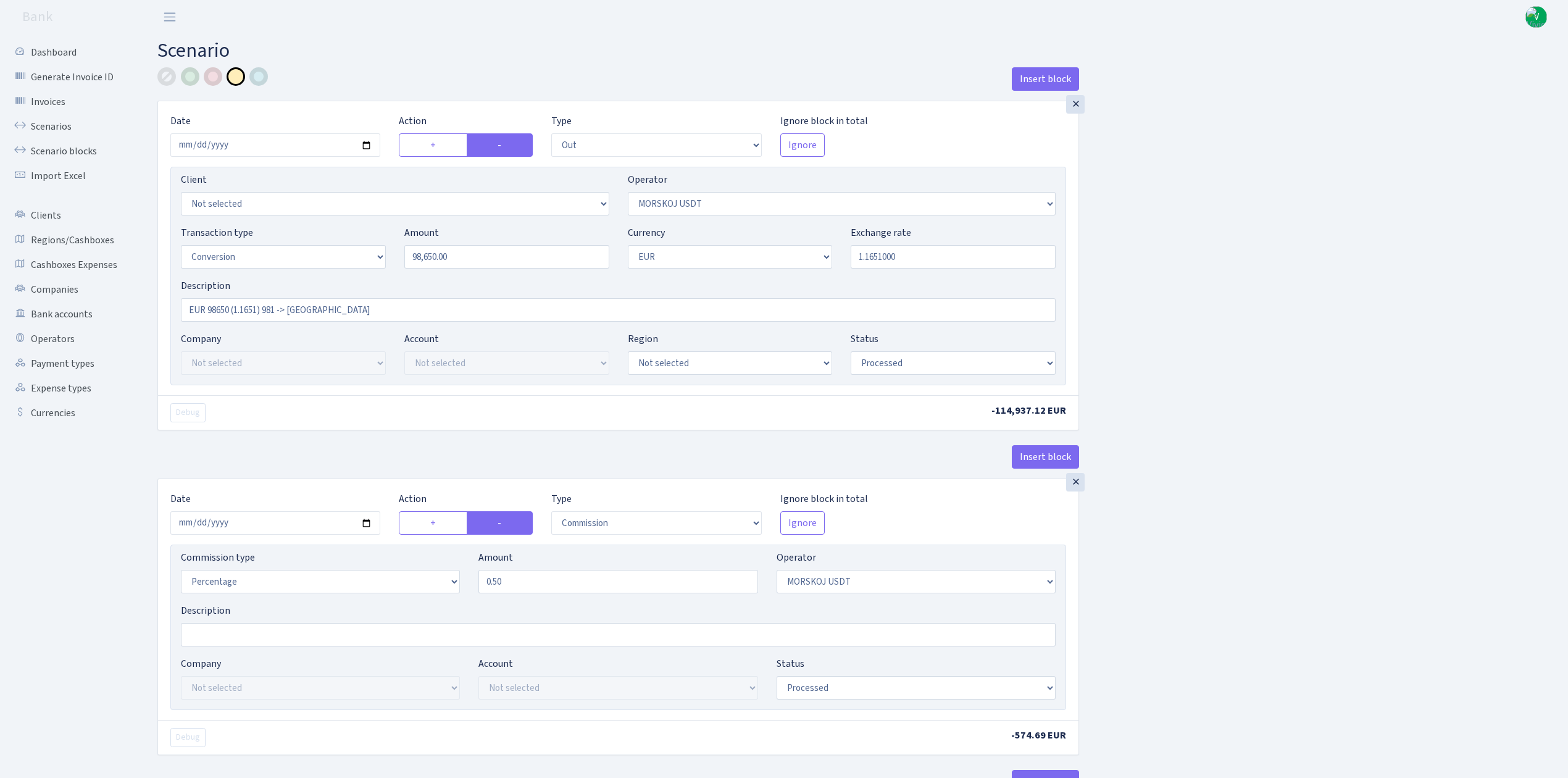
select select "1"
select select "processed"
click at [366, 144] on input "2025-09-04" at bounding box center [275, 145] width 210 height 24
type input "2025-09-23"
drag, startPoint x: 466, startPoint y: 264, endPoint x: 314, endPoint y: 220, distance: 158.2
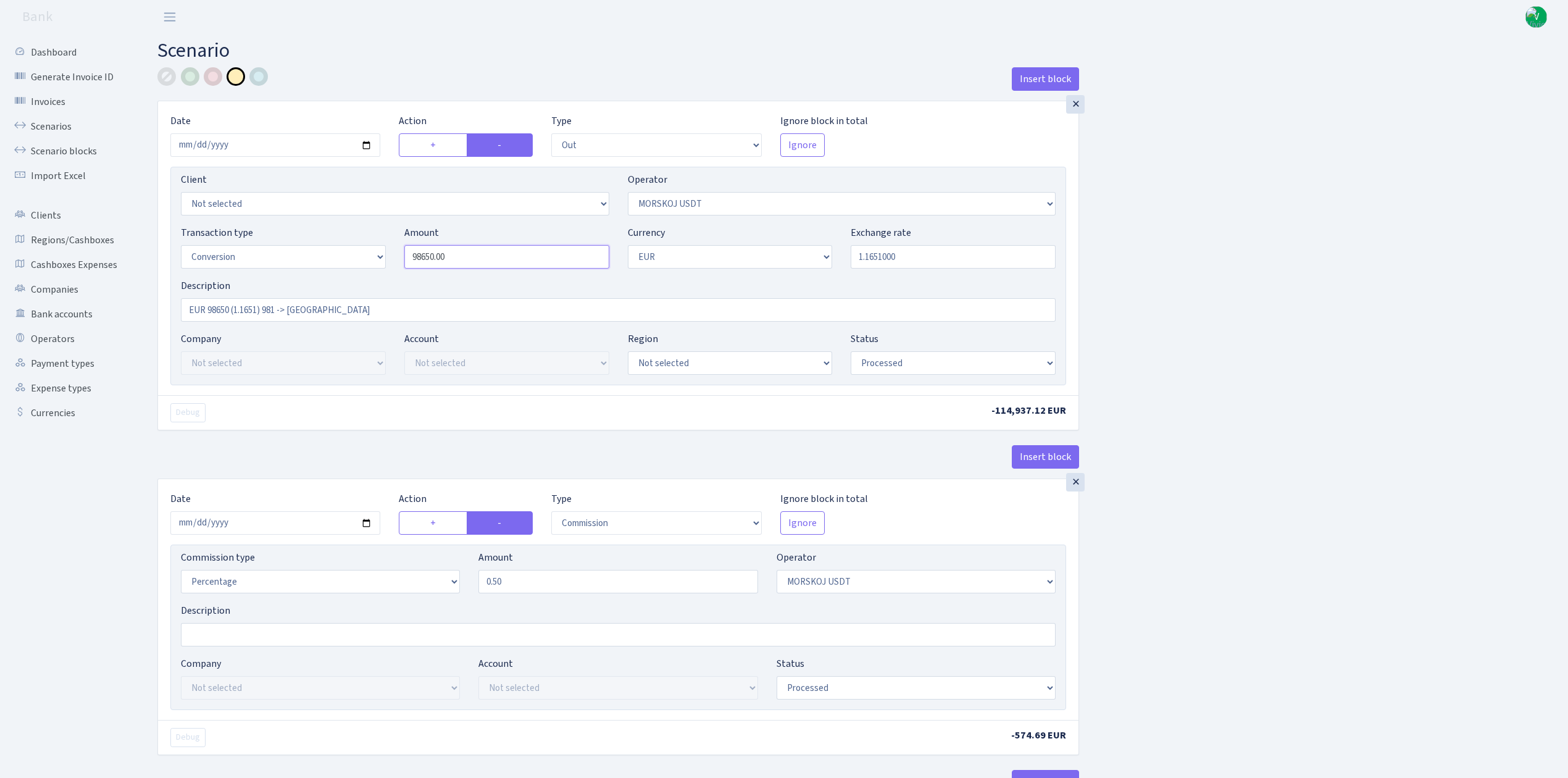
click at [314, 220] on div "Client Not selected 1 KOC GEMICILIK VE TASIMACILIK 1/BALDERE-SILDEDZE SIGNE 1/S…" at bounding box center [618, 276] width 896 height 219
click at [916, 252] on input "1.1651000" at bounding box center [953, 257] width 205 height 24
type input "99,500.00"
drag, startPoint x: 870, startPoint y: 255, endPoint x: 1010, endPoint y: 273, distance: 141.2
click at [1010, 273] on div "Transaction type Not selected 981 ELF FISH crypto GIRT IVO dekl MM-BALTIC eur U…" at bounding box center [618, 252] width 893 height 53
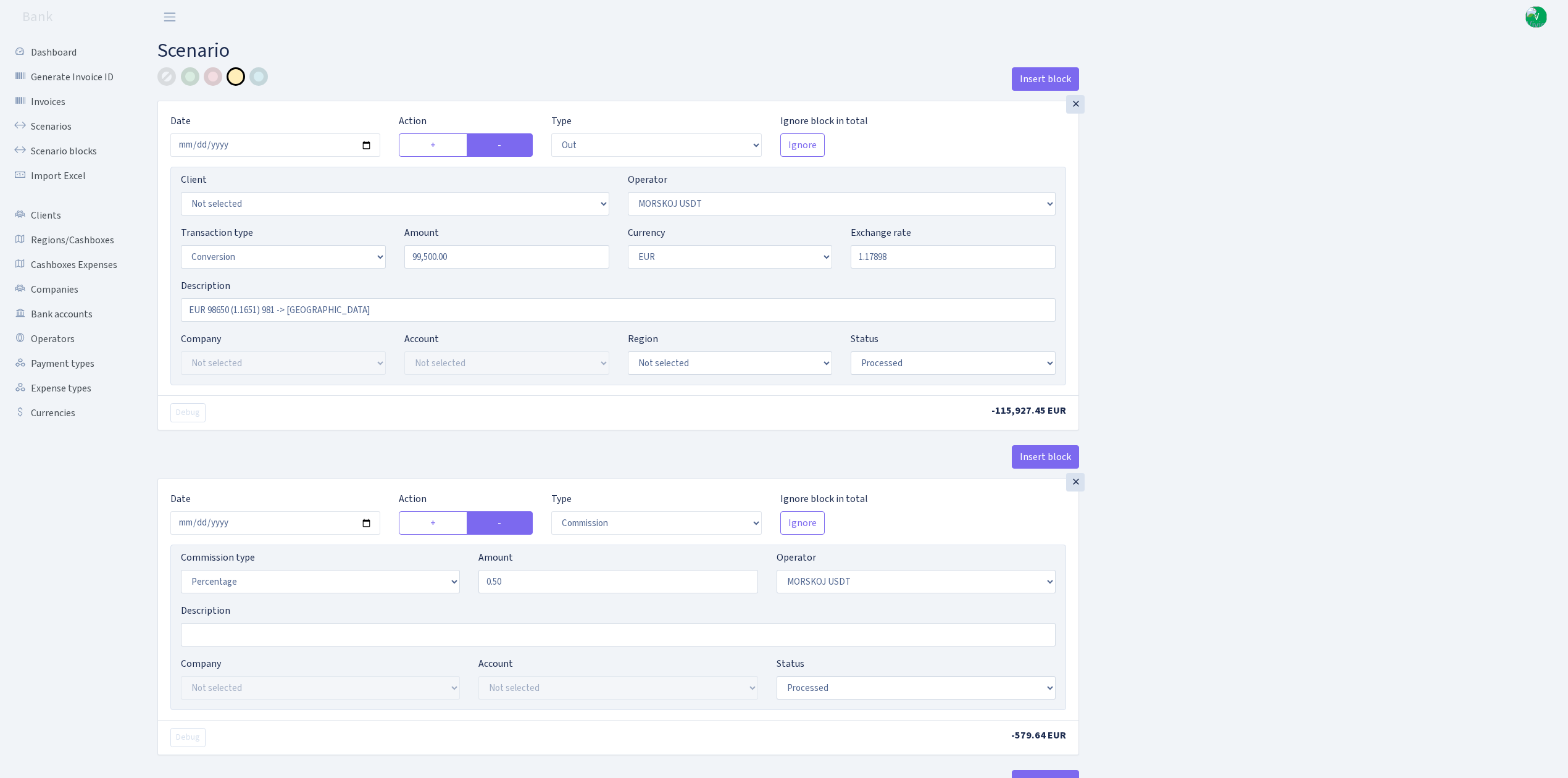
click at [1317, 322] on div "Insert block × Date 2025-09-23 Action + - Type --- In Out Commission Field requ…" at bounding box center [853, 652] width 1410 height 1170
type input "1.1789800"
click at [230, 312] on input "EUR 98650 (1.1651) 981 -> Morskoj" at bounding box center [618, 310] width 874 height 24
click at [260, 306] on input "EUR 99500 (1.1651) 981 -> Morskoj" at bounding box center [618, 310] width 874 height 24
type input "EUR 99500 (1.17898) 981 -> [GEOGRAPHIC_DATA]"
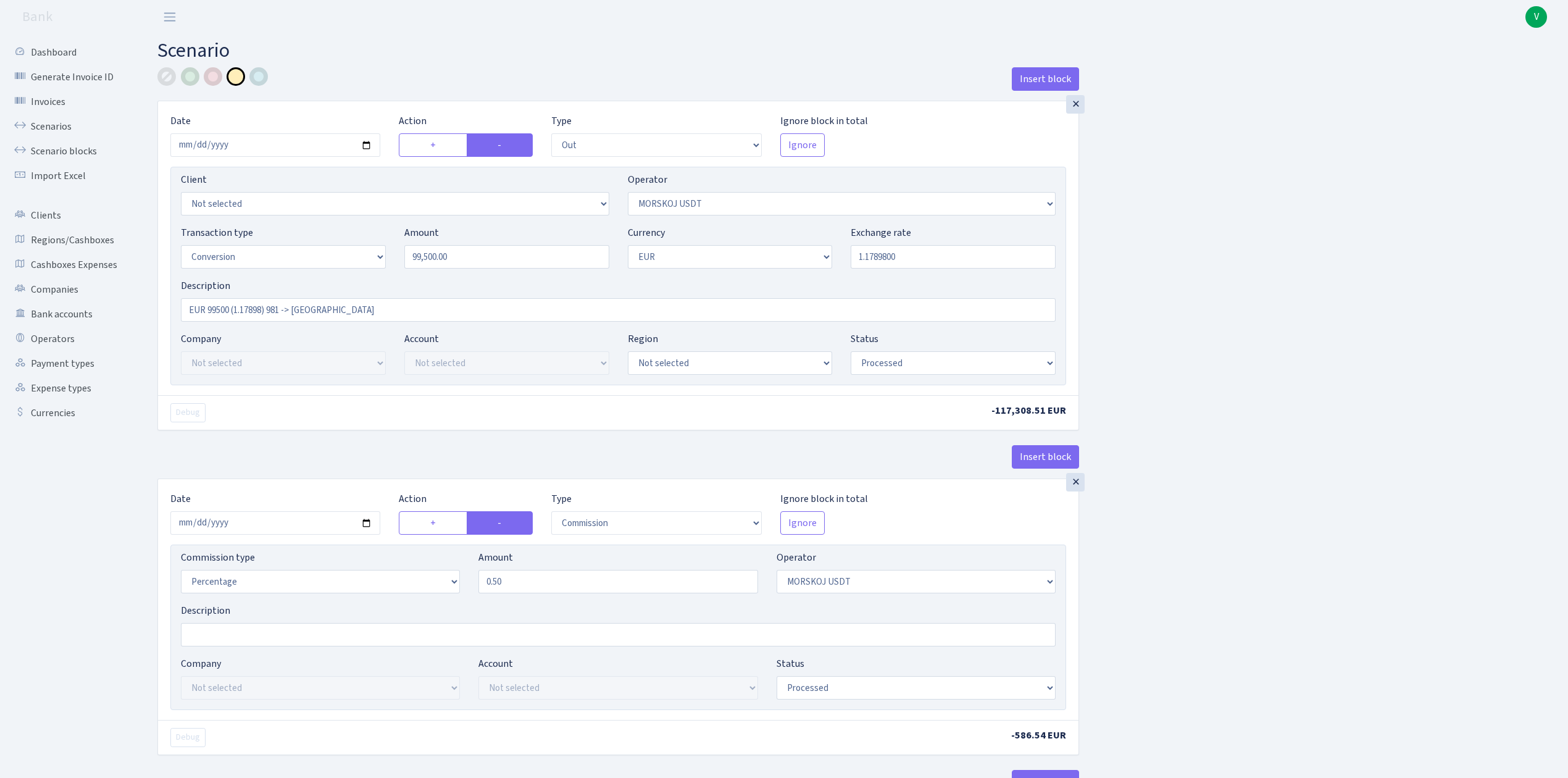
click at [1401, 493] on div "Insert block × Date 2025-09-23 Action + - Type --- In Out Commission Field requ…" at bounding box center [853, 652] width 1410 height 1170
click at [368, 525] on input "2025-09-04" at bounding box center [275, 523] width 210 height 24
type input "2025-09-23"
click at [1510, 607] on div "Insert block × Date 2025-09-23 Action + - Type --- In Out Commission Field requ…" at bounding box center [853, 652] width 1410 height 1170
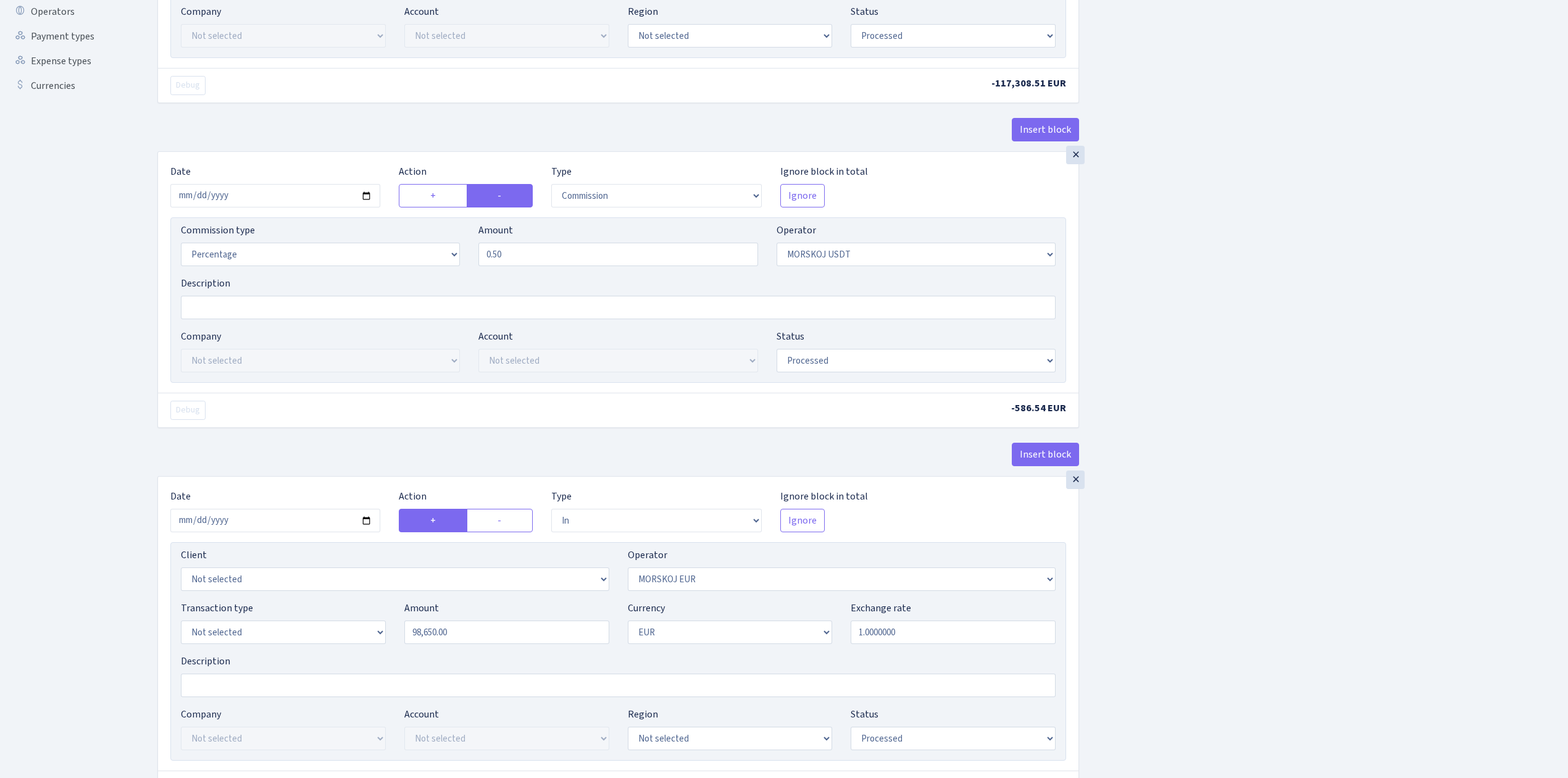
scroll to position [329, 0]
click at [368, 523] on input "2025-09-04" at bounding box center [275, 519] width 210 height 24
type input "2025-09-23"
drag, startPoint x: 438, startPoint y: 634, endPoint x: 320, endPoint y: 614, distance: 119.7
click at [321, 614] on div "Transaction type Not selected 981 ELF FISH crypto GIRT IVO dekl MM-BALTIC eur U…" at bounding box center [618, 625] width 893 height 53
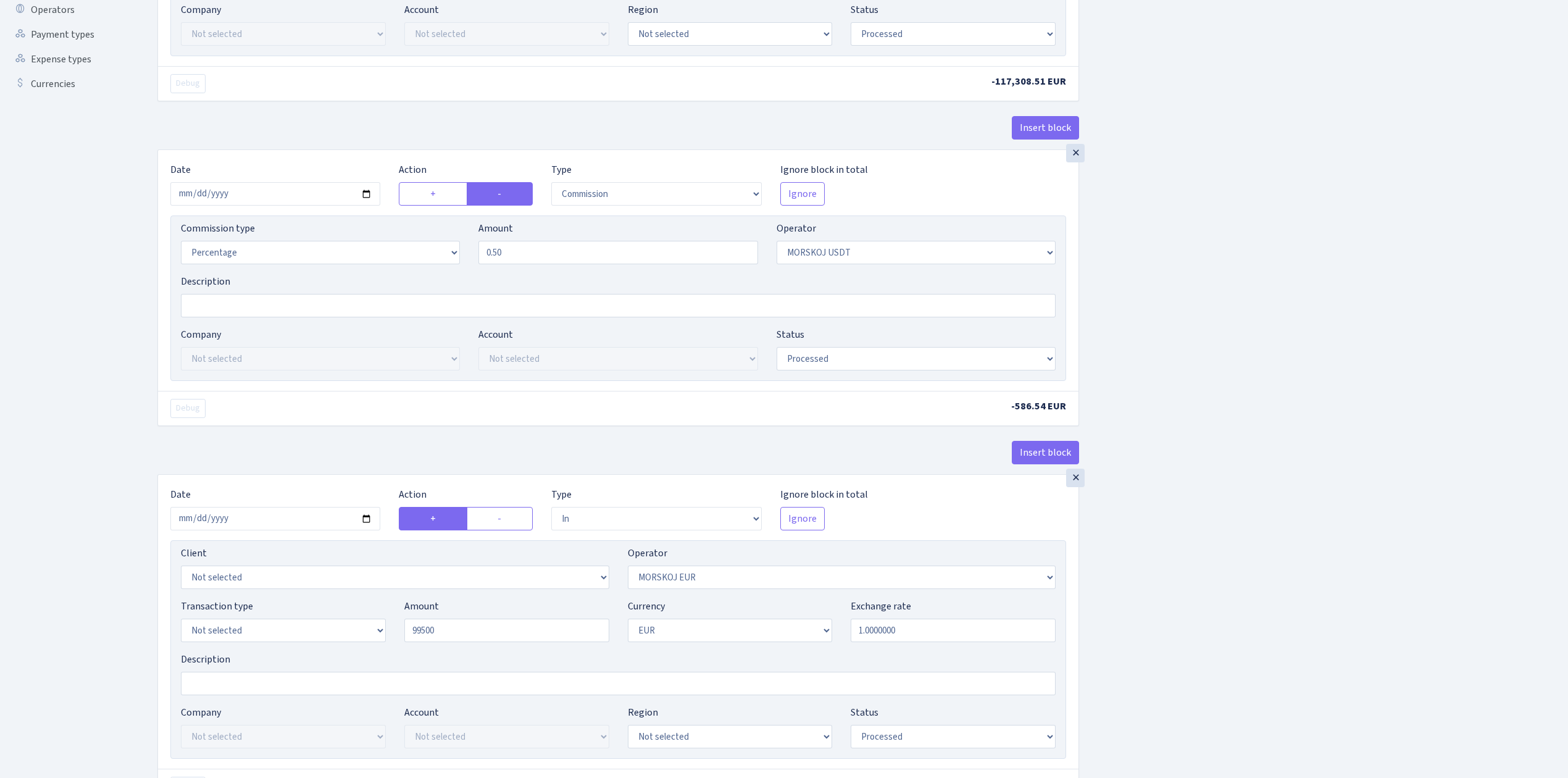
click at [1183, 544] on div "Insert block × Date 2025-09-23 Action + - Type --- In Out Commission Field requ…" at bounding box center [853, 323] width 1410 height 1170
type input "99,500.00"
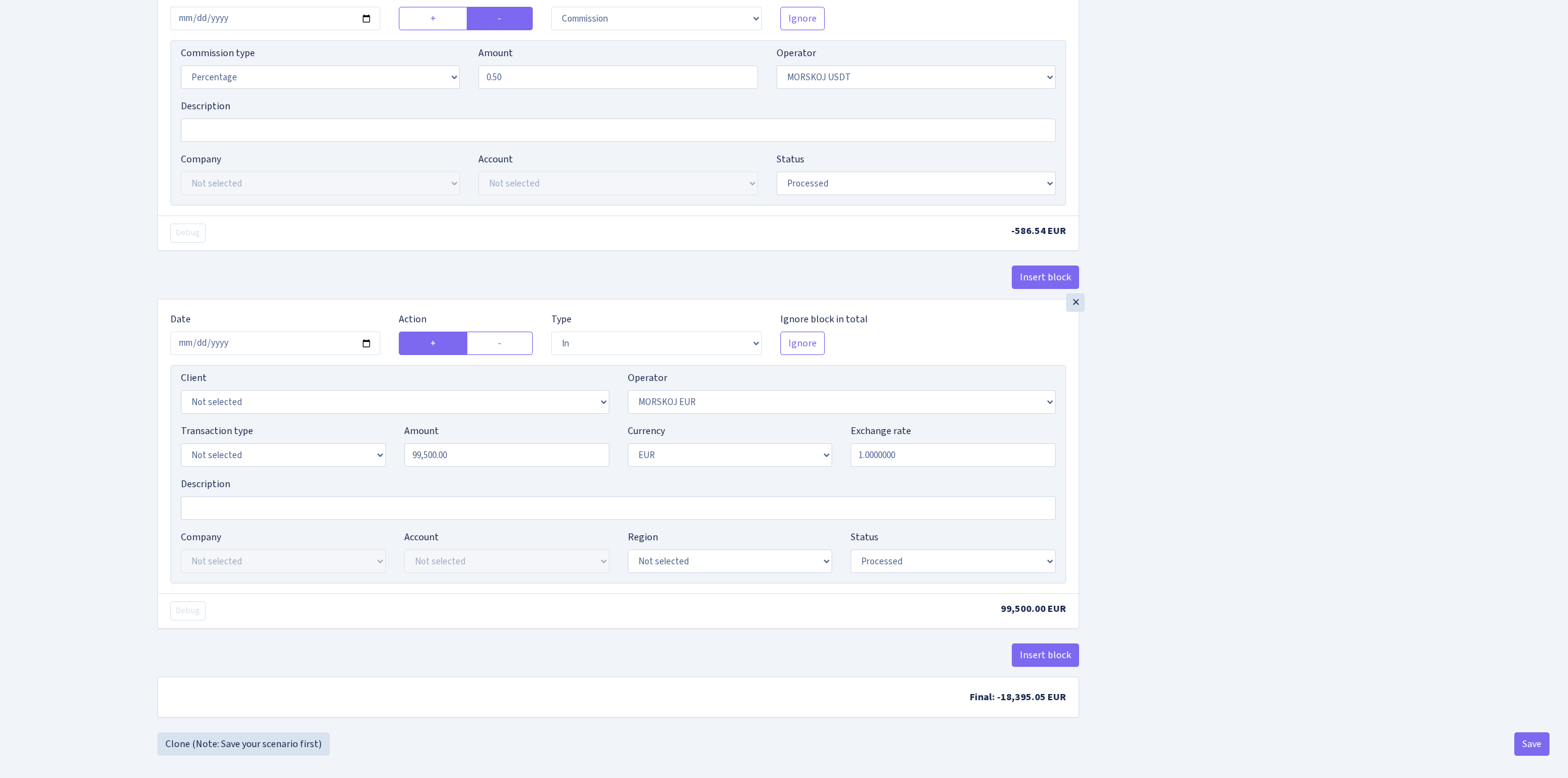
scroll to position [521, 0]
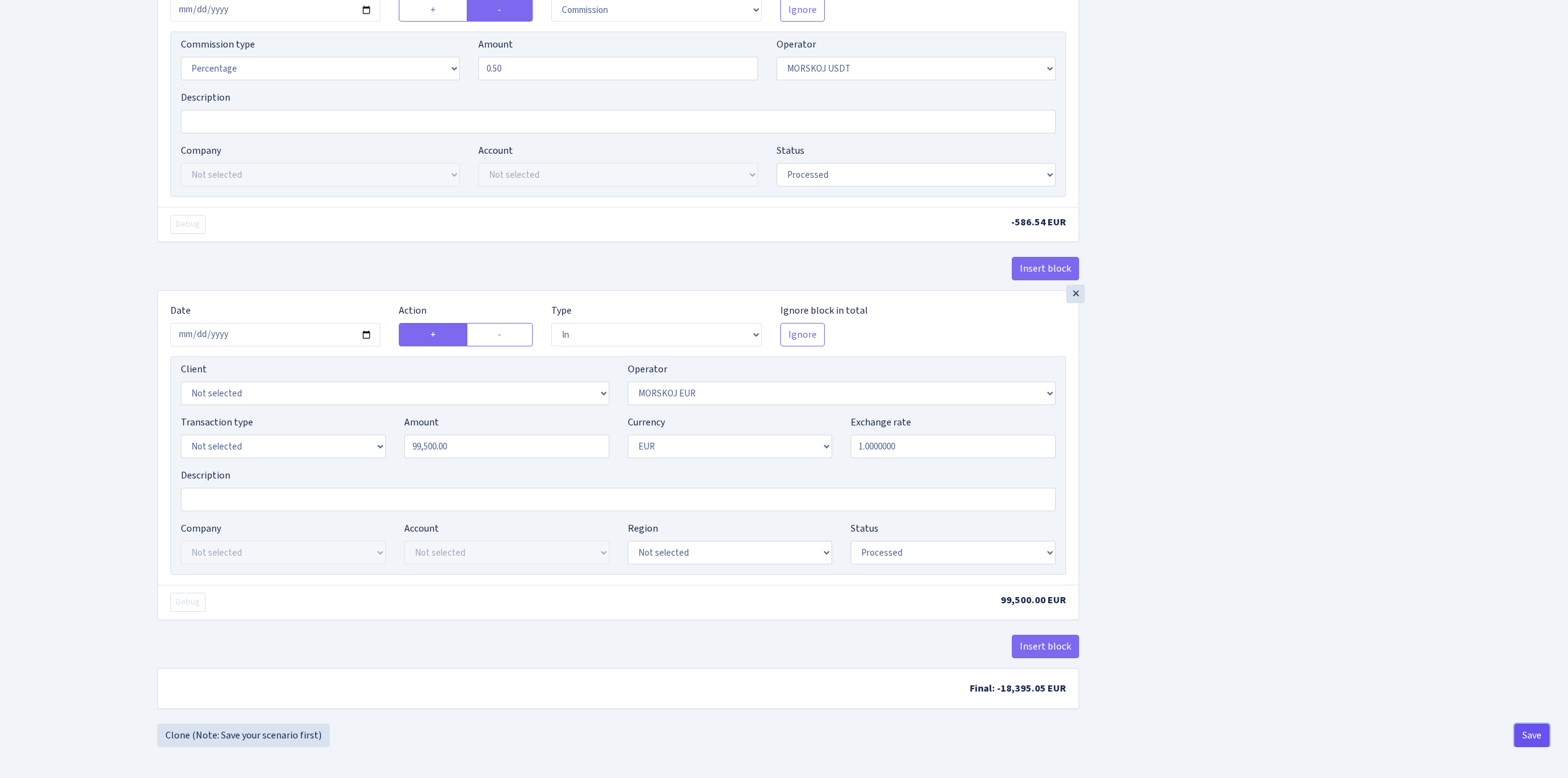
click at [1527, 726] on button "Save" at bounding box center [1531, 736] width 35 height 24
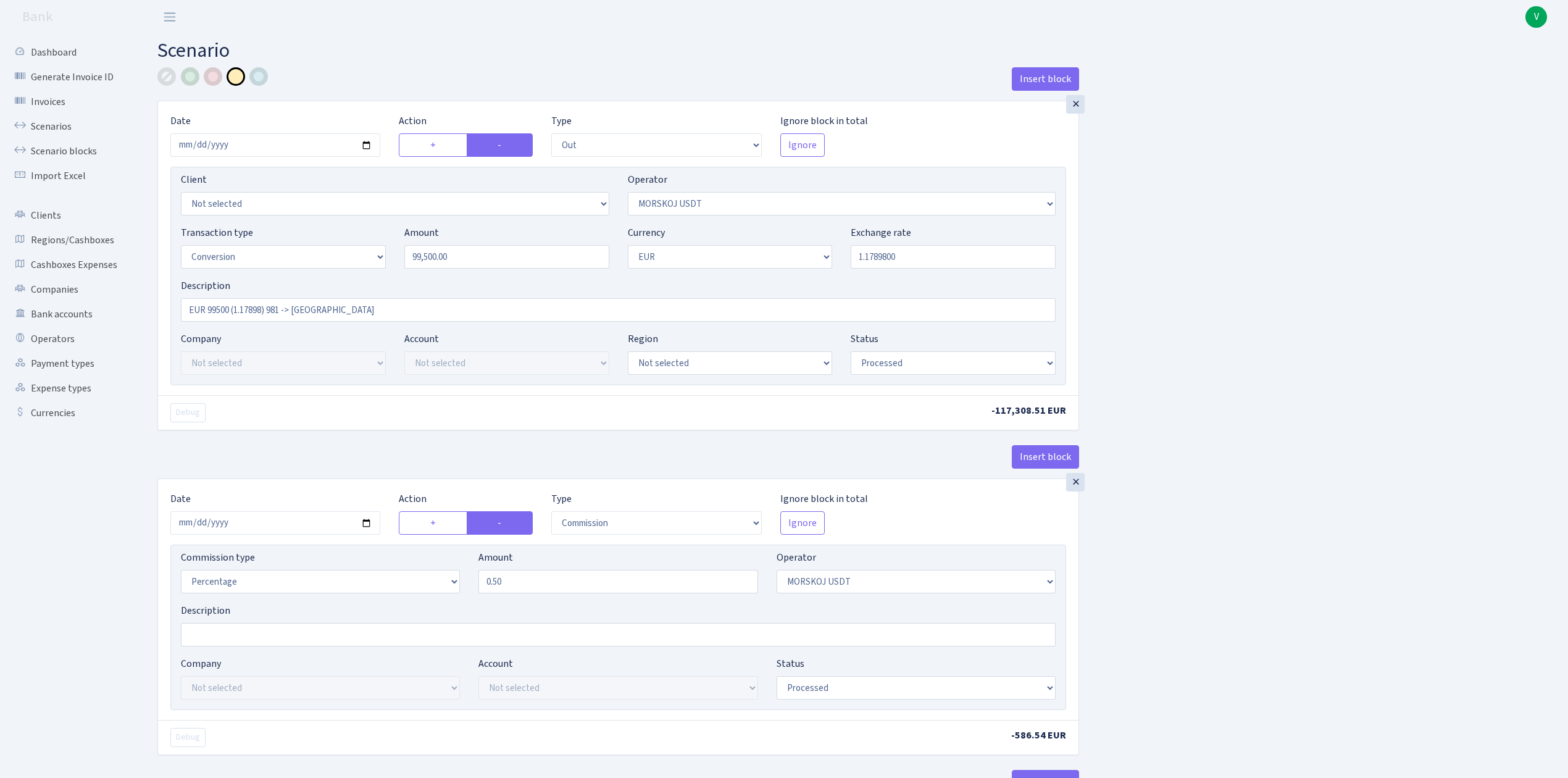
select select "out"
select select "324"
select select "15"
select select "1"
select select "processed"
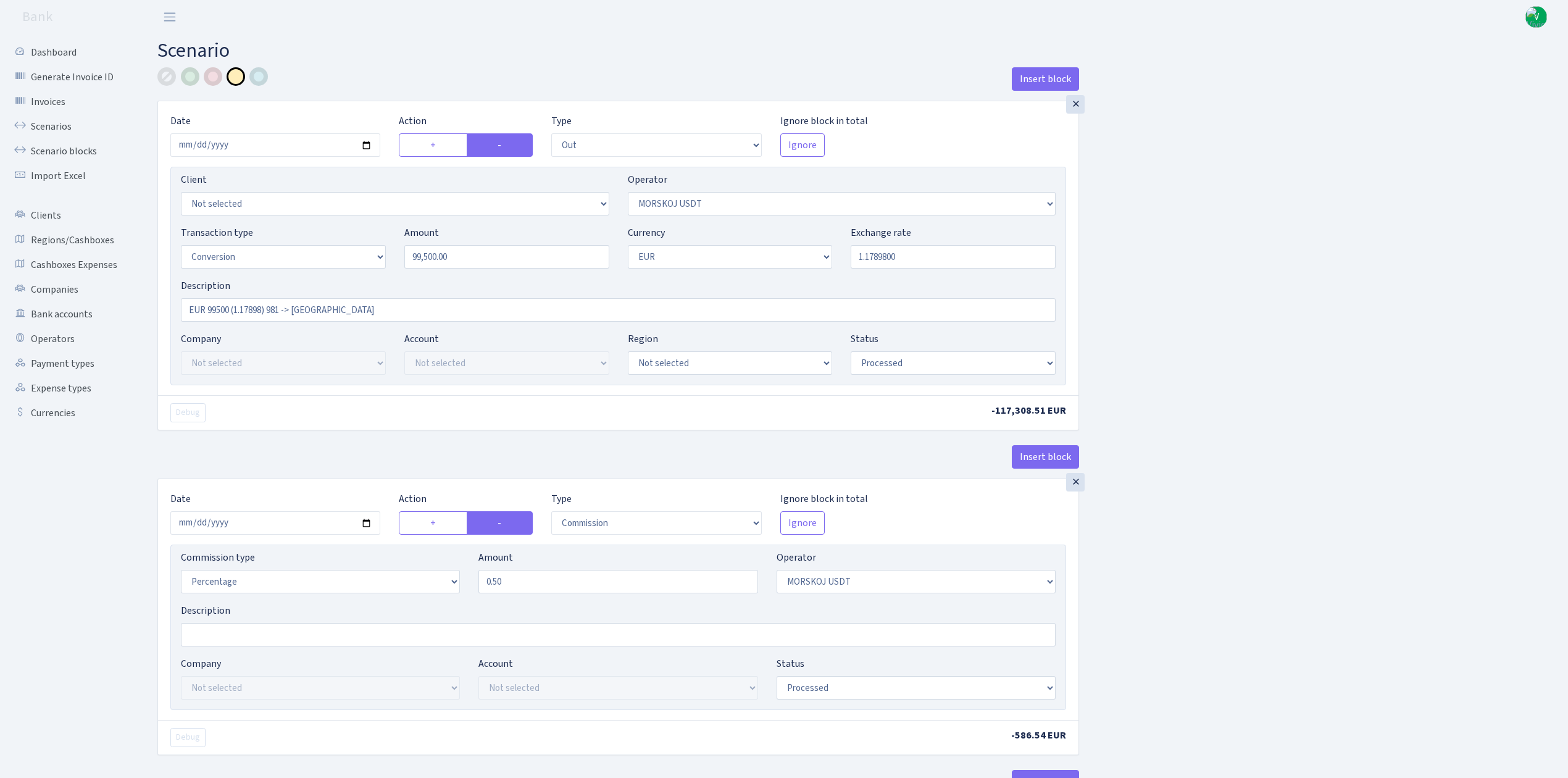
select select "commission"
select select "324"
select select "processed"
select select "in"
select select "323"
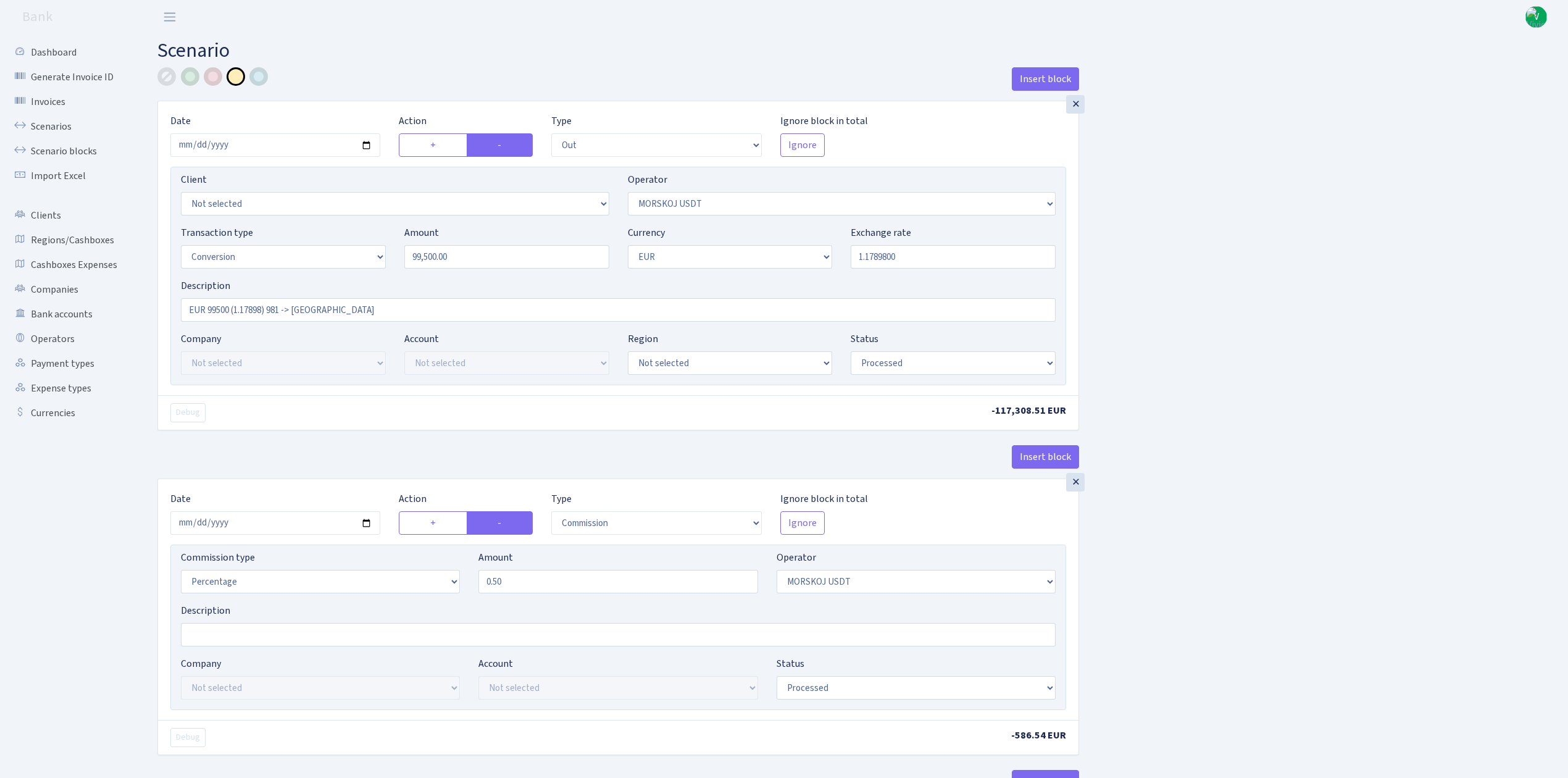
select select "1"
select select "processed"
click at [48, 122] on link "Scenarios" at bounding box center [68, 126] width 123 height 24
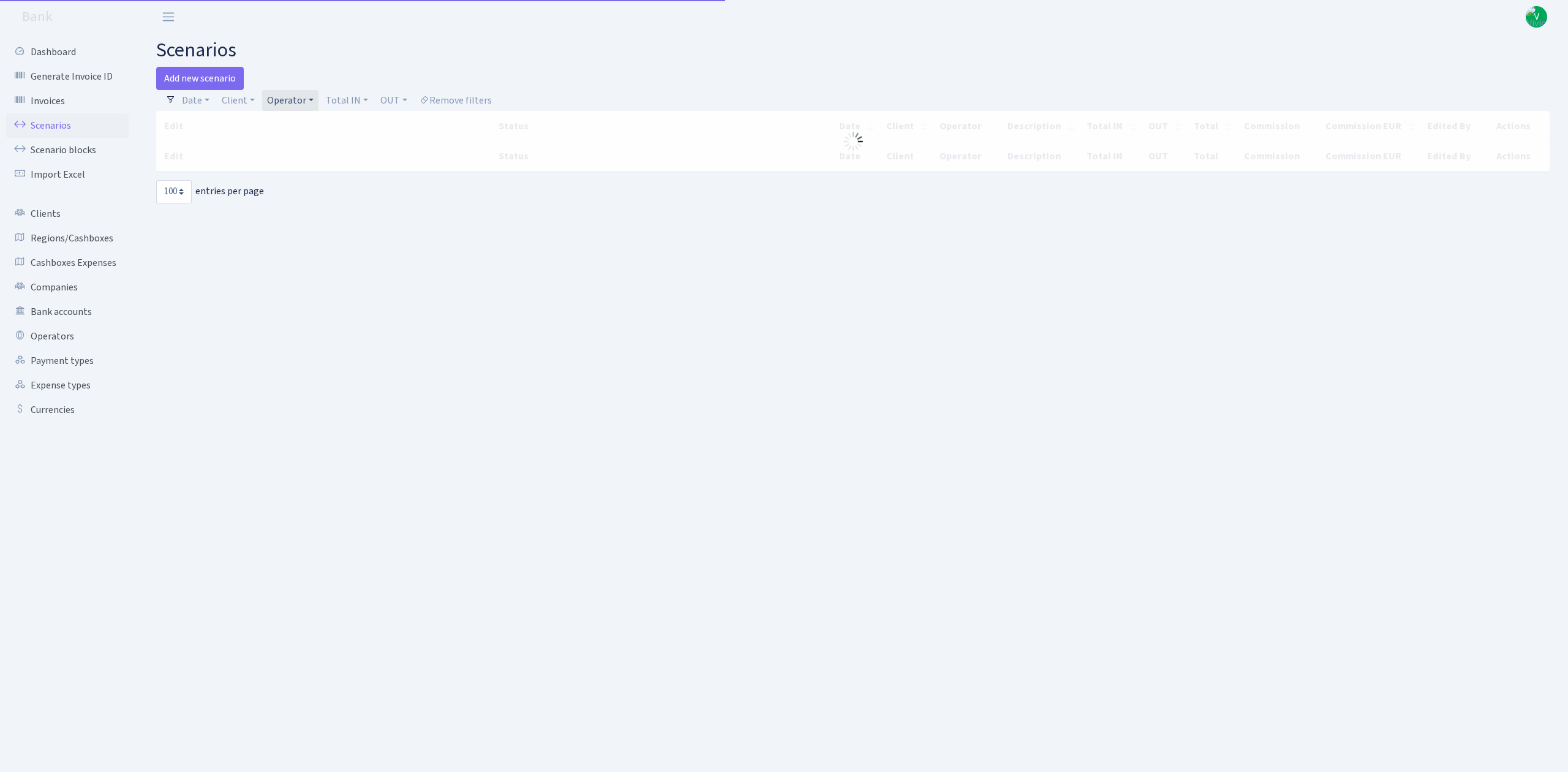
select select "100"
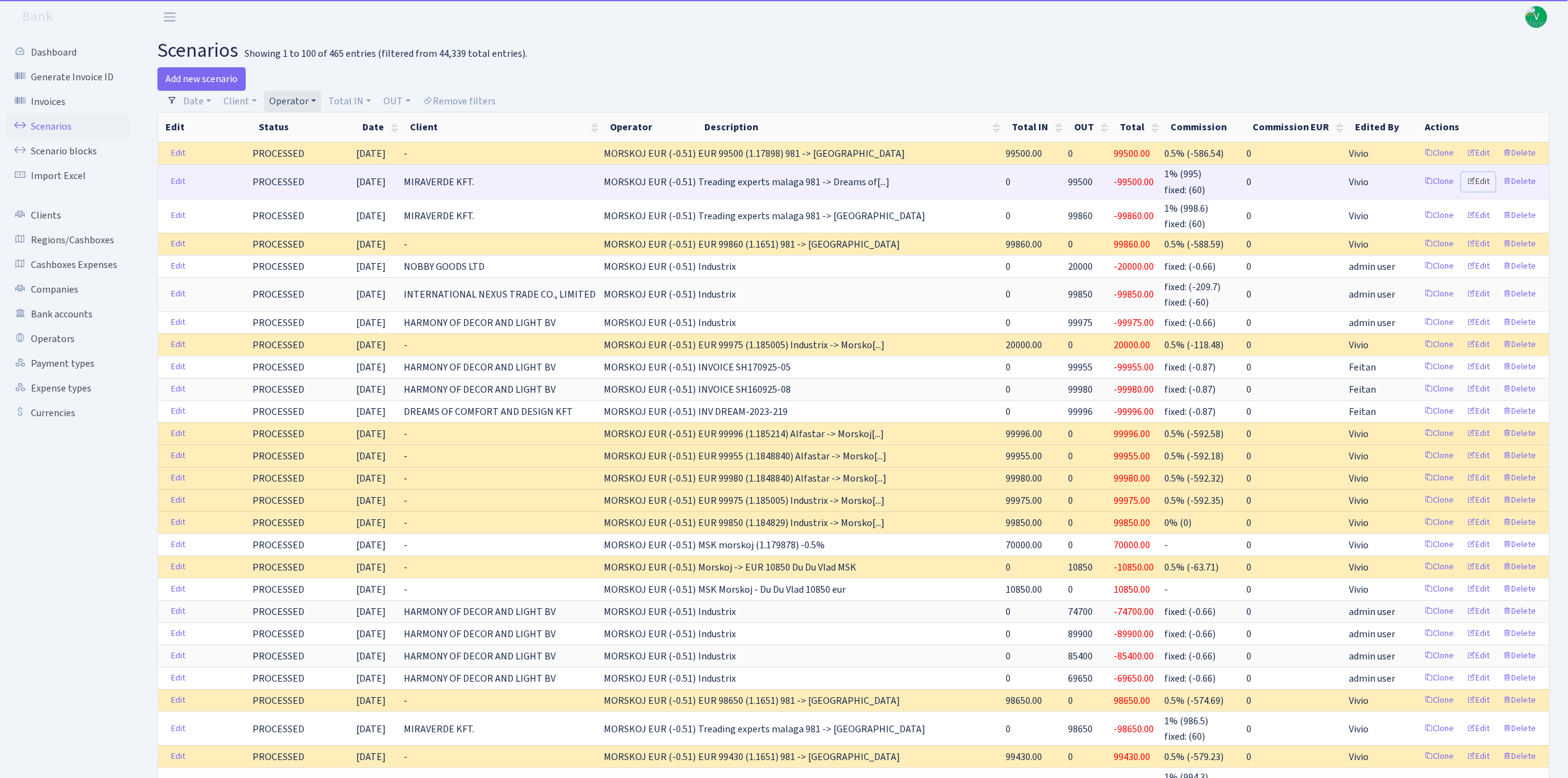
click at [1481, 178] on link "Edit" at bounding box center [1478, 182] width 34 height 19
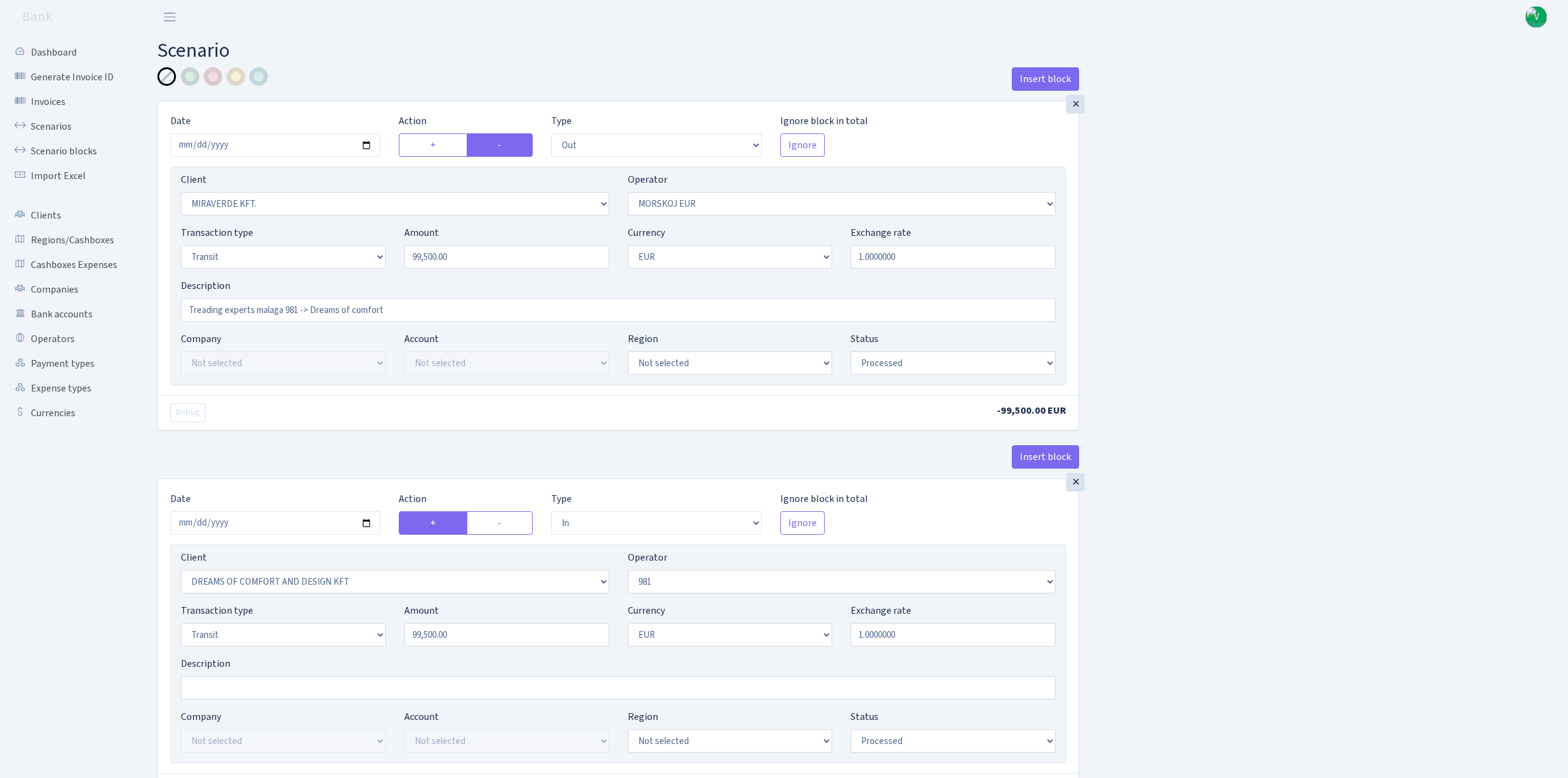
select select "out"
select select "3344"
select select "323"
select select "5"
select select "1"
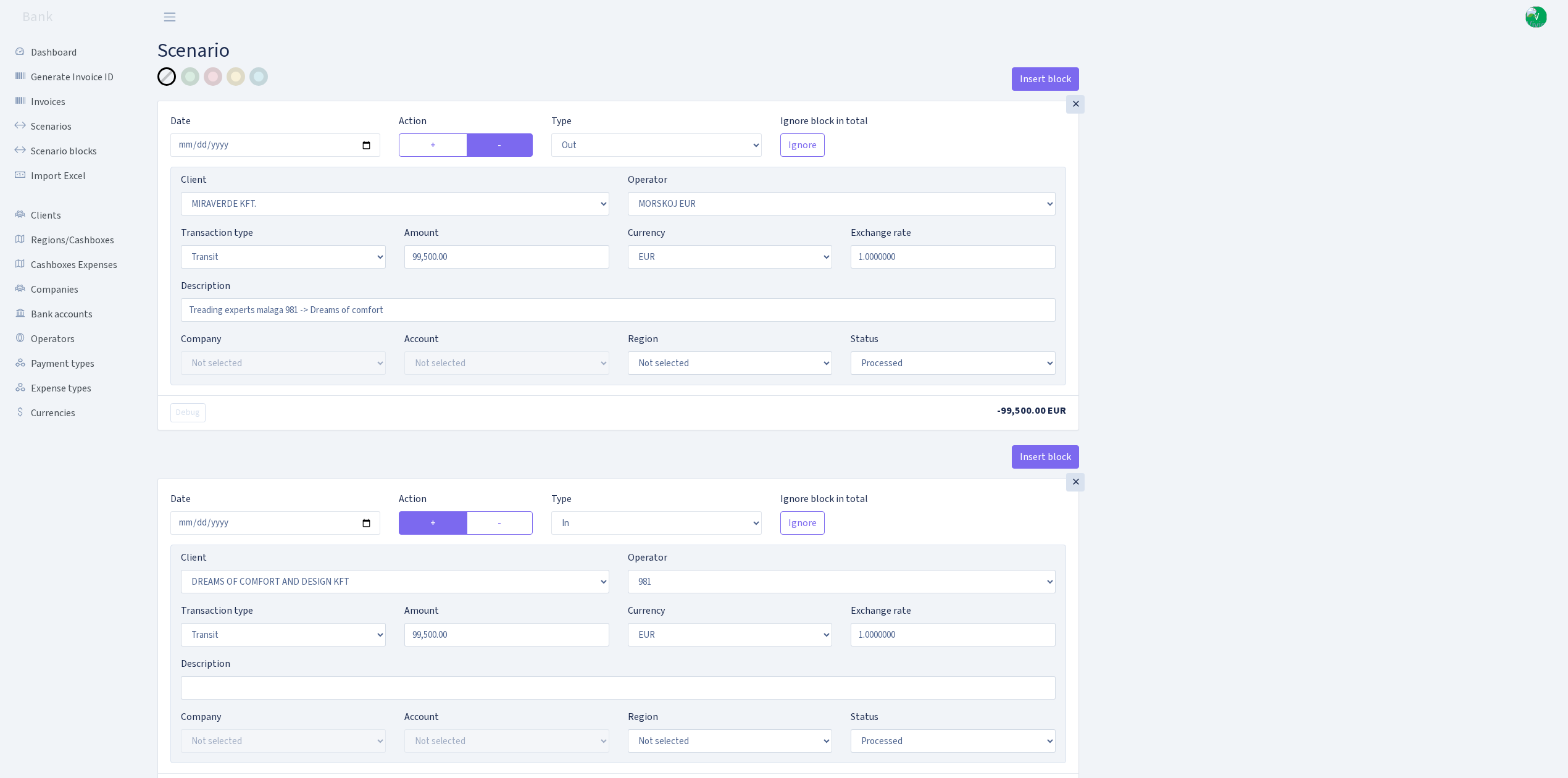
select select "processed"
select select "in"
select select "3034"
select select "61"
select select "5"
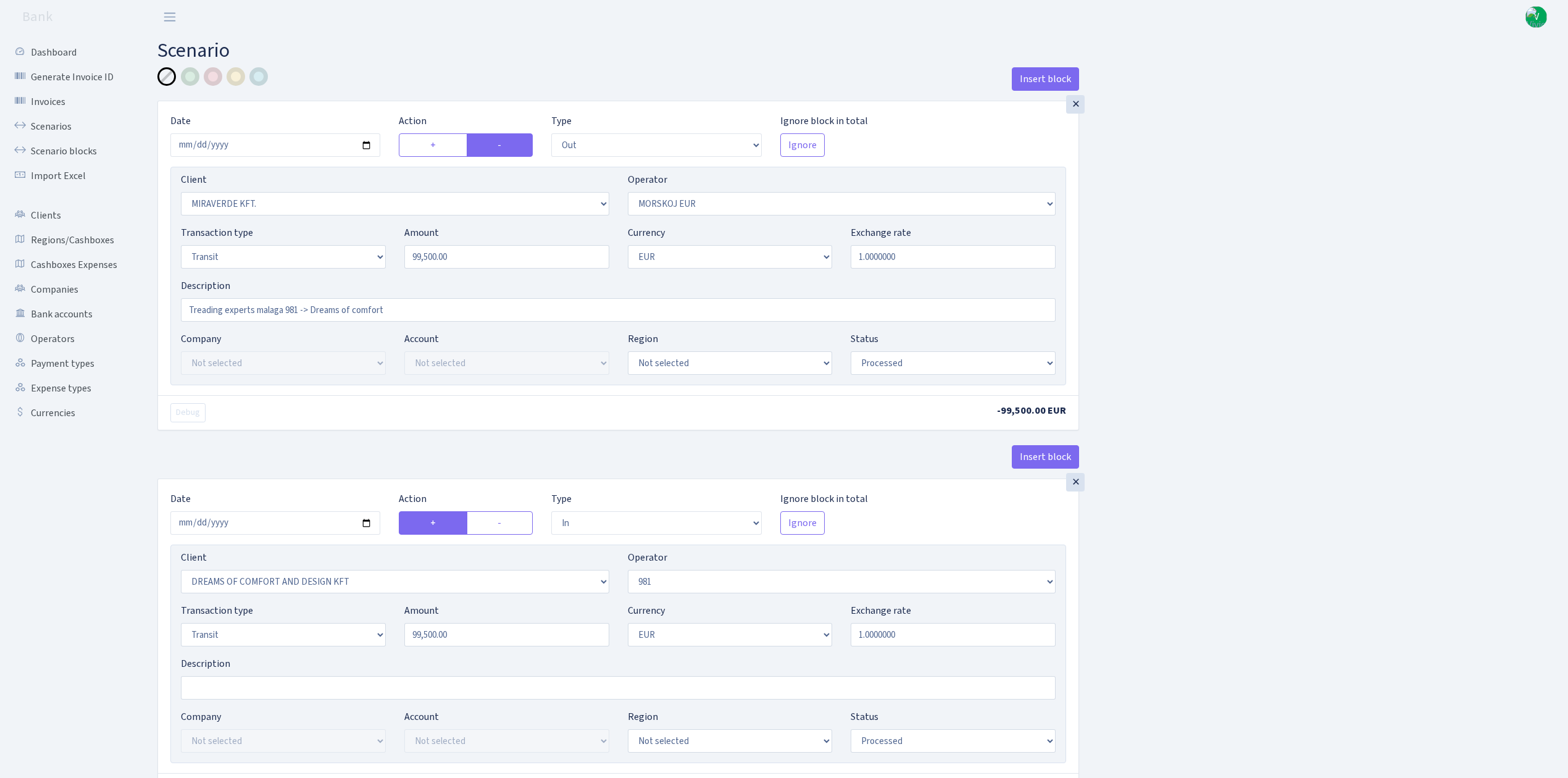
select select "1"
select select "processed"
select select "commission"
select select "61"
select select "processed"
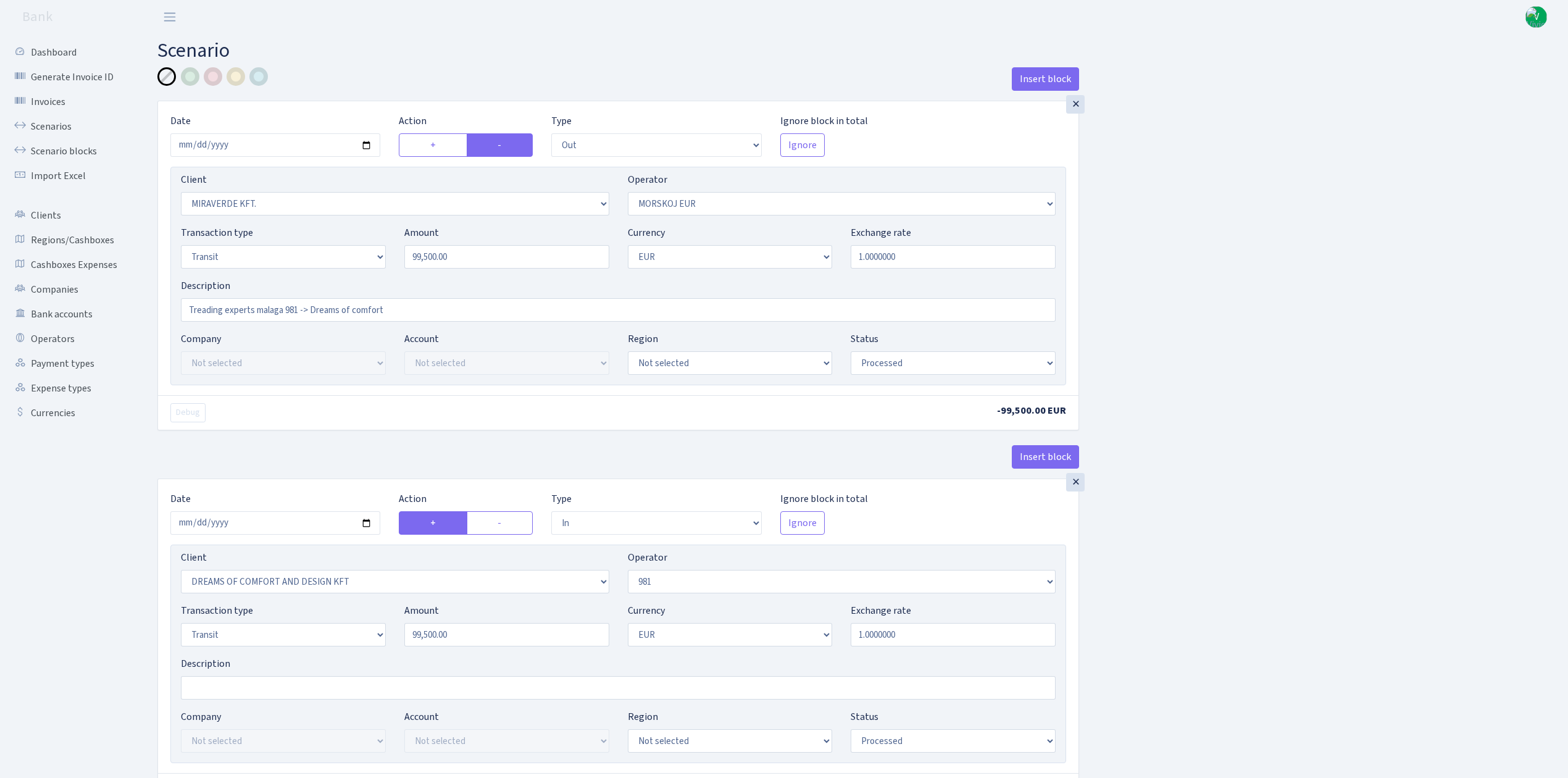
select select "commission"
select select "fixed"
select select "61"
select select "processed"
click at [484, 583] on select "Not selected 1 KOC GEMICILIK VE TASIMACILIK 1/BALDERE-SILDEDZE SIGNE 1/SCP NERO…" at bounding box center [395, 582] width 429 height 24
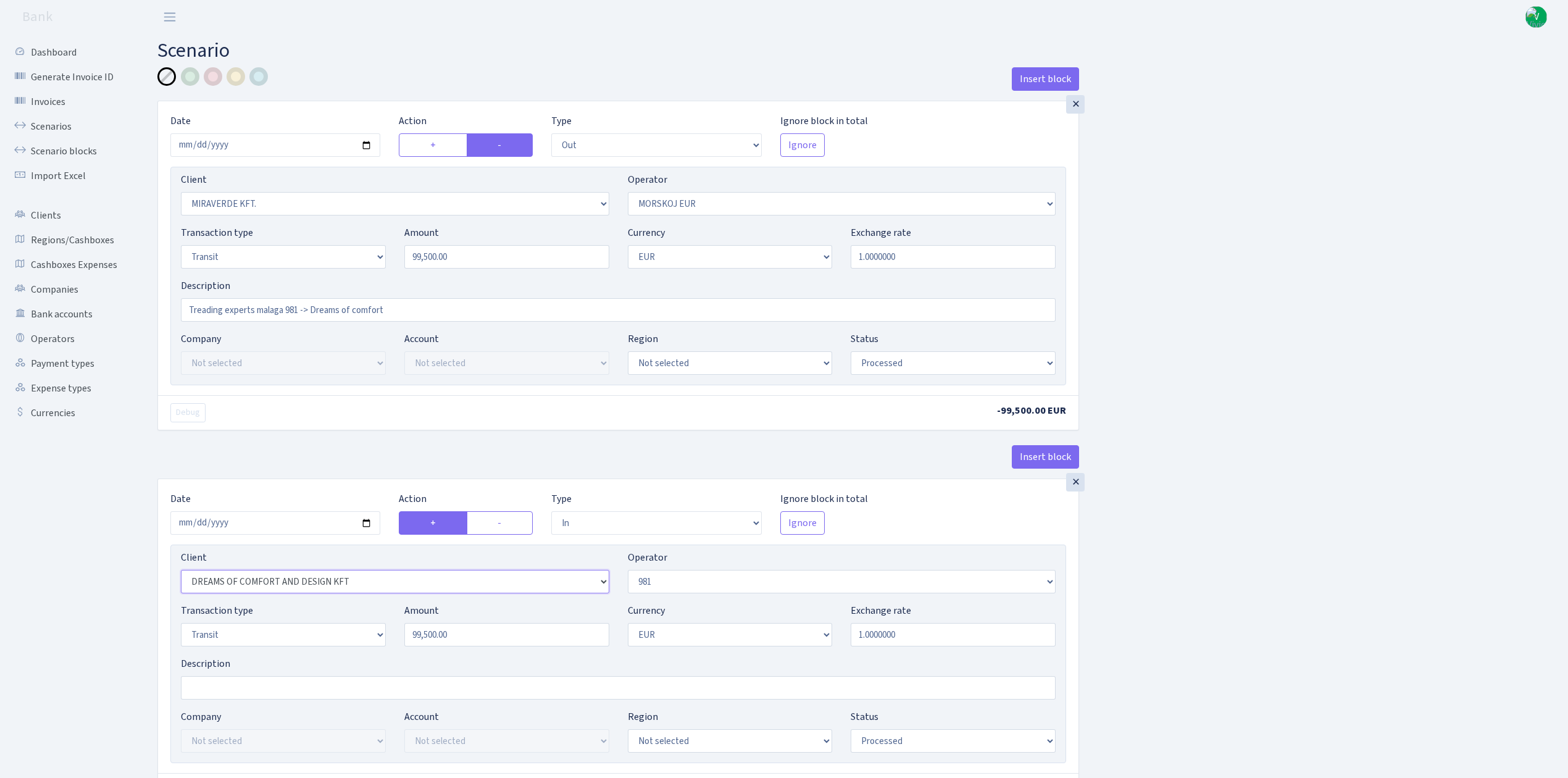
select select "2518"
click at [181, 574] on select "Not selected 1 KOC GEMICILIK VE TASIMACILIK 1/BALDERE-SILDEDZE SIGNE 1/SCP NERO…" at bounding box center [395, 582] width 429 height 24
click at [597, 203] on select "Not selected 1 KOC GEMICILIK VE TASIMACILIK 1/BALDERE-SILDEDZE SIGNE 1/SCP NERO…" at bounding box center [395, 203] width 429 height 24
select select "3034"
click at [181, 193] on select "Not selected 1 KOC GEMICILIK VE TASIMACILIK 1/BALDERE-SILDEDZE SIGNE 1/SCP NERO…" at bounding box center [395, 203] width 429 height 24
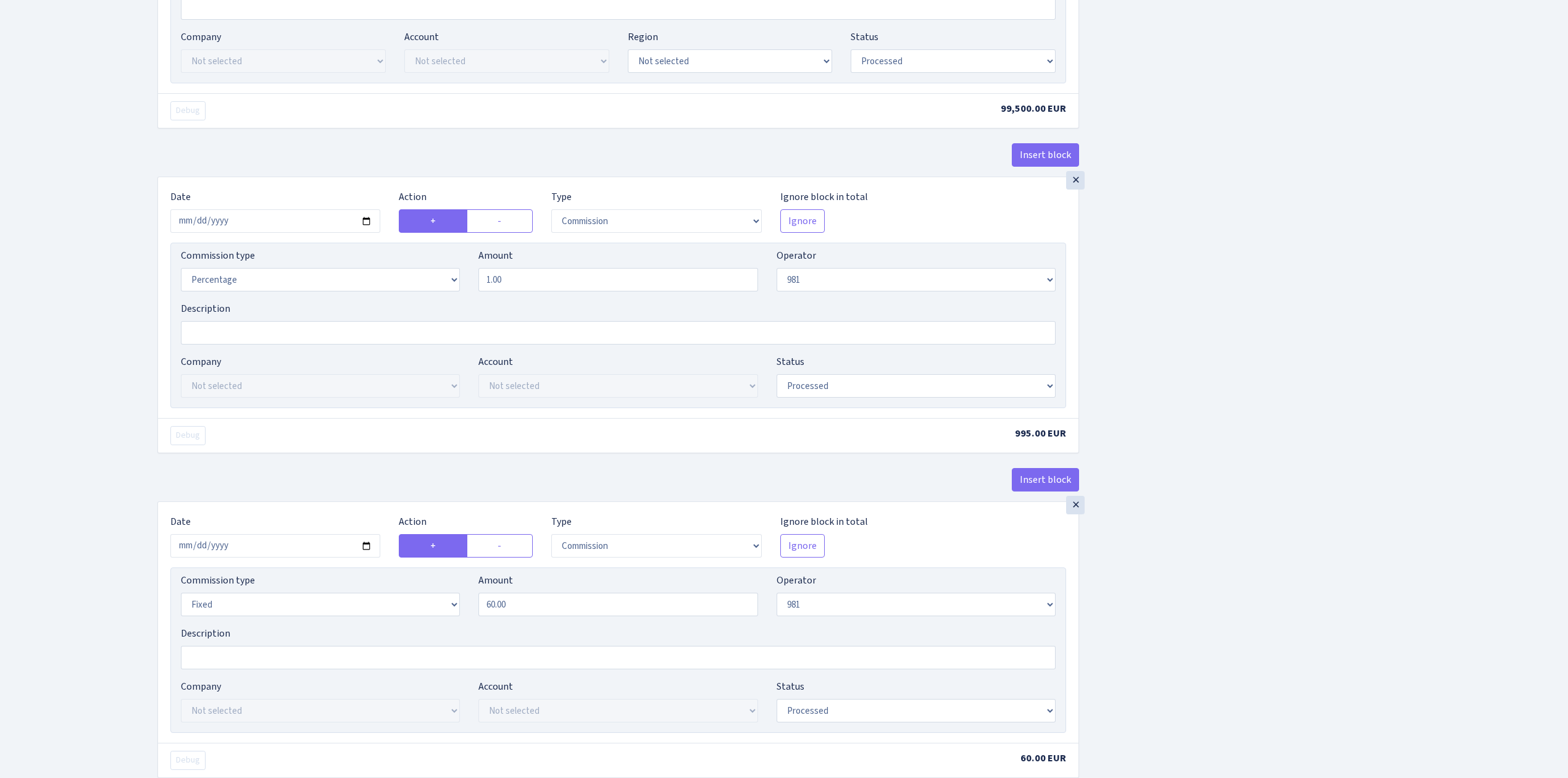
scroll to position [849, 0]
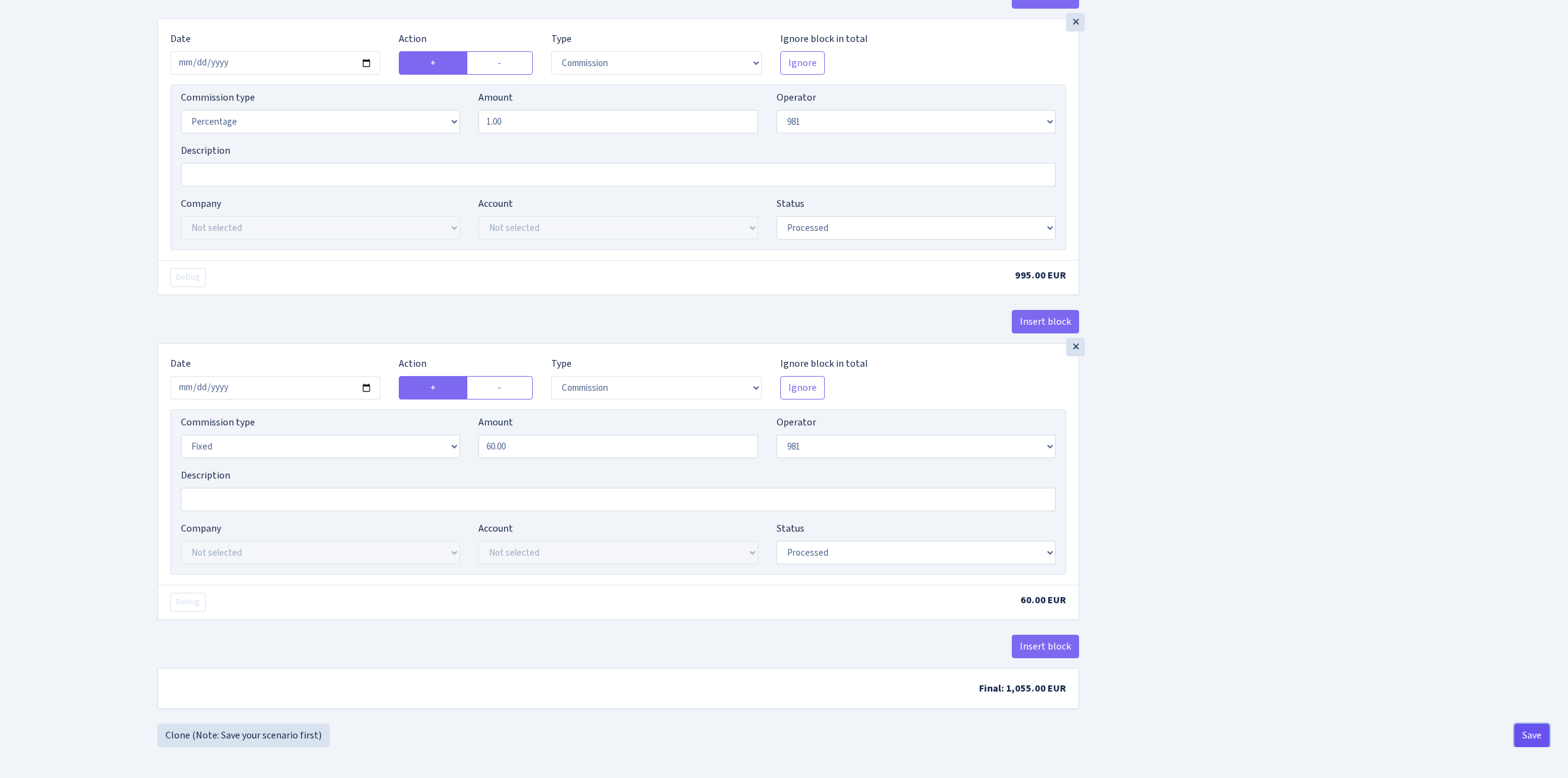
click at [1541, 725] on button "Save" at bounding box center [1531, 736] width 35 height 24
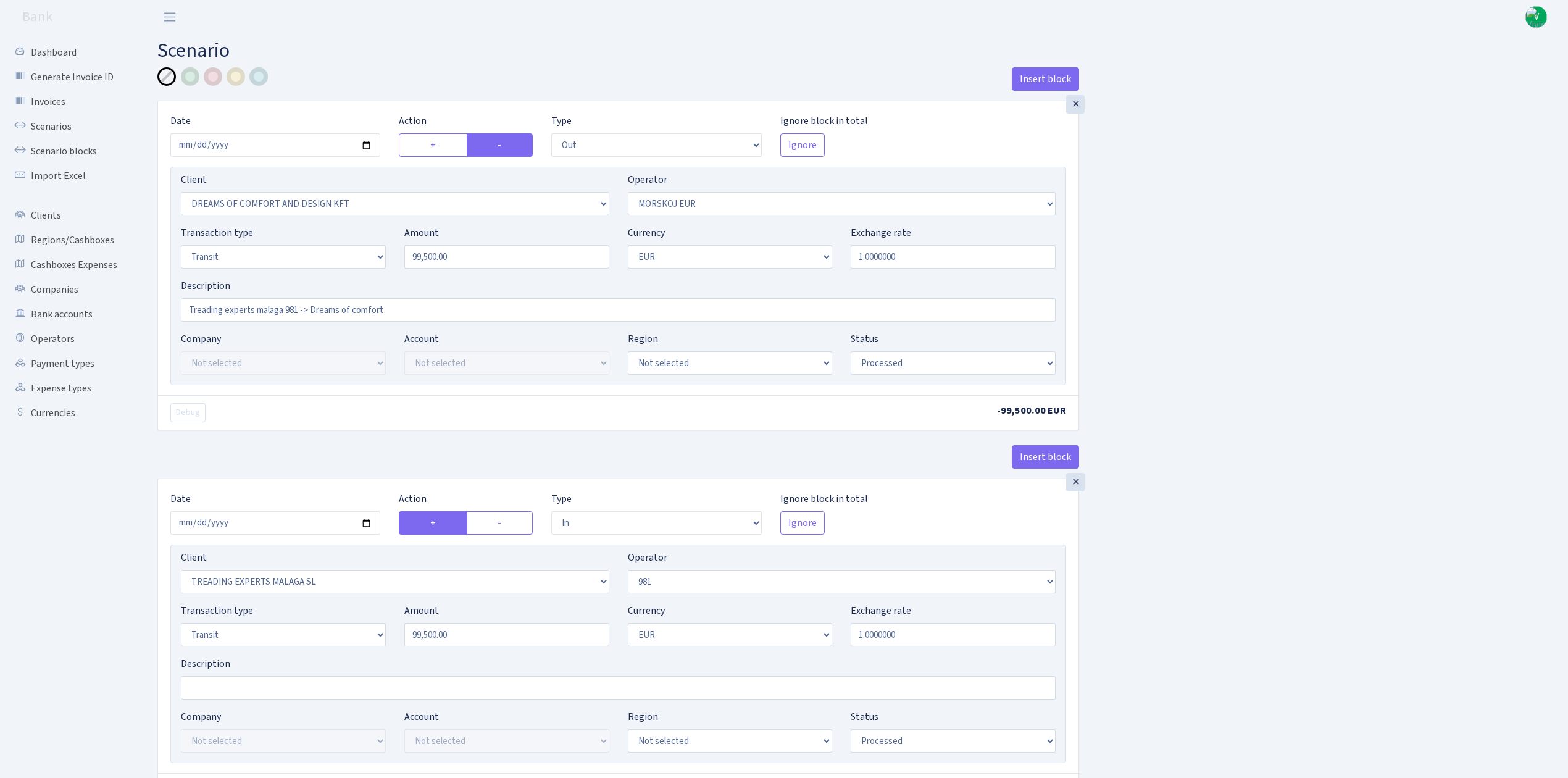
select select "out"
select select "3034"
select select "323"
select select "5"
select select "1"
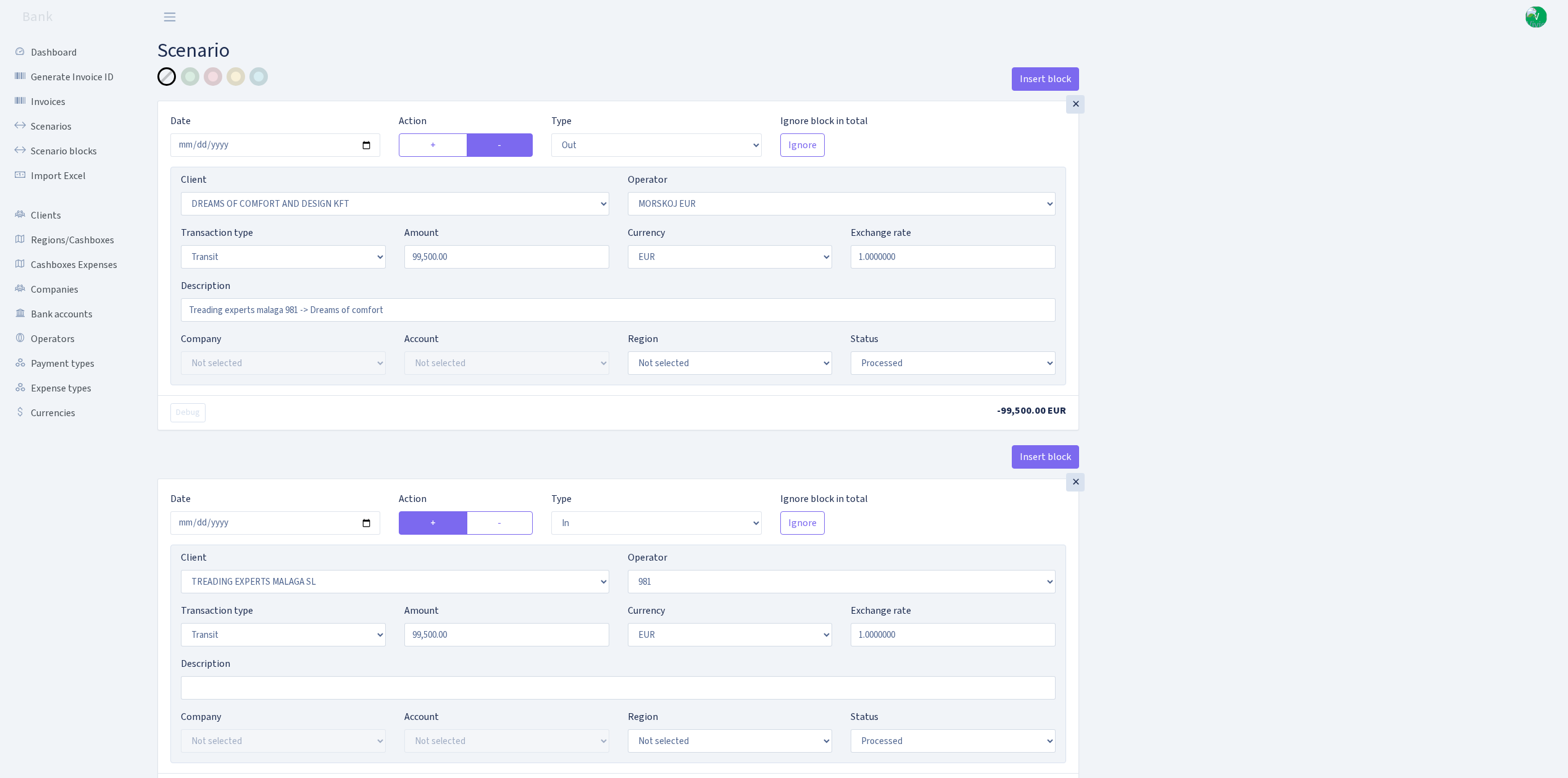
select select "processed"
select select "in"
select select "2518"
select select "61"
select select "5"
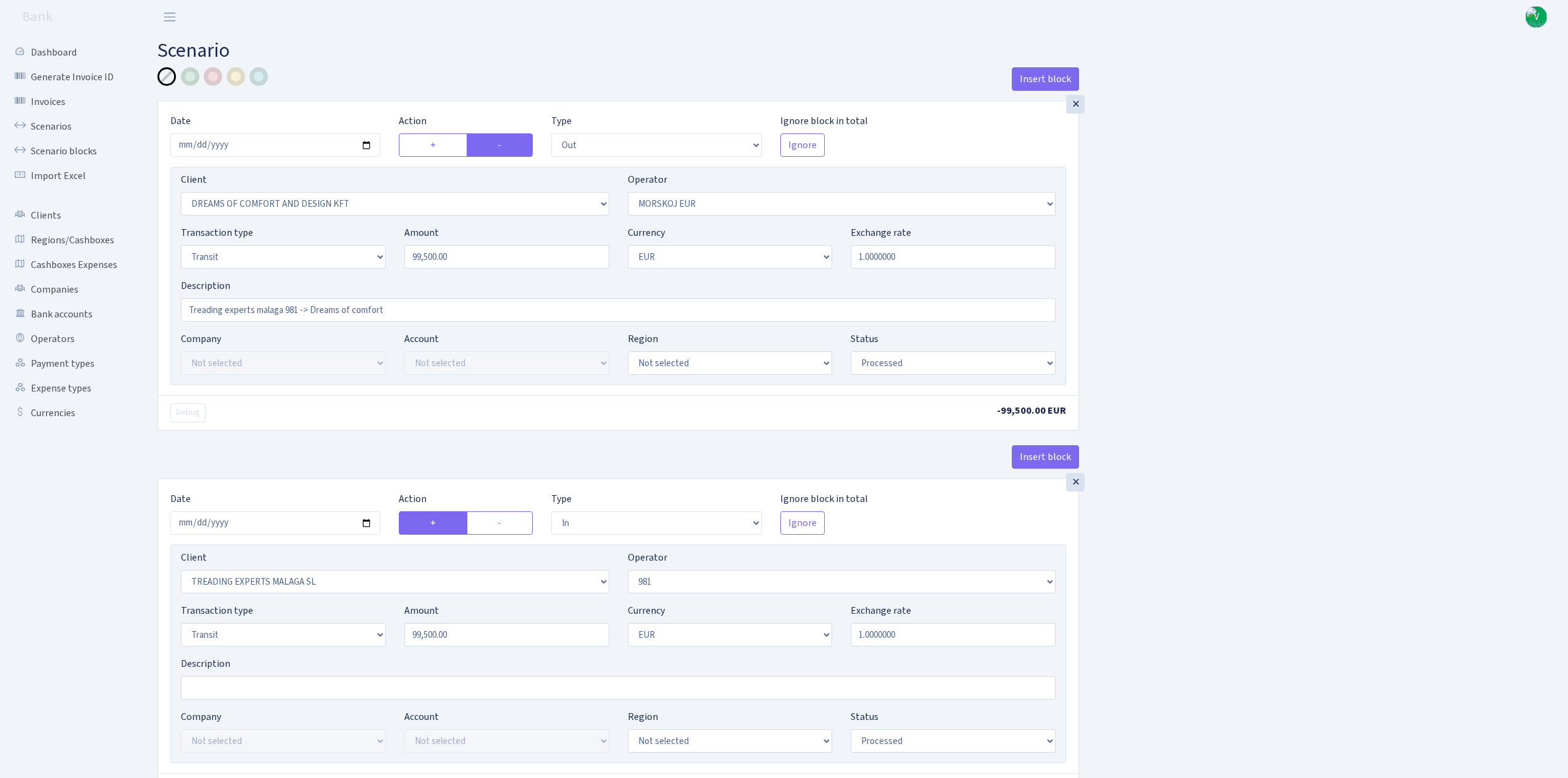
select select "1"
select select "processed"
select select "commission"
select select "61"
select select "processed"
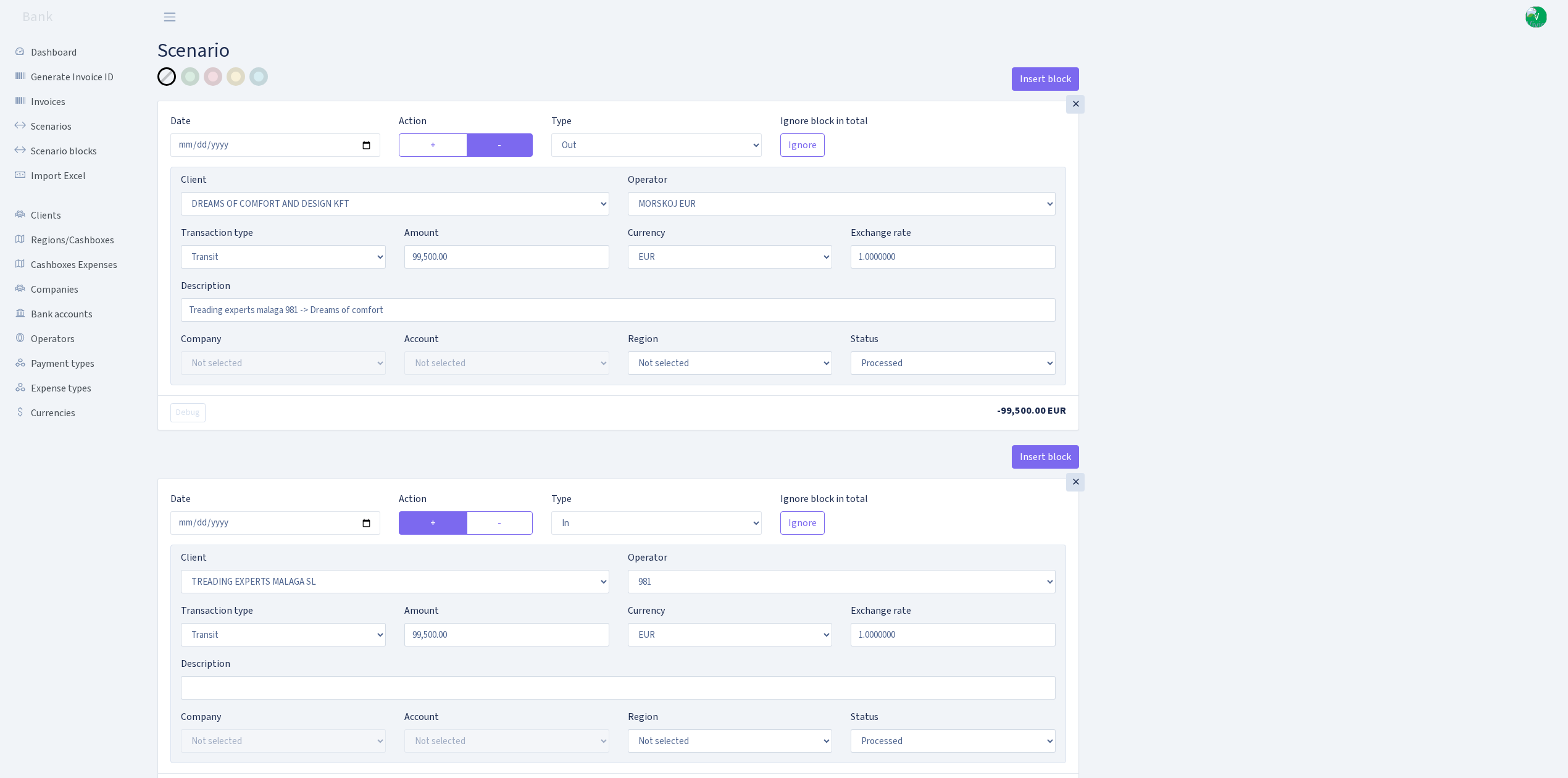
select select "commission"
select select "fixed"
select select "61"
select select "processed"
click at [57, 120] on link "Scenarios" at bounding box center [68, 126] width 123 height 24
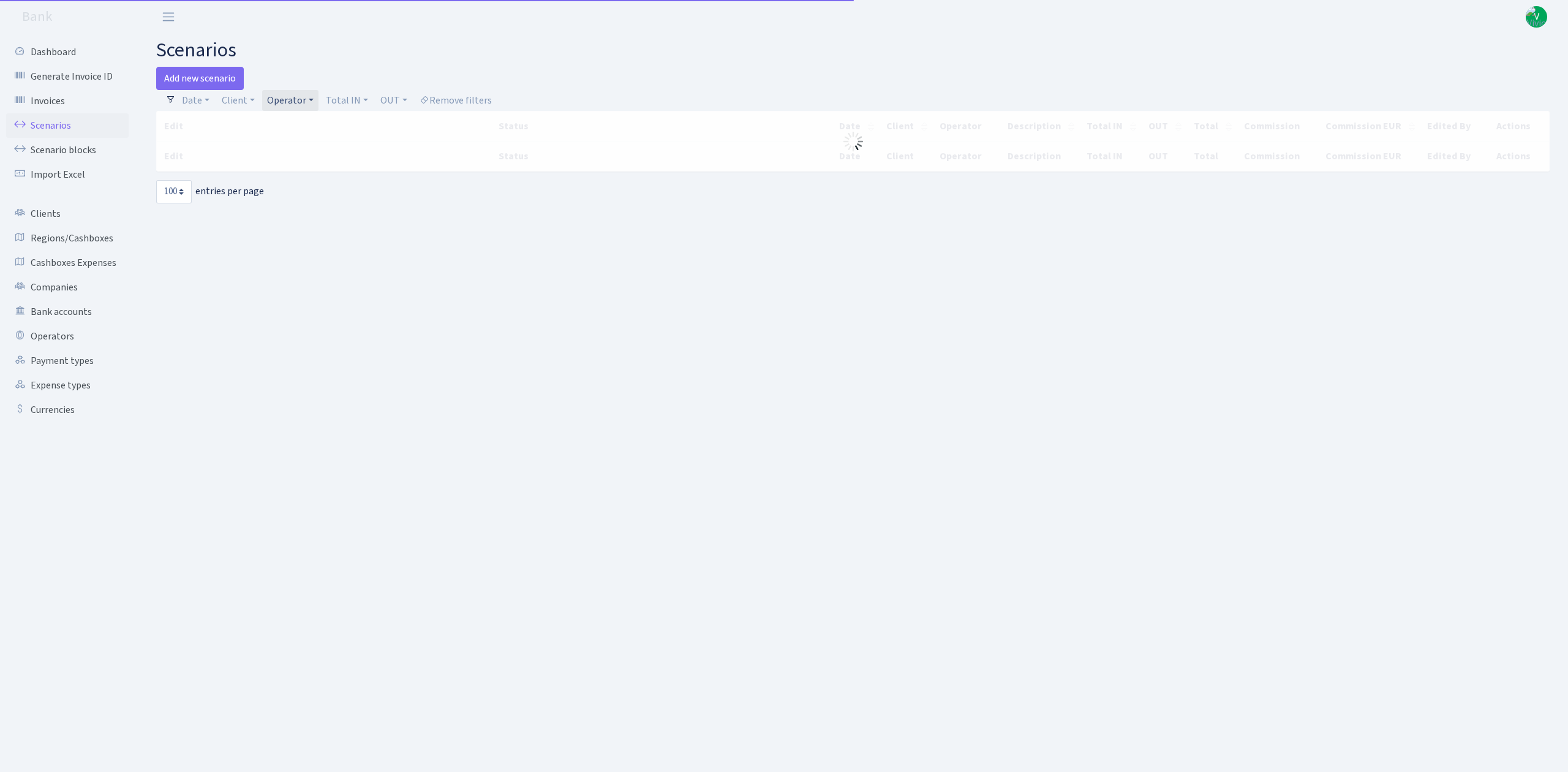
select select "100"
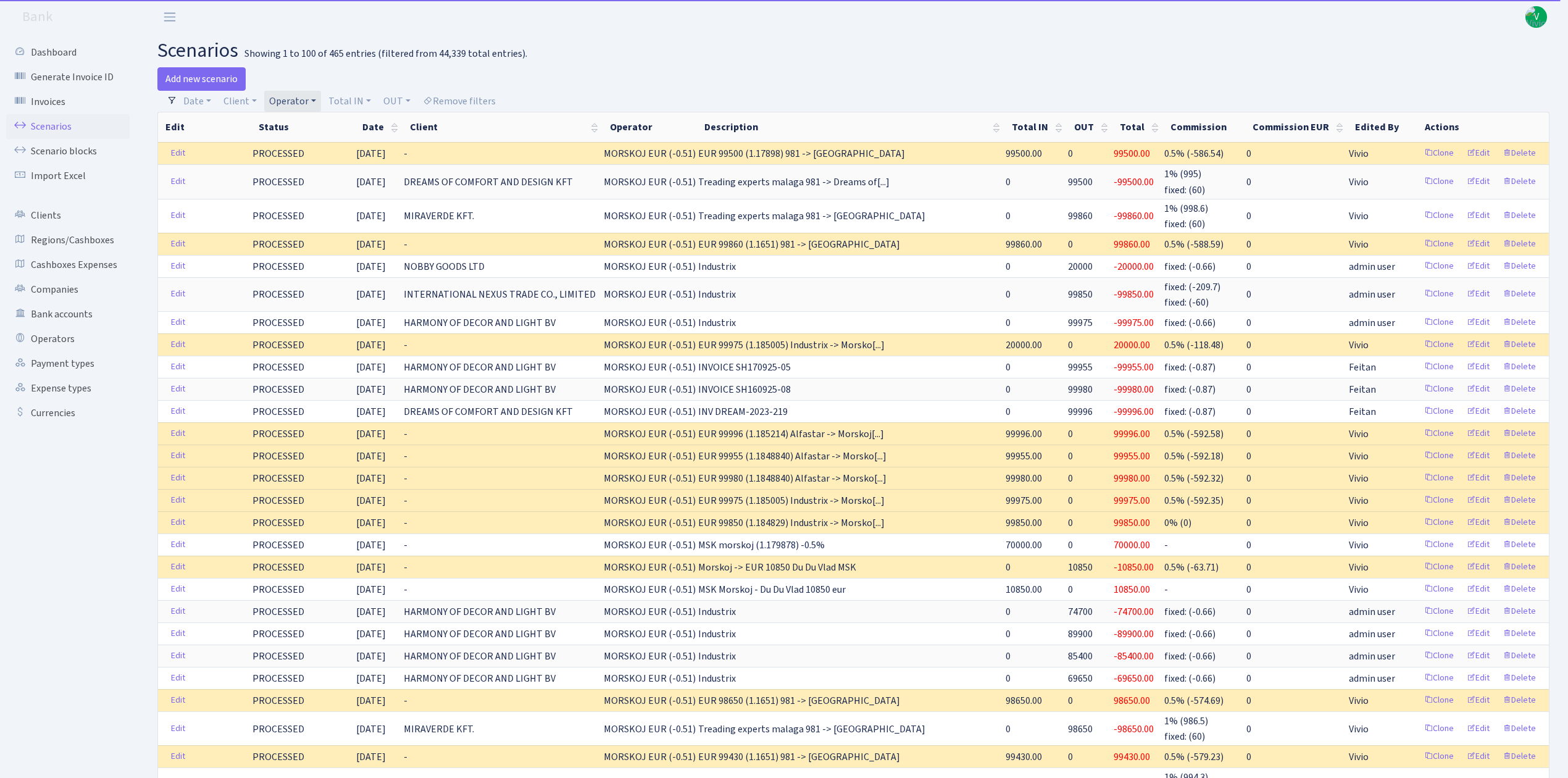
click at [294, 100] on link "Operator" at bounding box center [293, 101] width 57 height 21
click at [303, 146] on li "MORSKOJ USDT" at bounding box center [313, 135] width 93 height 22
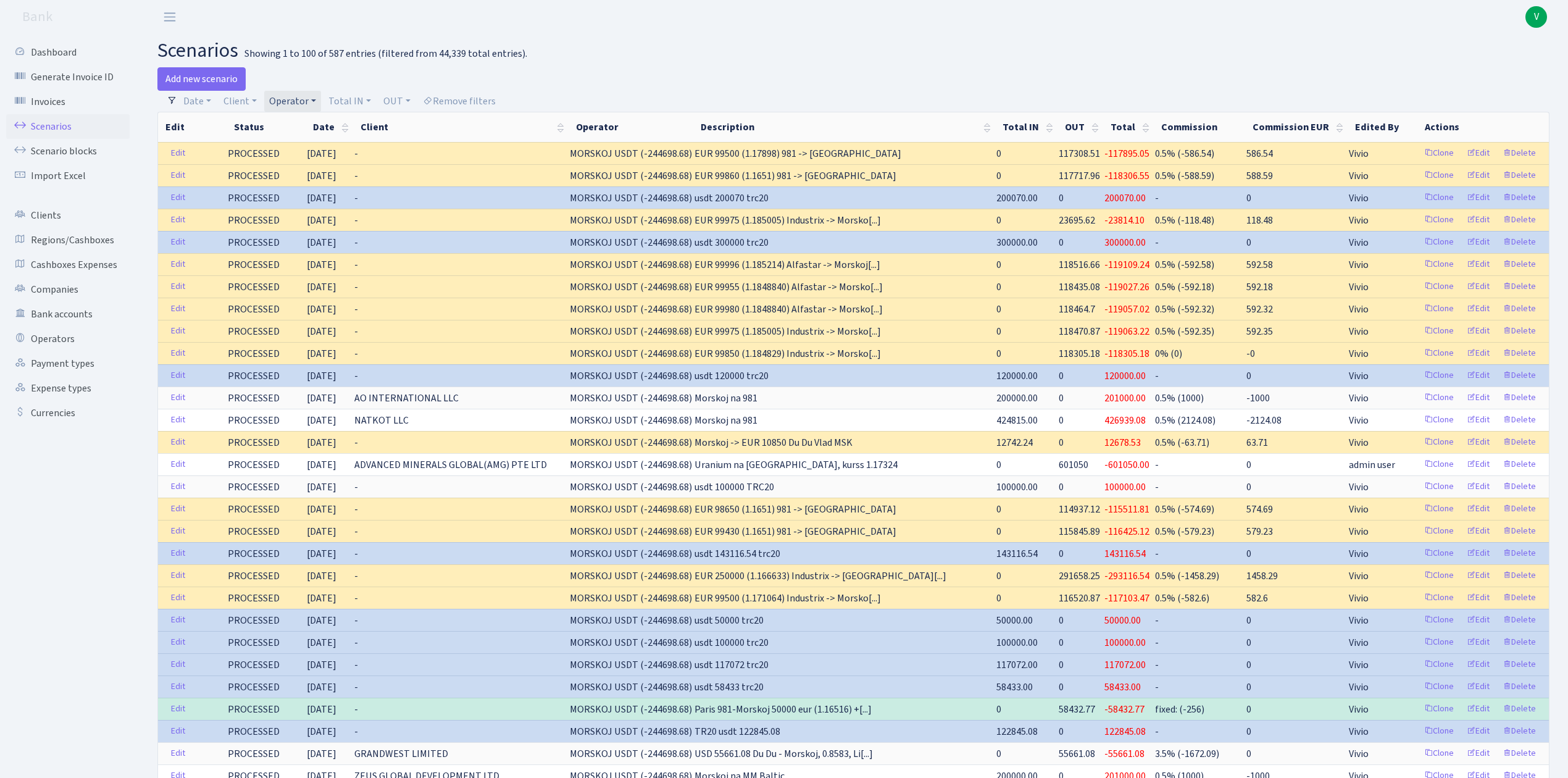
click at [303, 97] on link "Operator" at bounding box center [293, 101] width 57 height 21
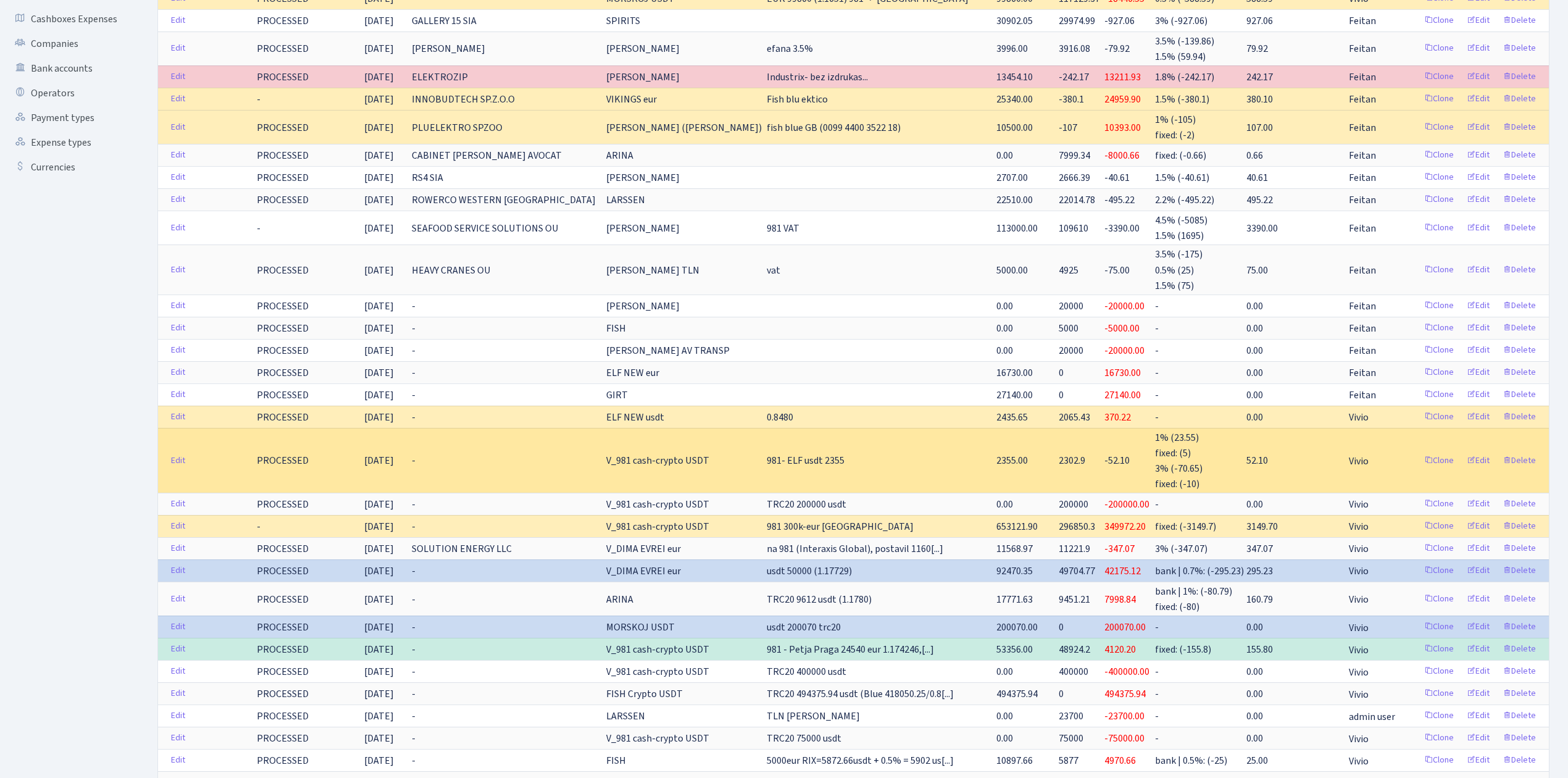
scroll to position [247, 0]
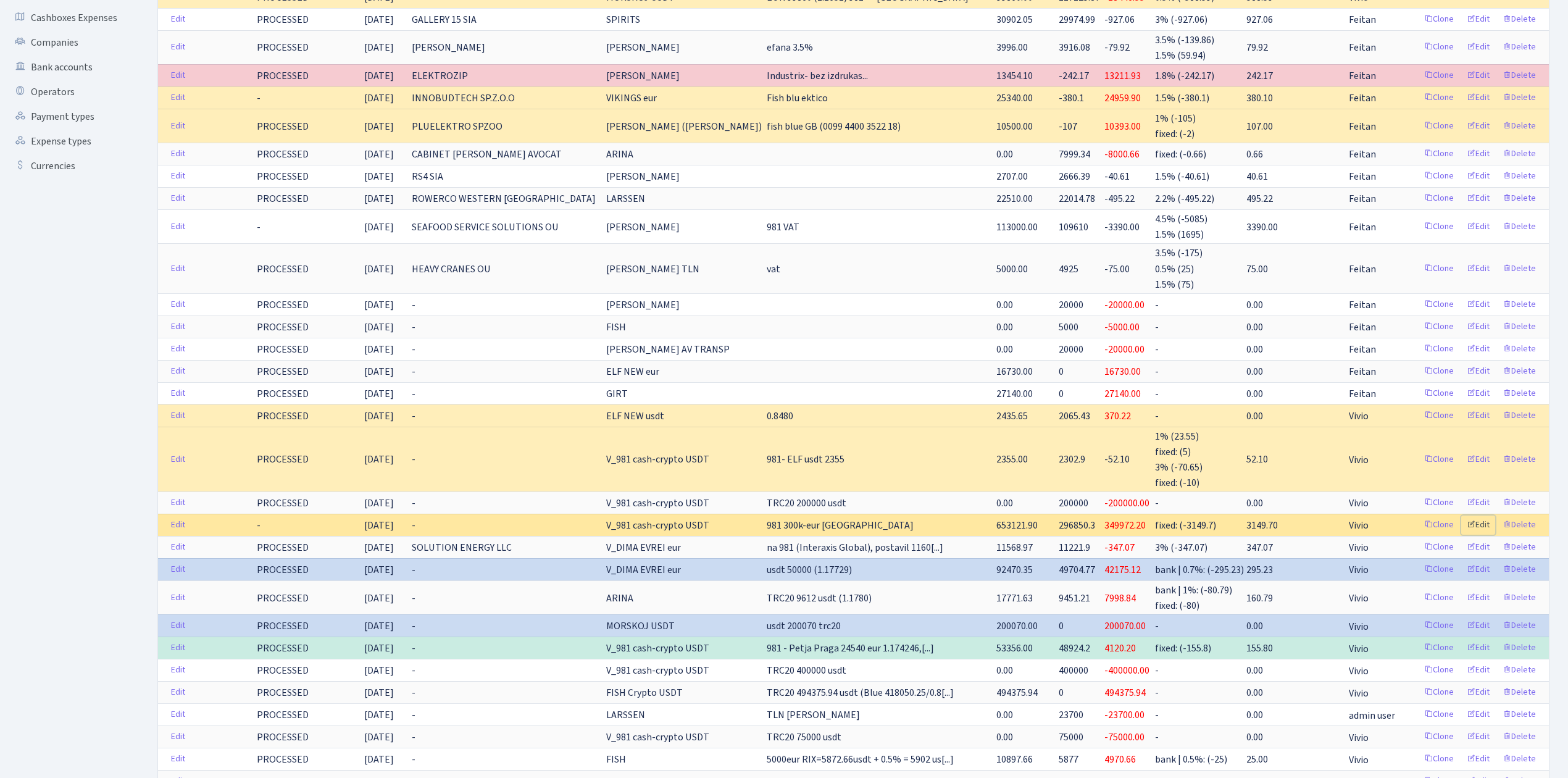
click at [1481, 524] on link "Edit" at bounding box center [1478, 525] width 34 height 19
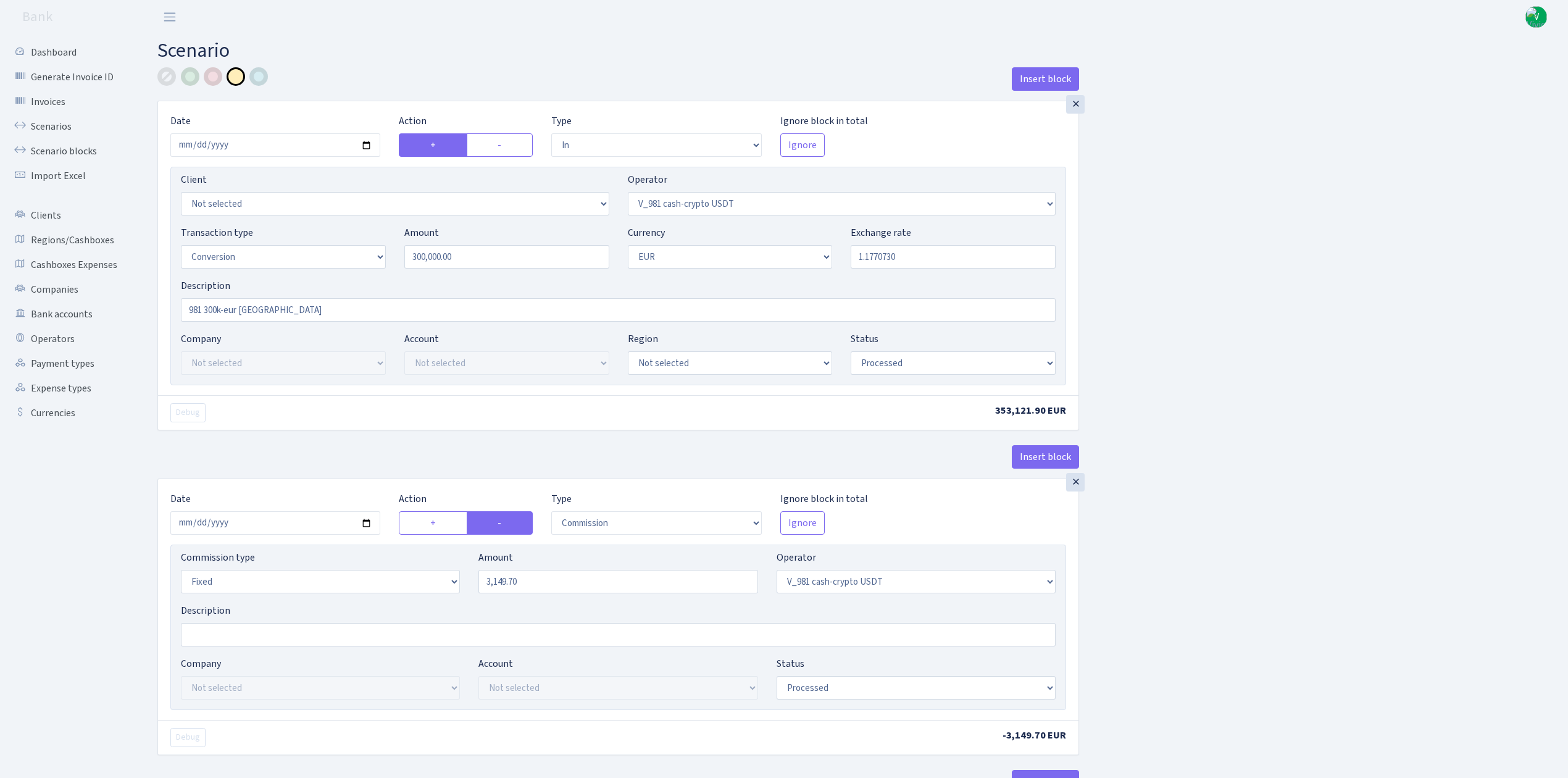
select select "in"
select select "435"
select select "15"
select select "1"
select select "processed"
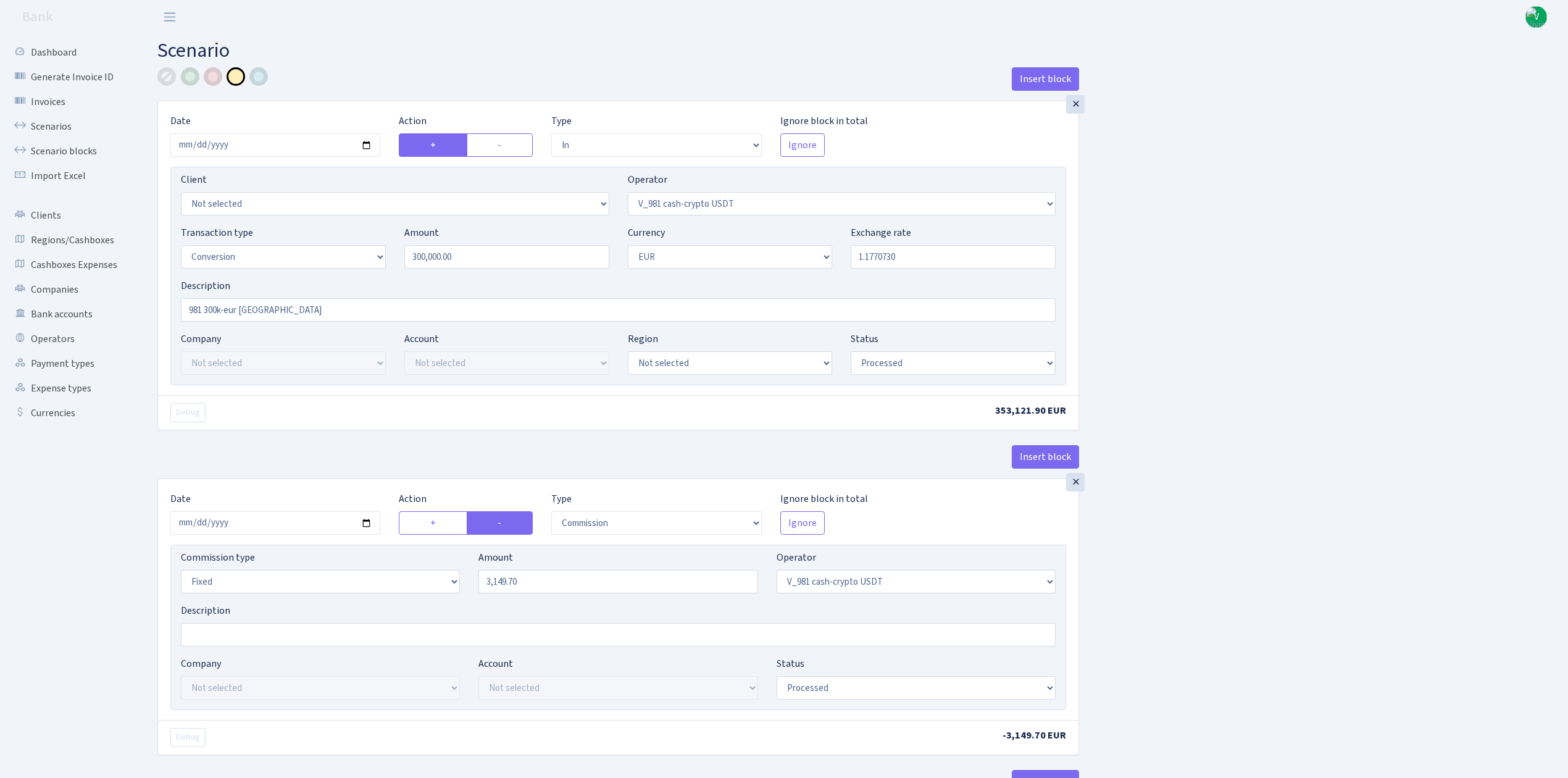
select select "commission"
select select "fixed"
select select "435"
select select "processed"
select select "out"
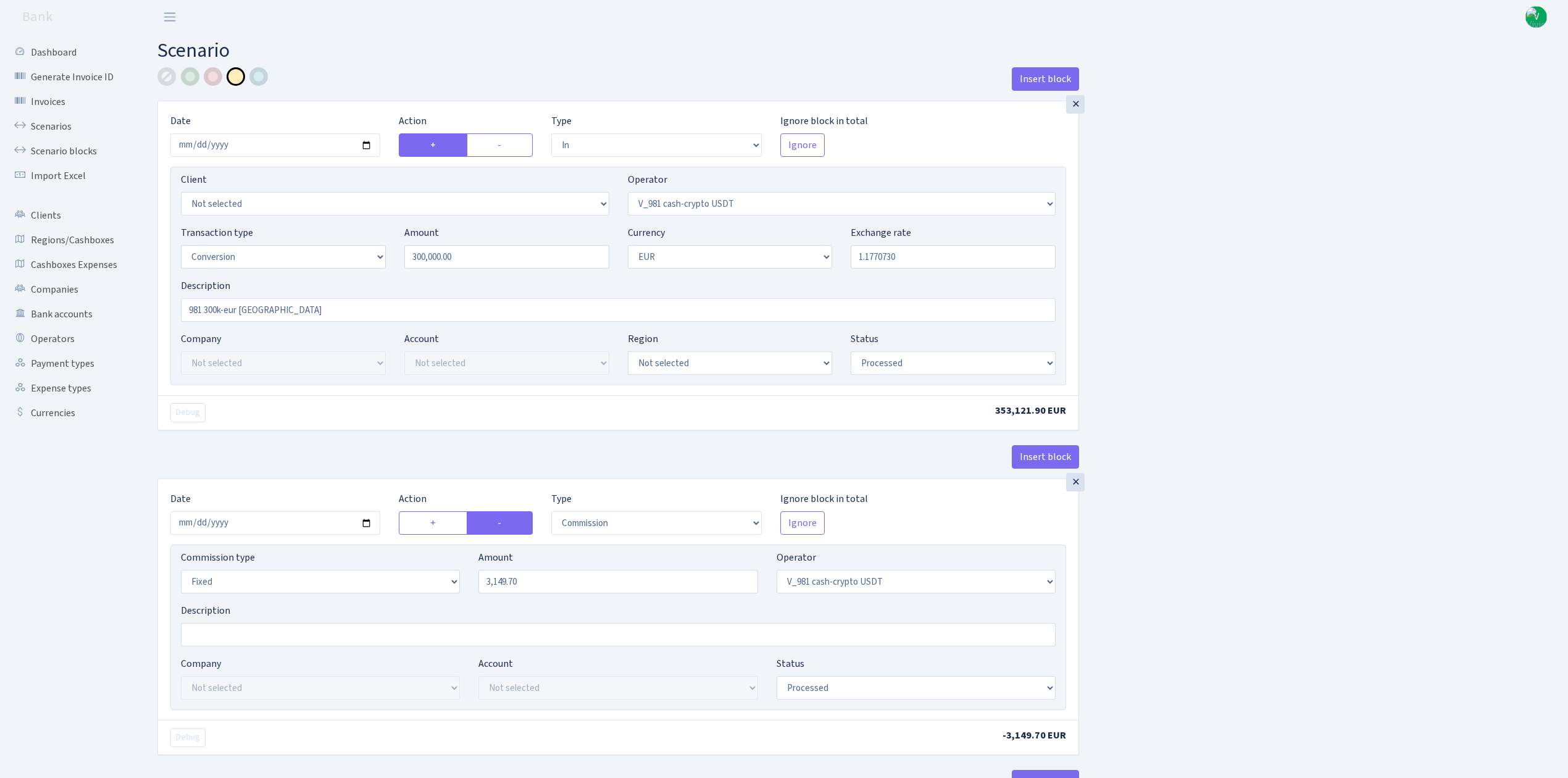
select select "434"
select select "15"
select select "1"
select select "processed"
select select "in"
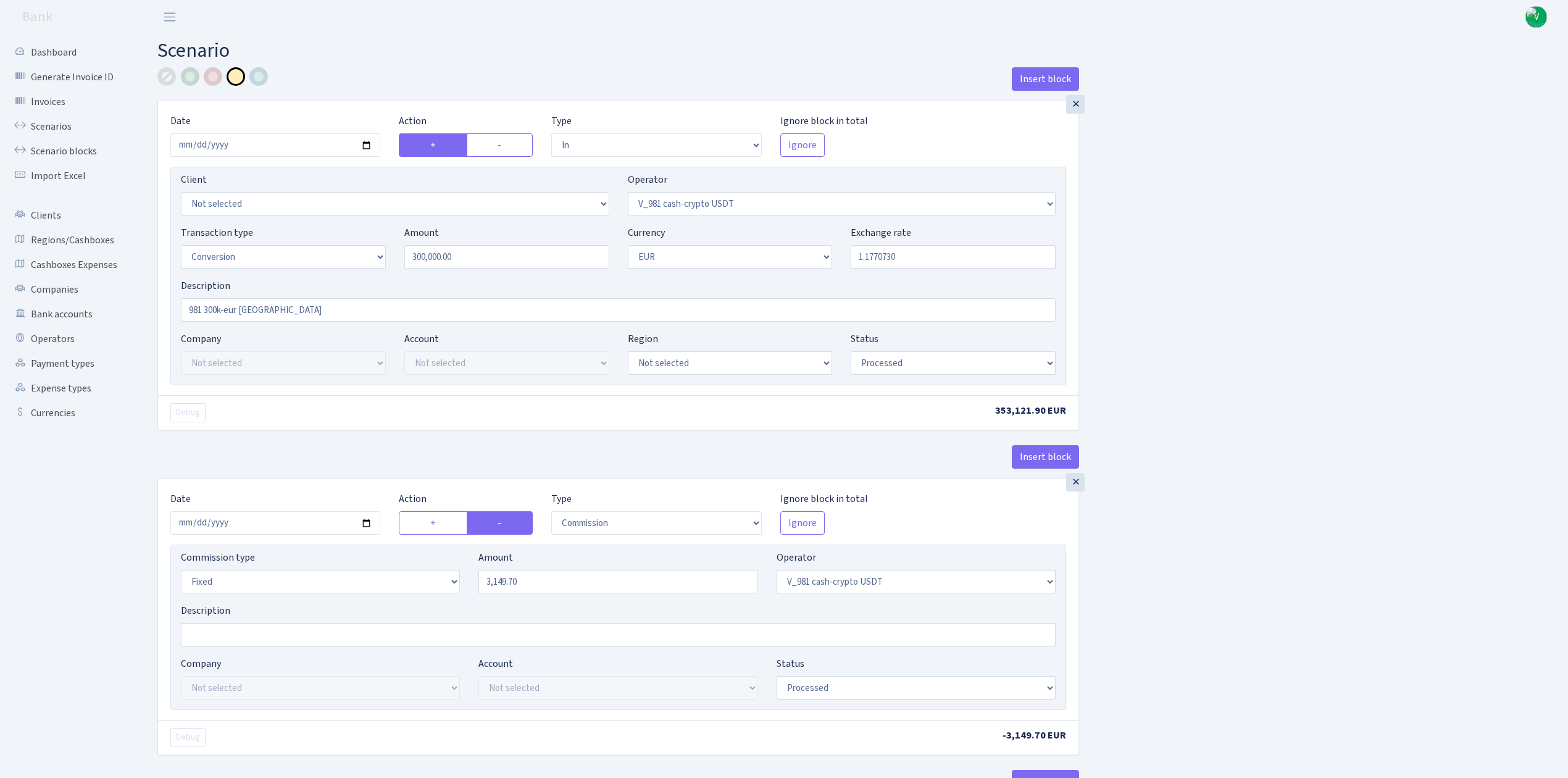
select select "434"
select select "1"
select select "pending"
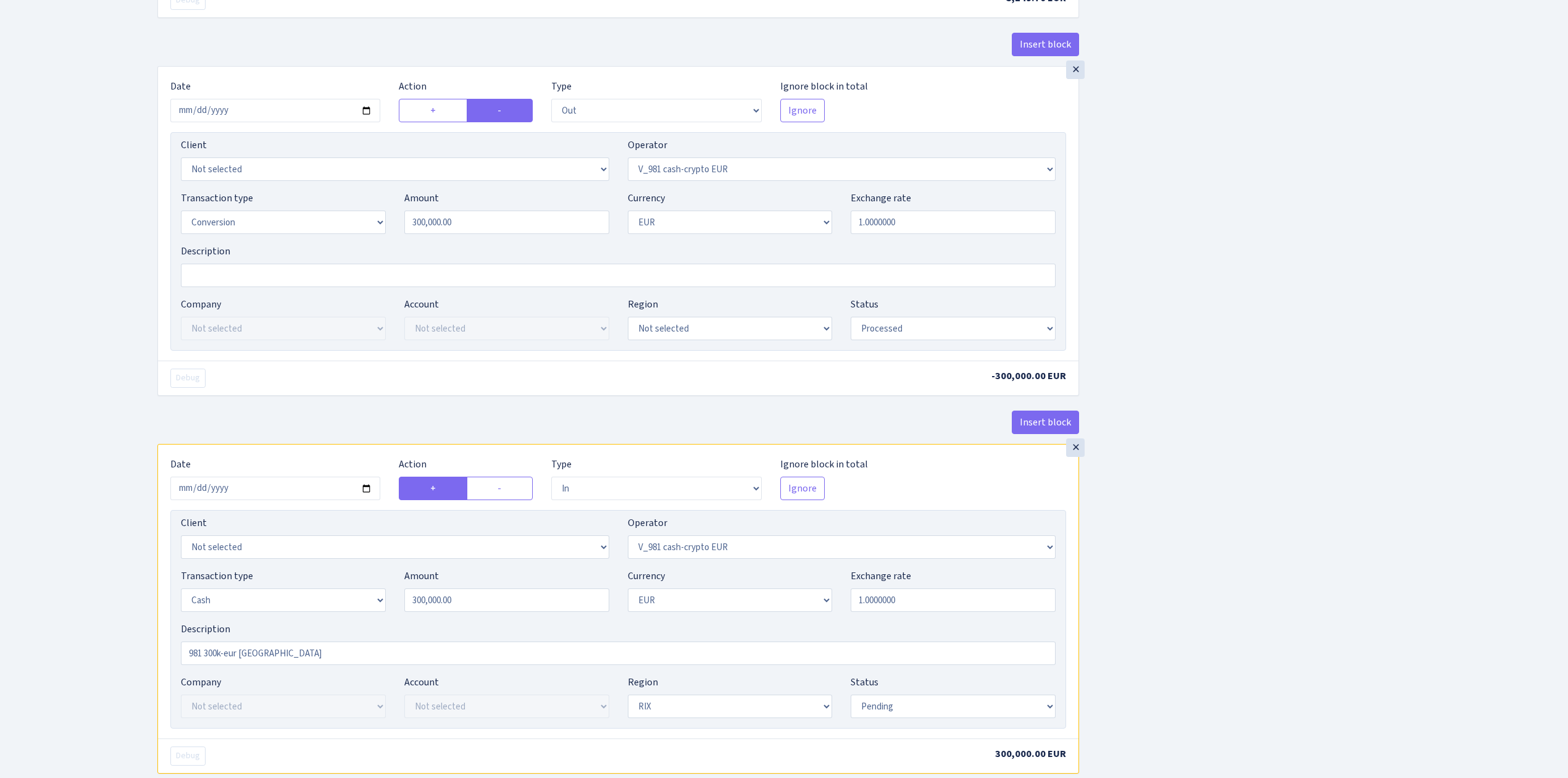
scroll to position [902, 0]
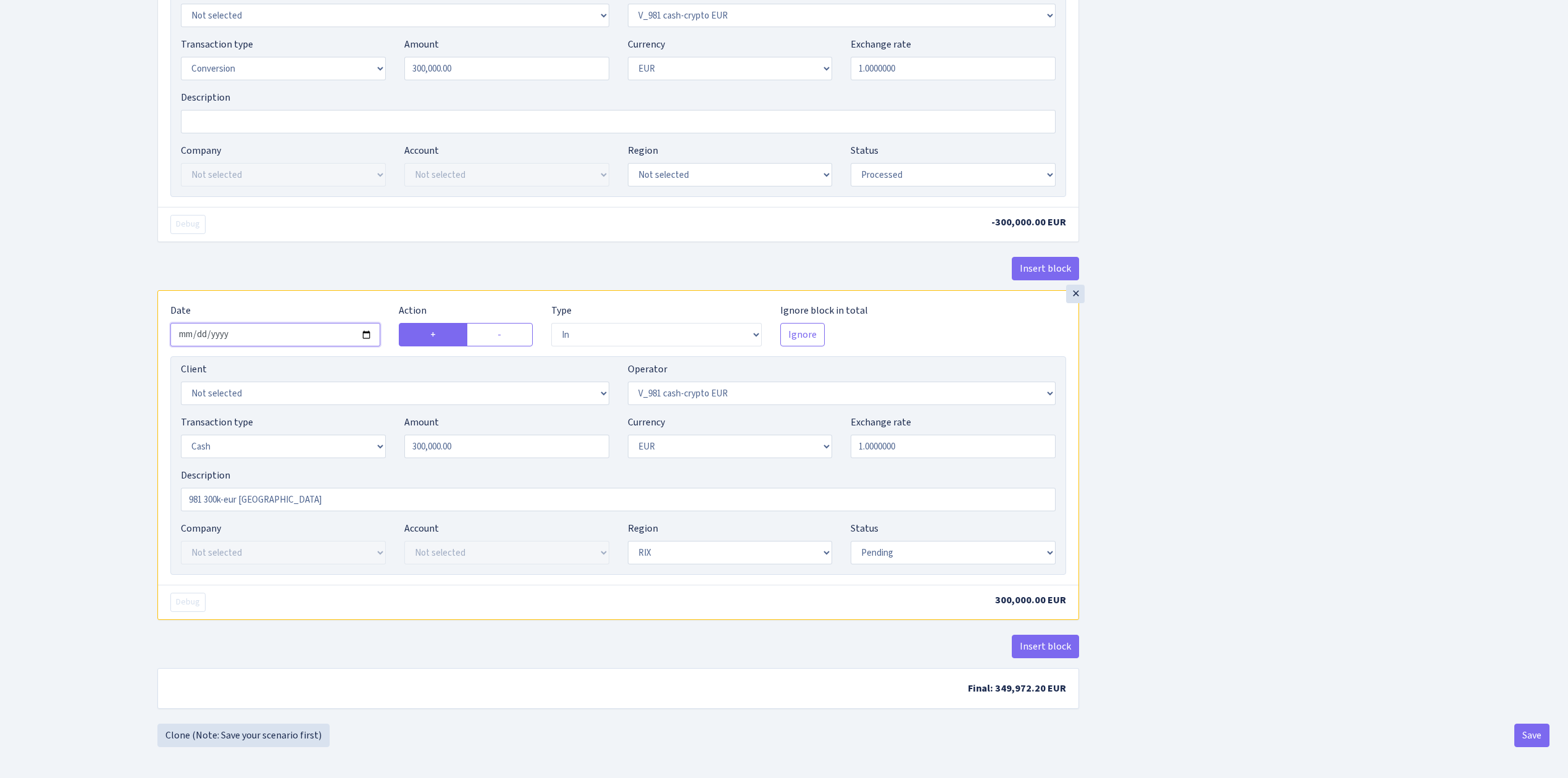
click at [368, 332] on input "[DATE]" at bounding box center [275, 334] width 210 height 24
type input "[DATE]"
click at [969, 555] on select "Draft Pending Later Never Processed" at bounding box center [953, 553] width 205 height 24
select select "processed"
click at [851, 541] on select "Draft Pending Later Never Processed" at bounding box center [953, 553] width 205 height 24
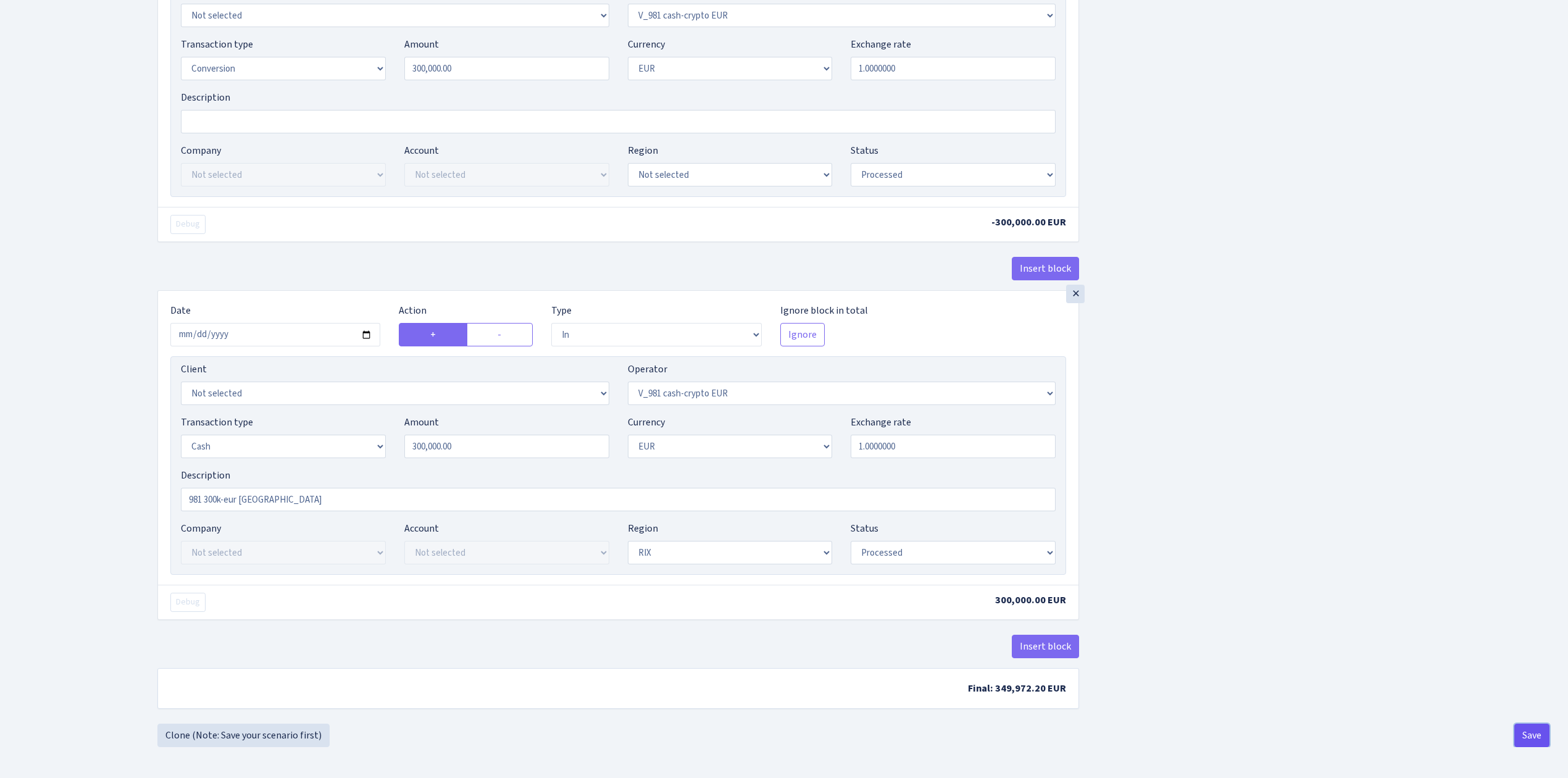
click at [1535, 732] on button "Save" at bounding box center [1531, 736] width 35 height 24
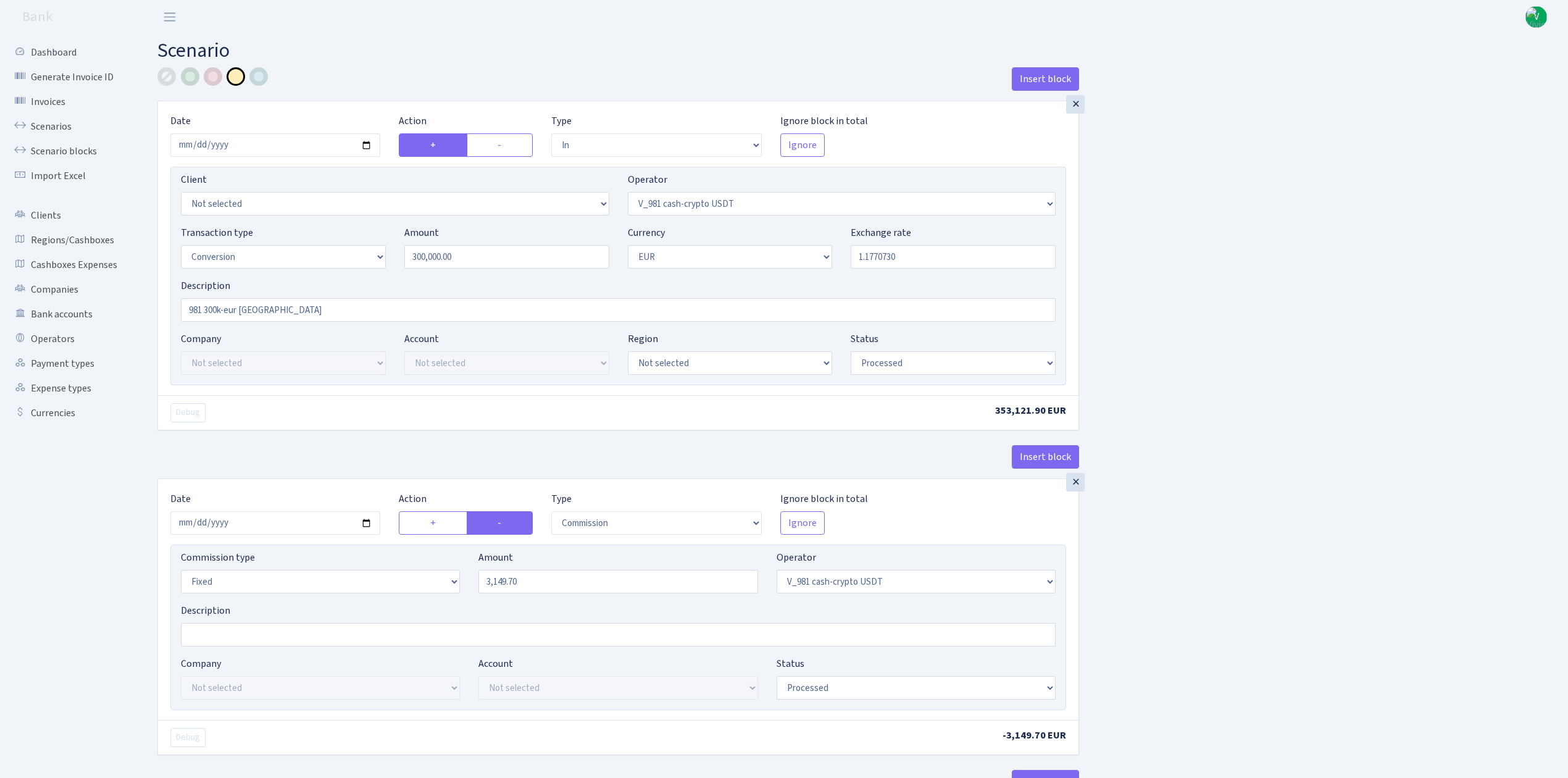
select select "in"
select select "435"
select select "15"
select select "1"
select select "processed"
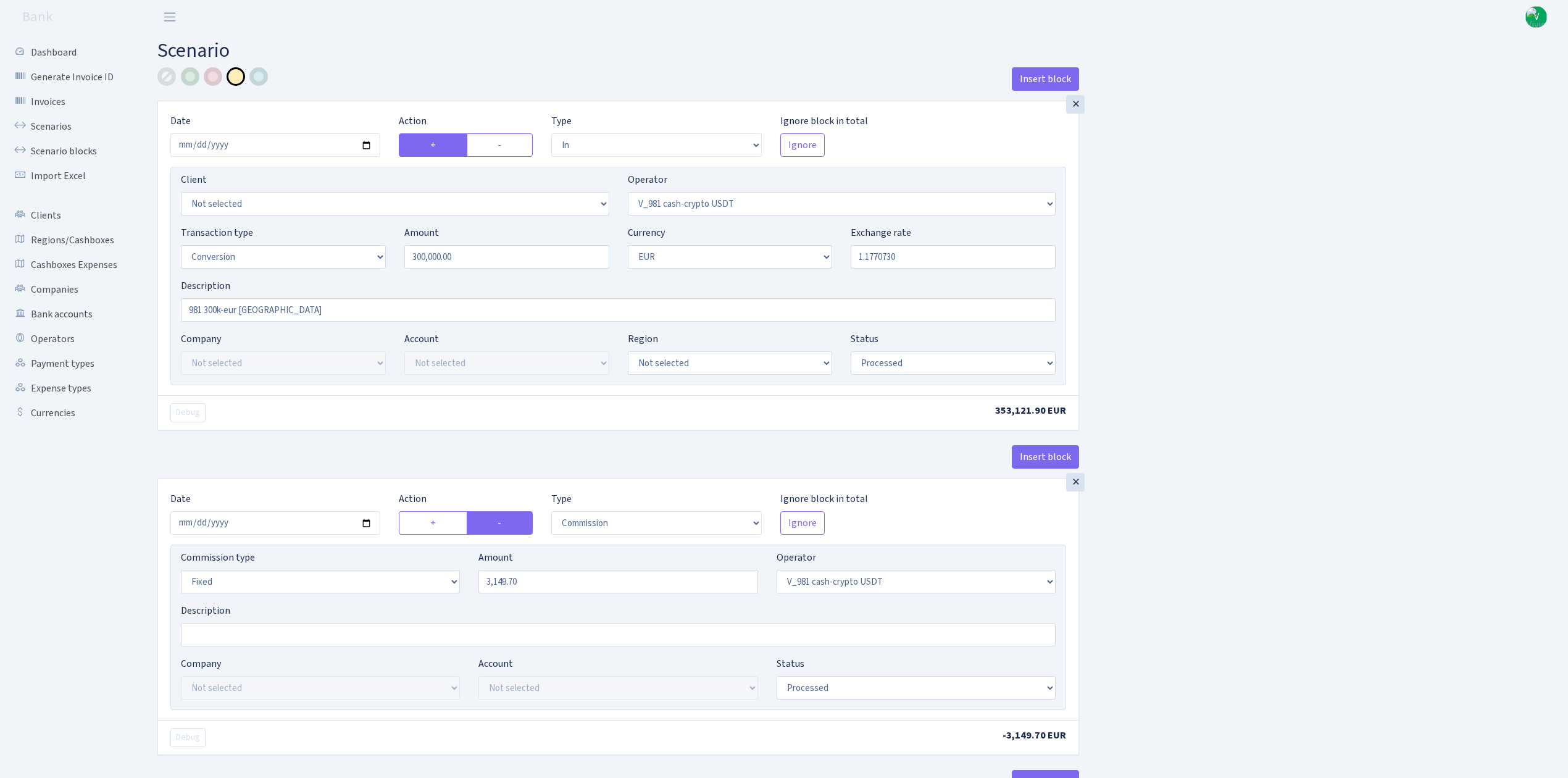
select select "commission"
select select "fixed"
select select "435"
select select "processed"
select select "out"
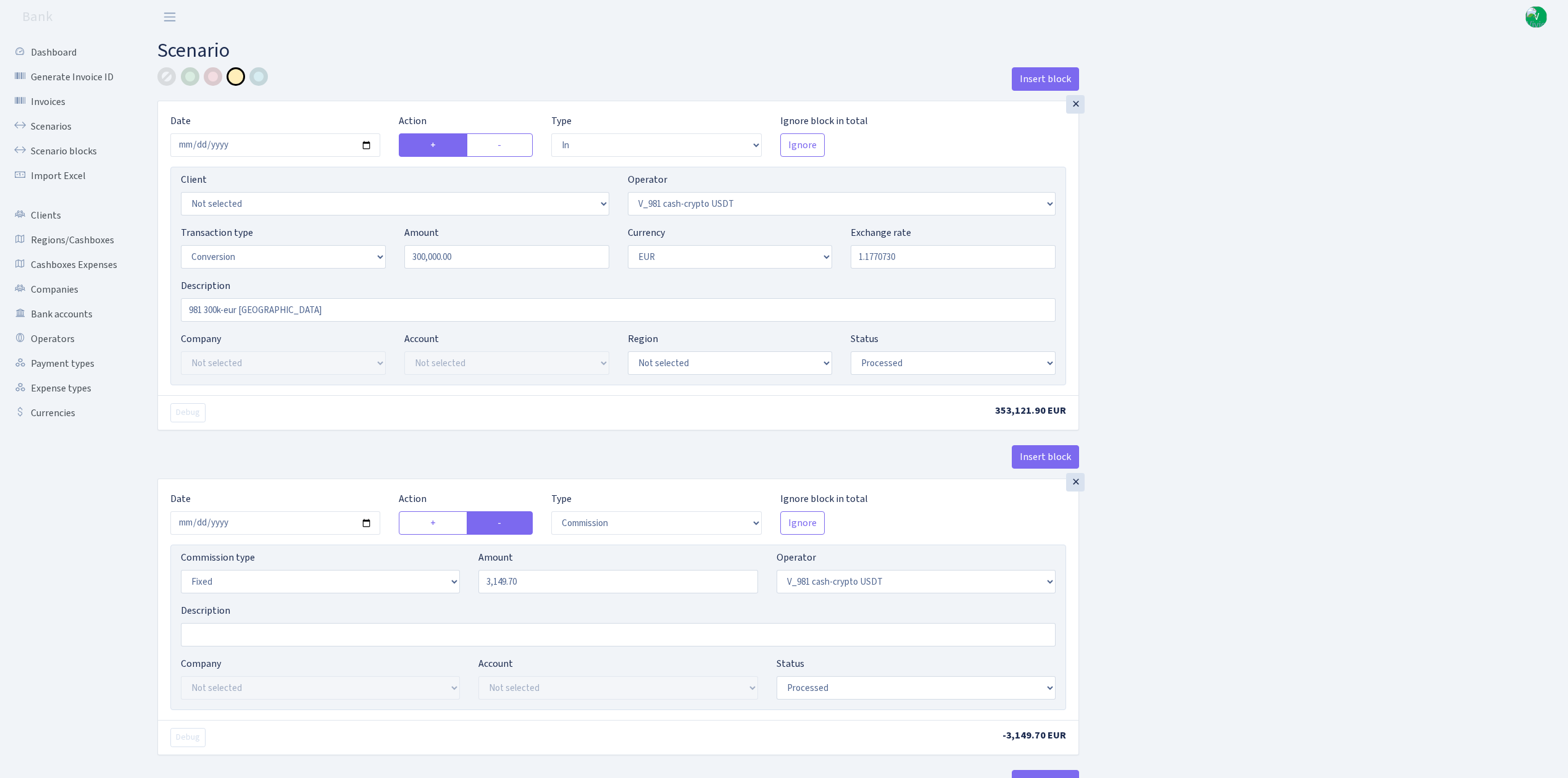
select select "434"
select select "15"
select select "1"
select select "processed"
select select "in"
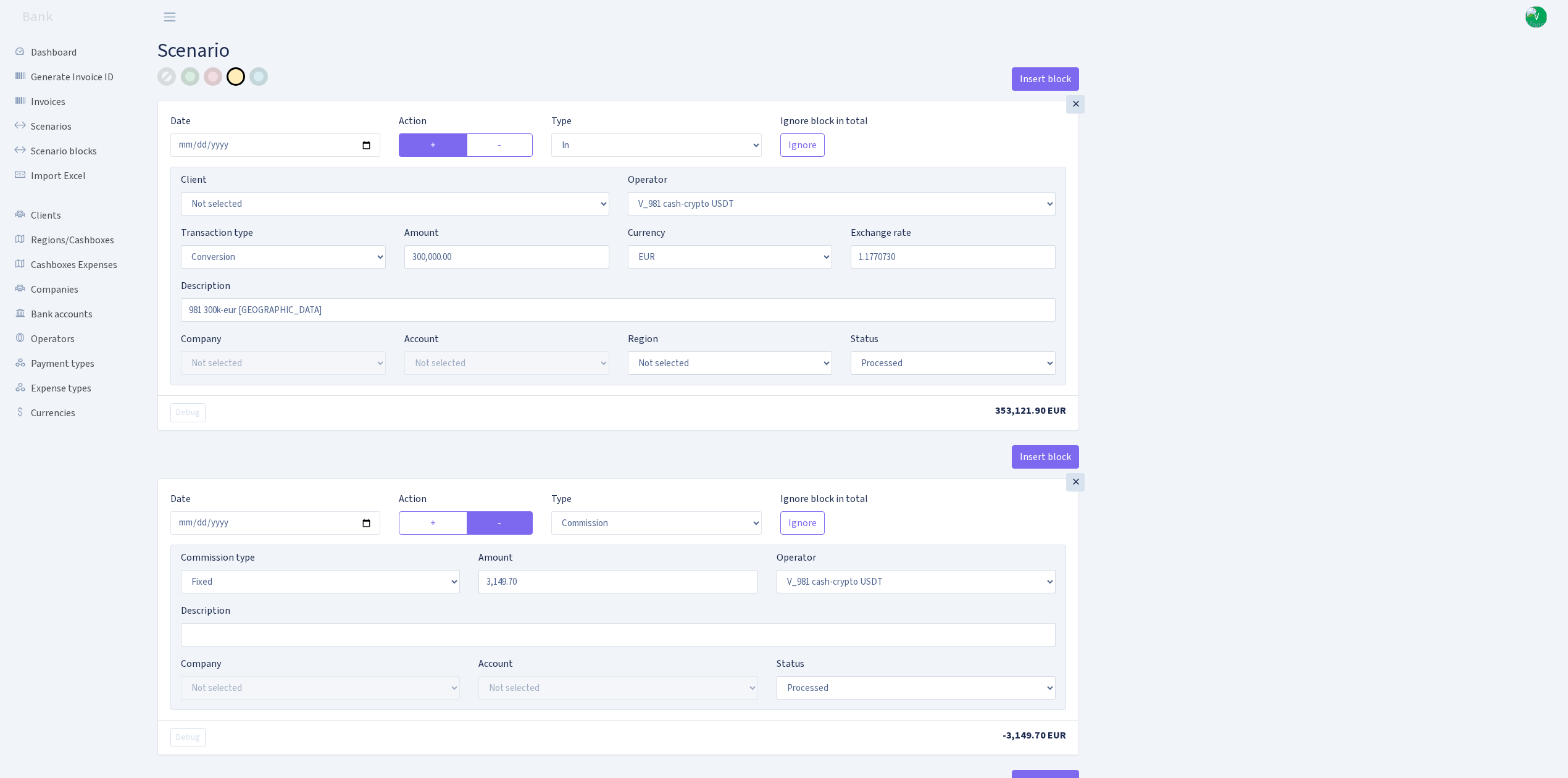
select select "434"
select select "1"
select select "processed"
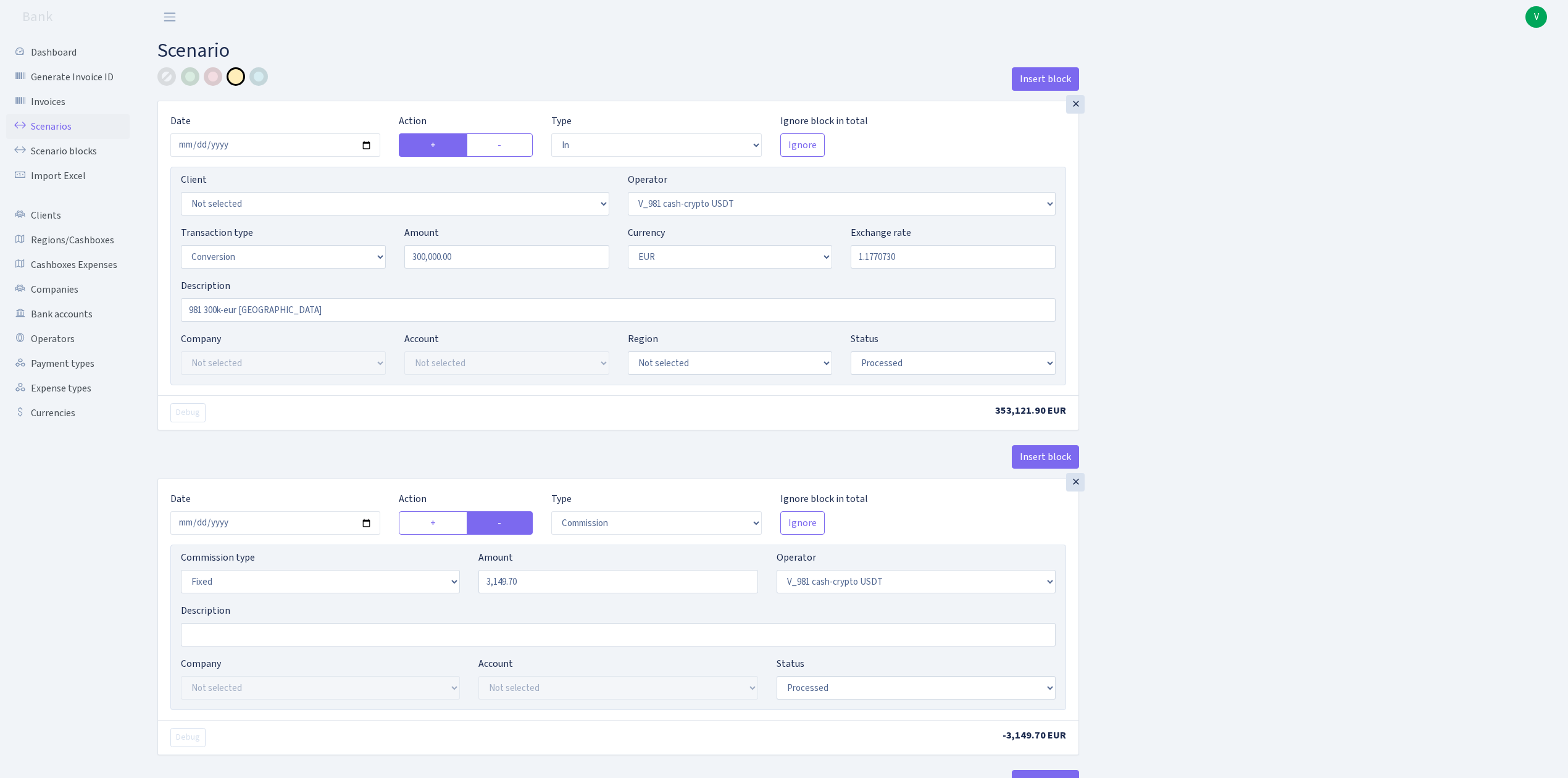
click at [49, 123] on link "Scenarios" at bounding box center [68, 126] width 123 height 24
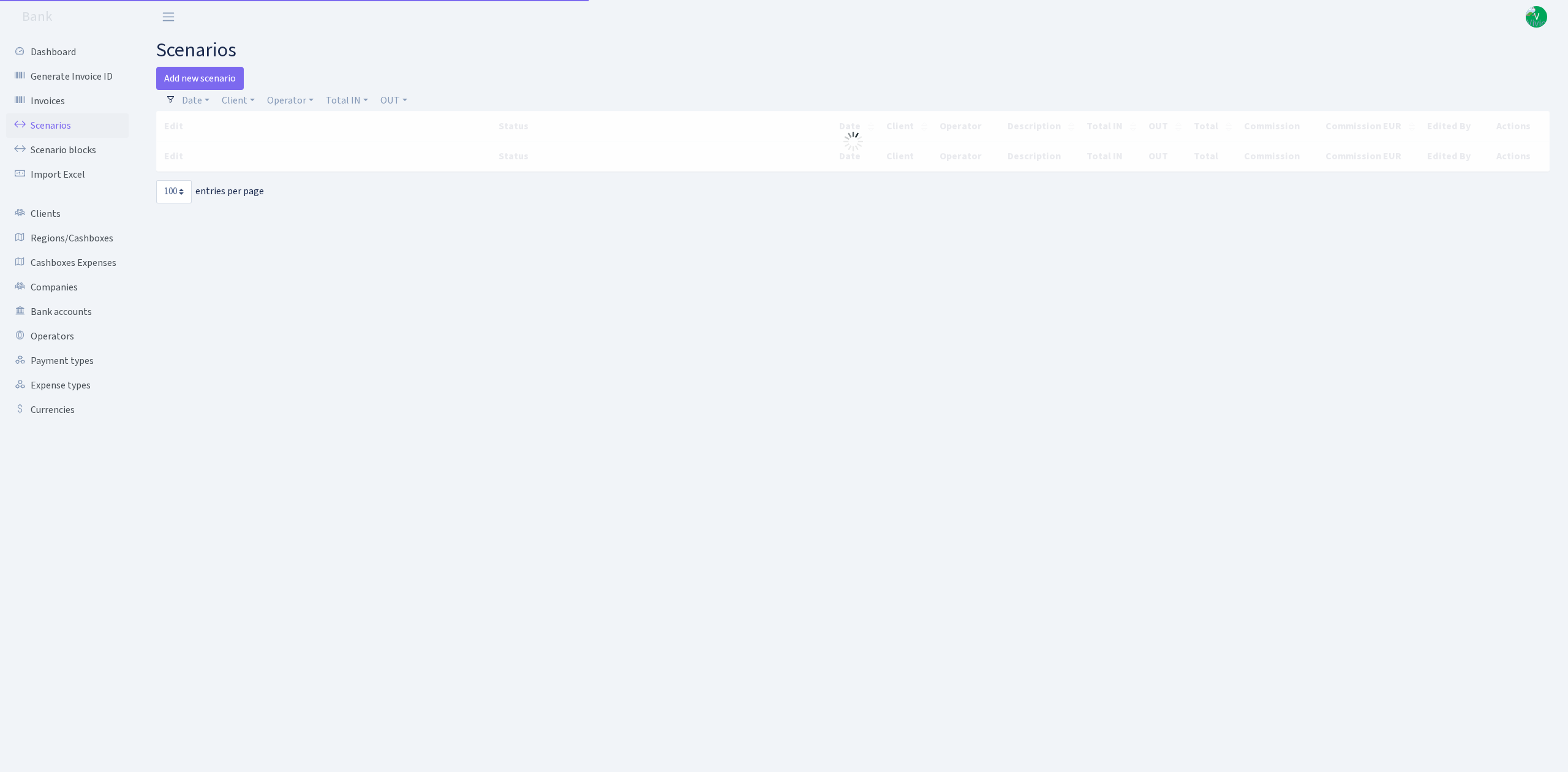
select select "100"
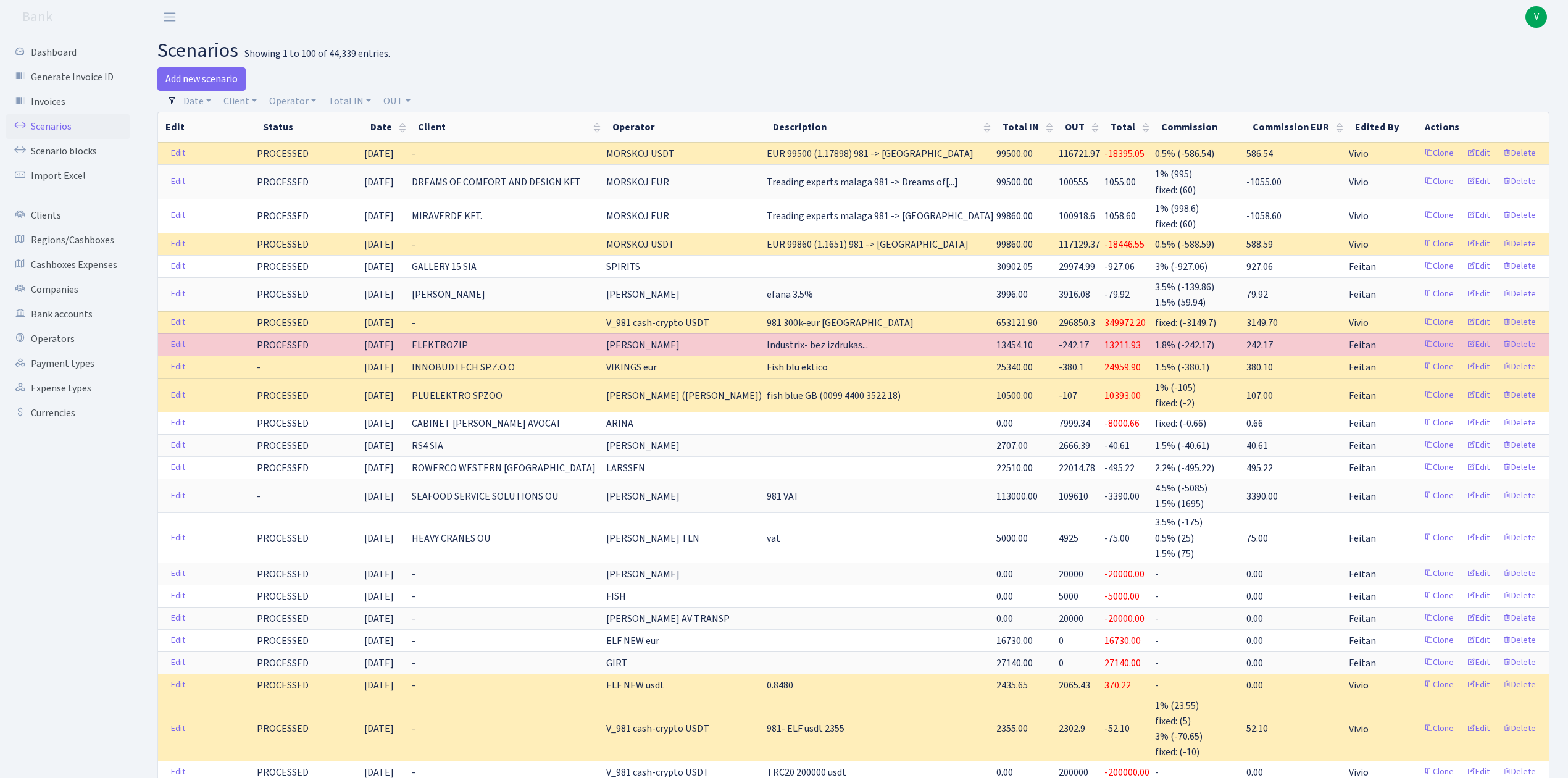
click at [67, 125] on link "Scenarios" at bounding box center [68, 126] width 123 height 24
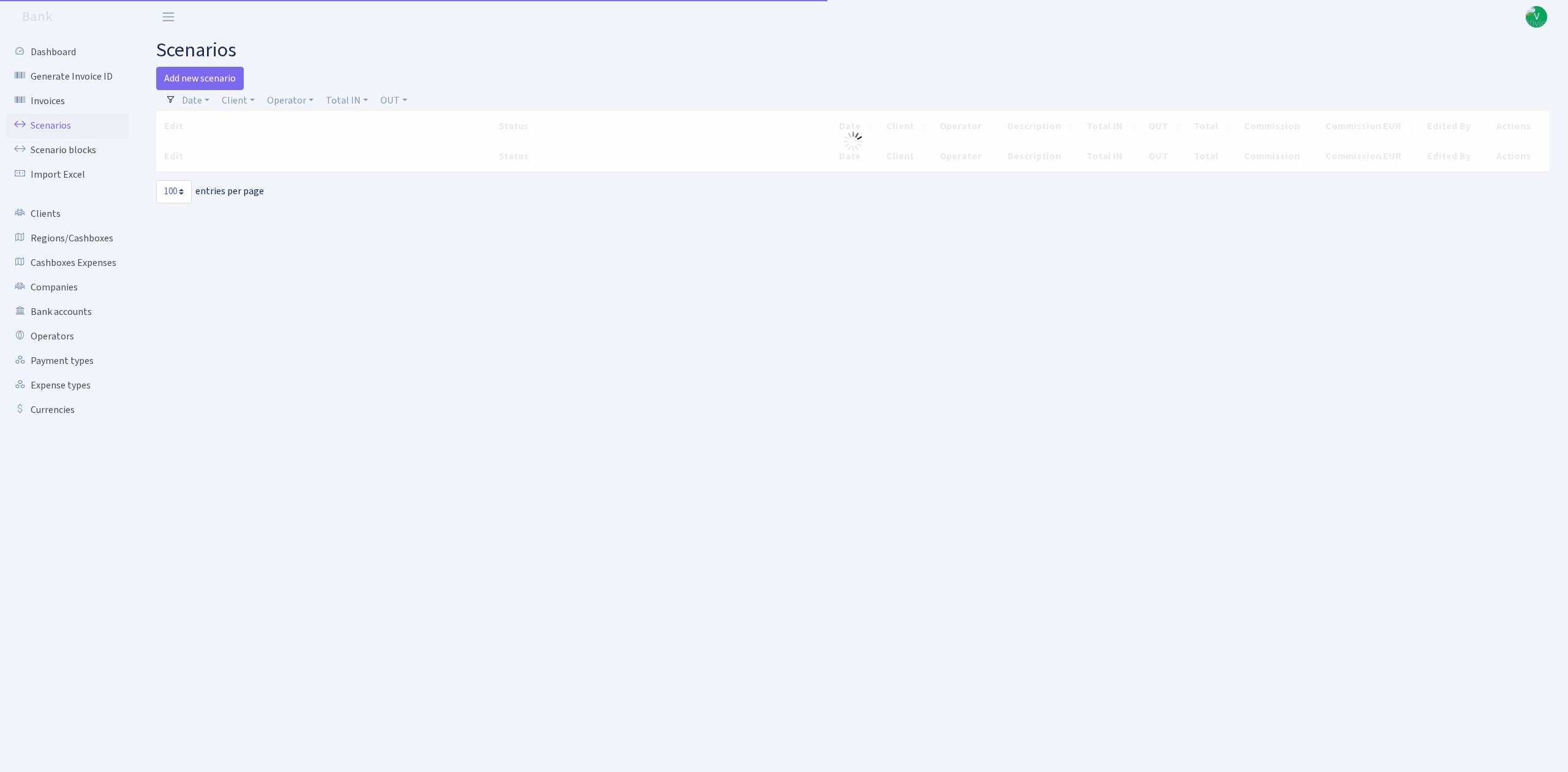
select select "100"
